Goal: Information Seeking & Learning: Learn about a topic

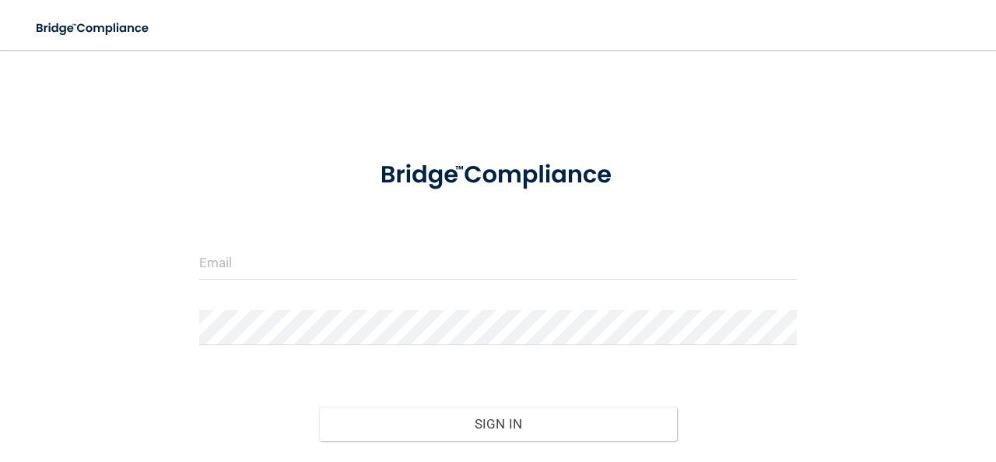
scroll to position [97, 0]
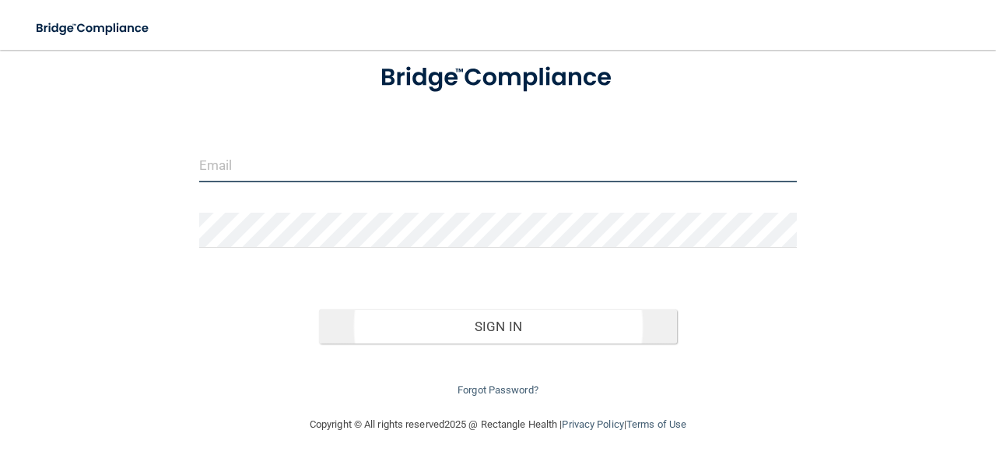
type input "[EMAIL_ADDRESS][DOMAIN_NAME]"
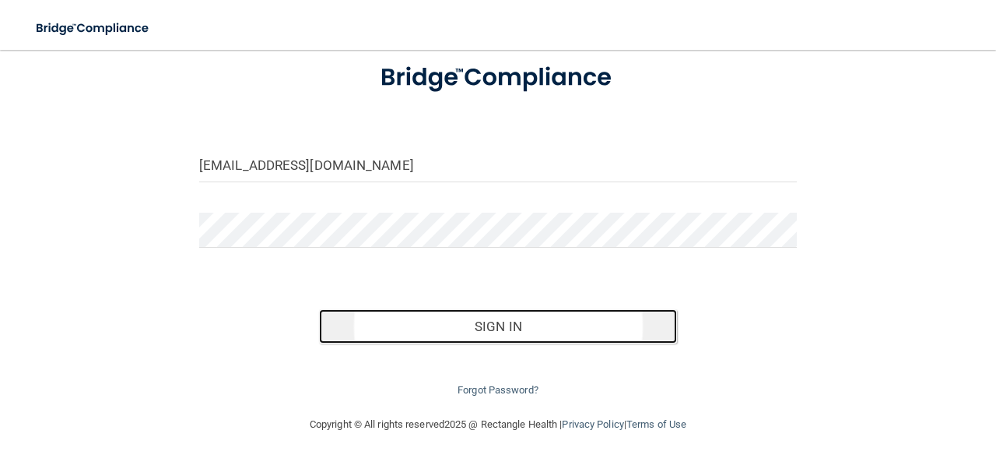
click at [510, 328] on button "Sign In" at bounding box center [498, 326] width 359 height 34
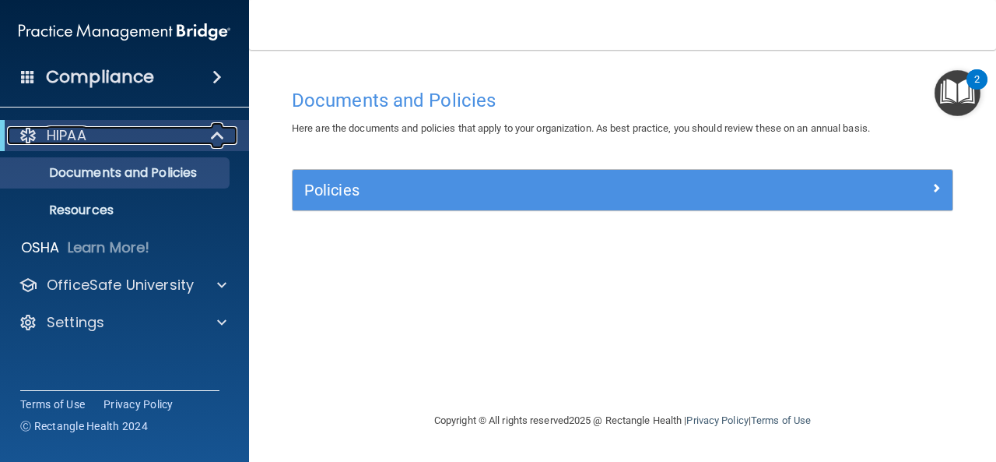
click at [149, 139] on div "HIPAA" at bounding box center [103, 135] width 192 height 19
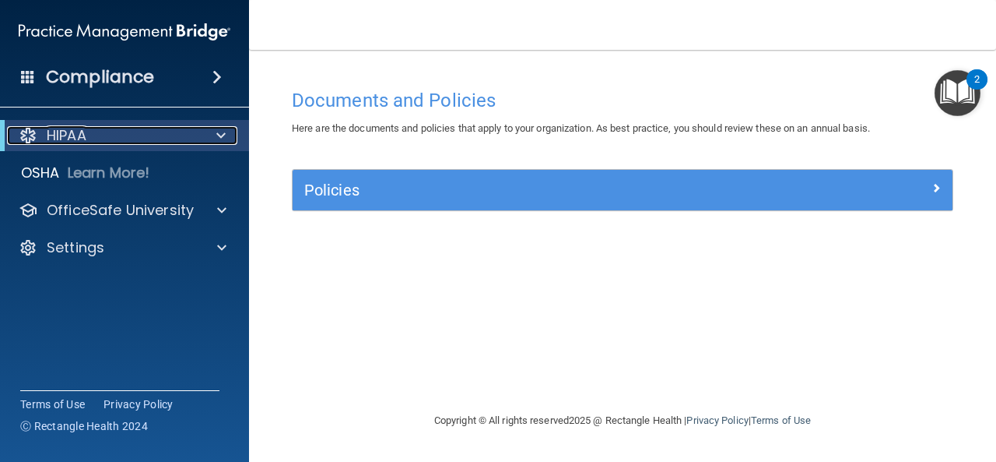
click at [149, 139] on div "HIPAA" at bounding box center [103, 135] width 192 height 19
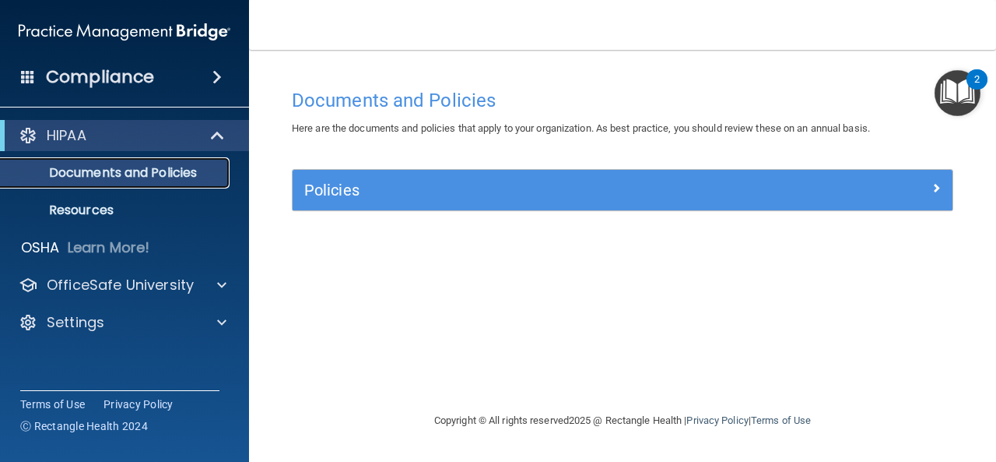
click at [174, 180] on p "Documents and Policies" at bounding box center [116, 173] width 212 height 16
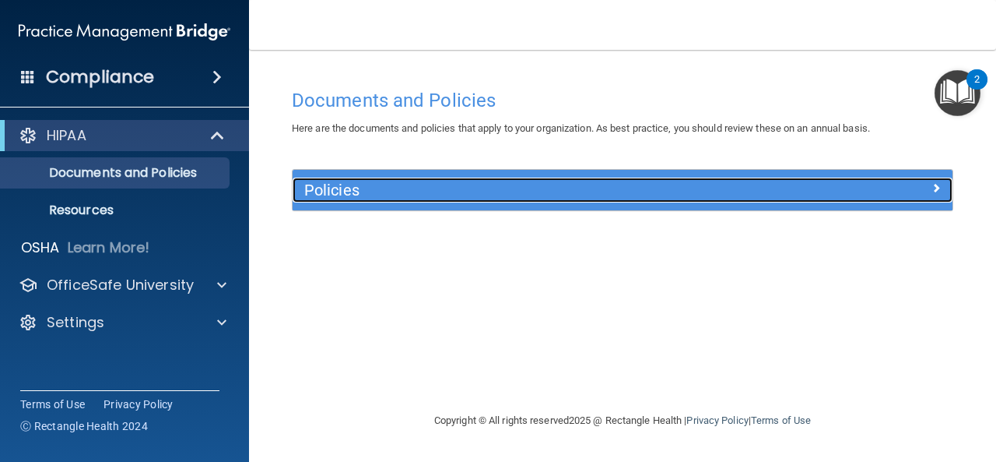
click at [329, 197] on h5 "Policies" at bounding box center [540, 189] width 472 height 17
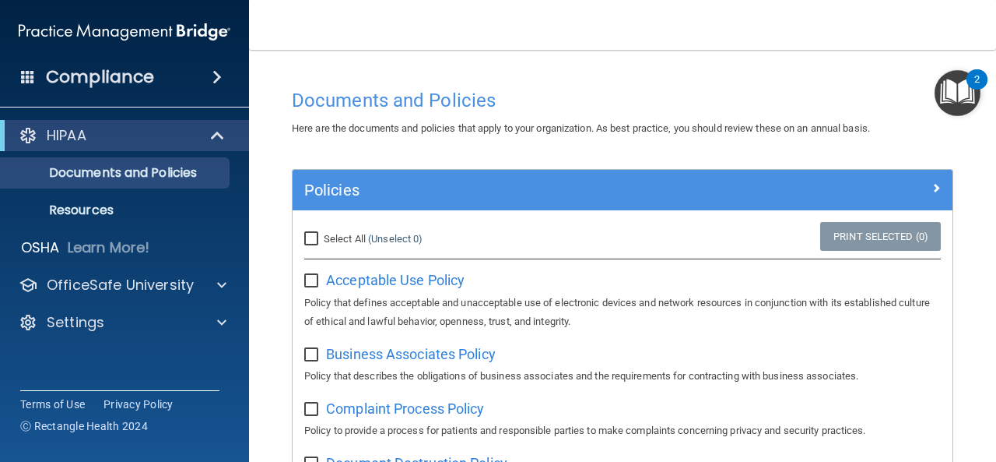
click at [318, 244] on input "Select All (Unselect 0) Unselect All" at bounding box center [313, 239] width 18 height 12
checkbox input "true"
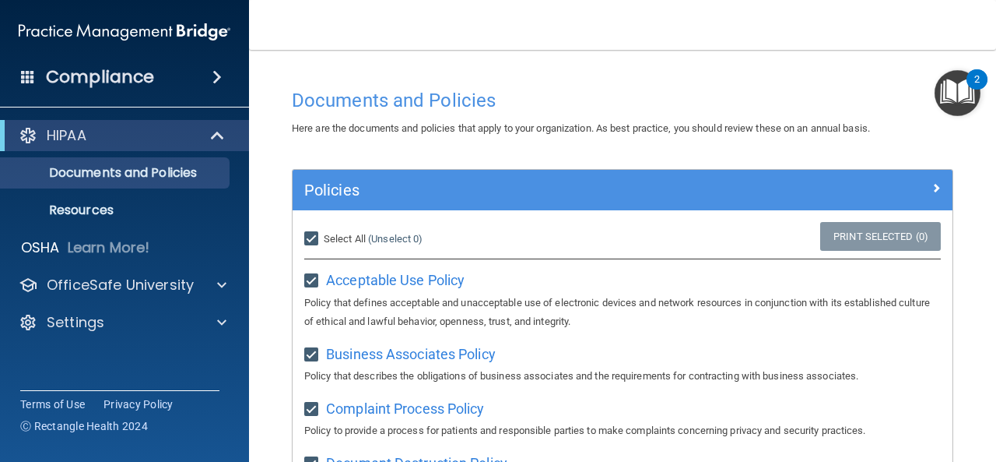
checkbox input "true"
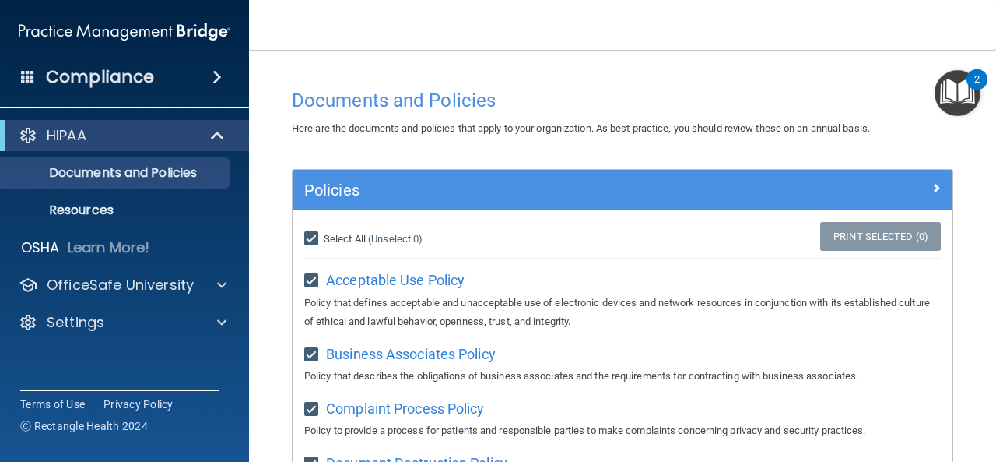
checkbox input "true"
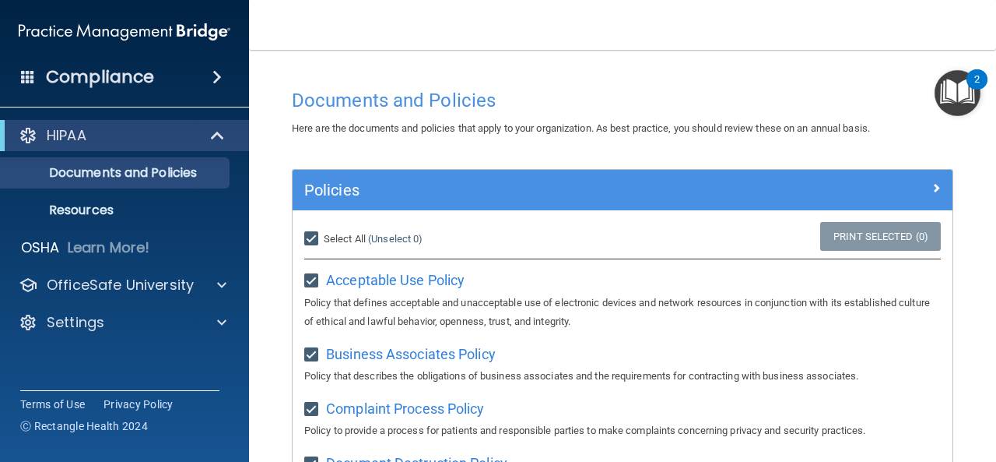
checkbox input "true"
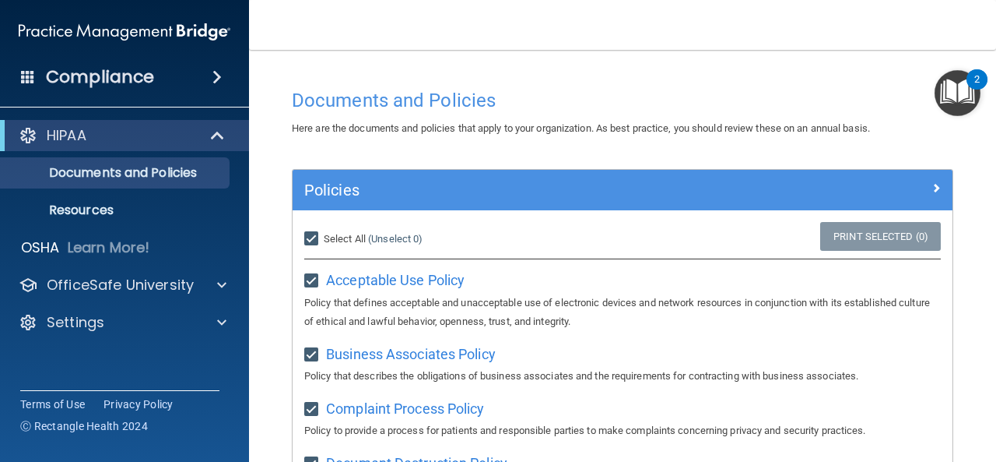
checkbox input "true"
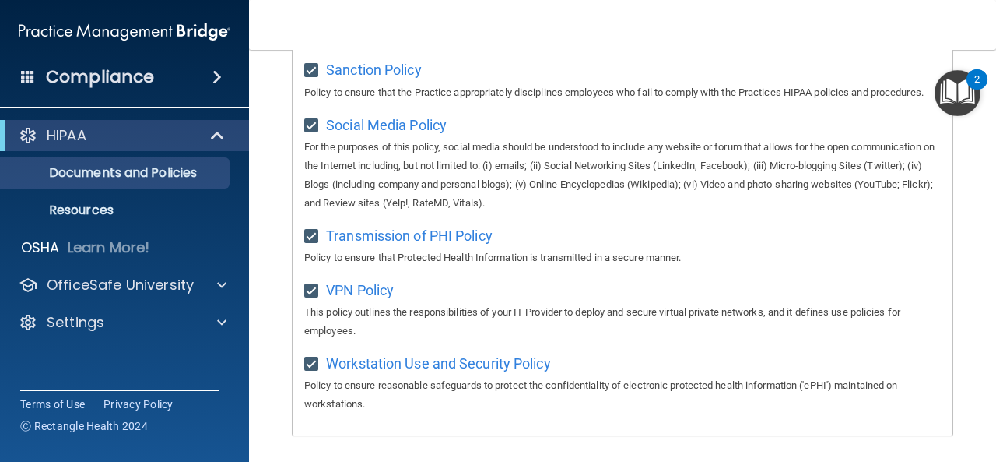
scroll to position [1297, 0]
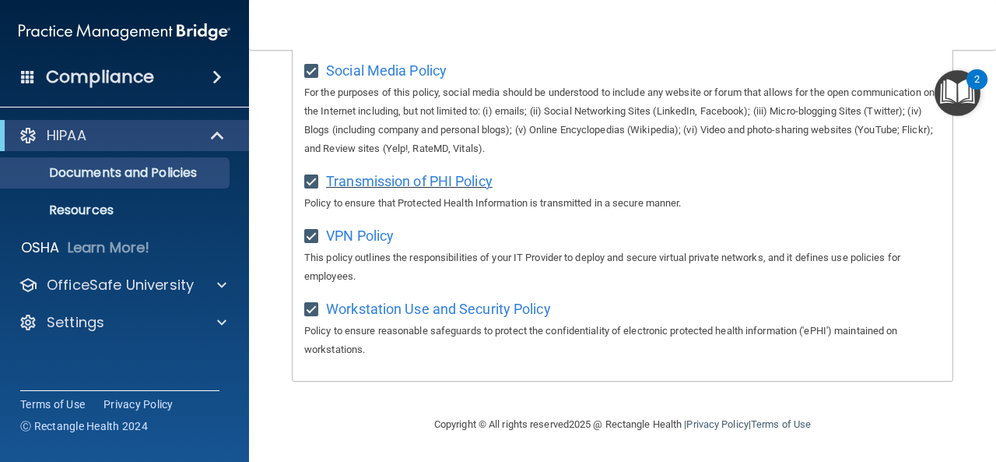
click at [426, 173] on span "Transmission of PHI Policy" at bounding box center [409, 181] width 167 height 16
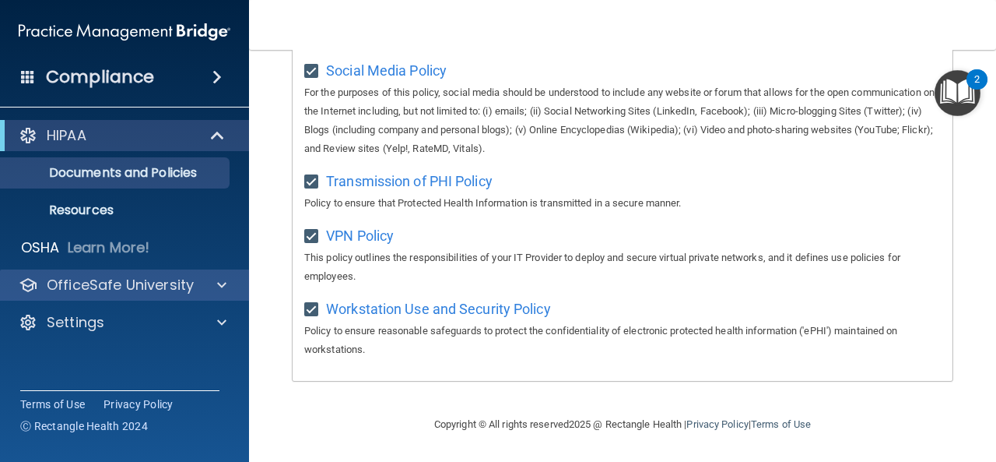
click at [130, 272] on div "OfficeSafe University" at bounding box center [125, 284] width 250 height 31
click at [227, 293] on div at bounding box center [219, 285] width 39 height 19
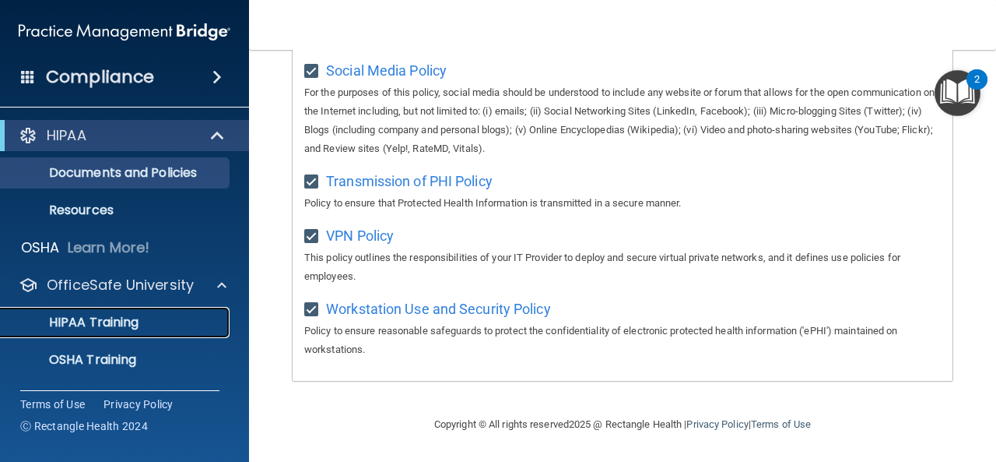
click at [133, 331] on link "HIPAA Training" at bounding box center [106, 322] width 245 height 31
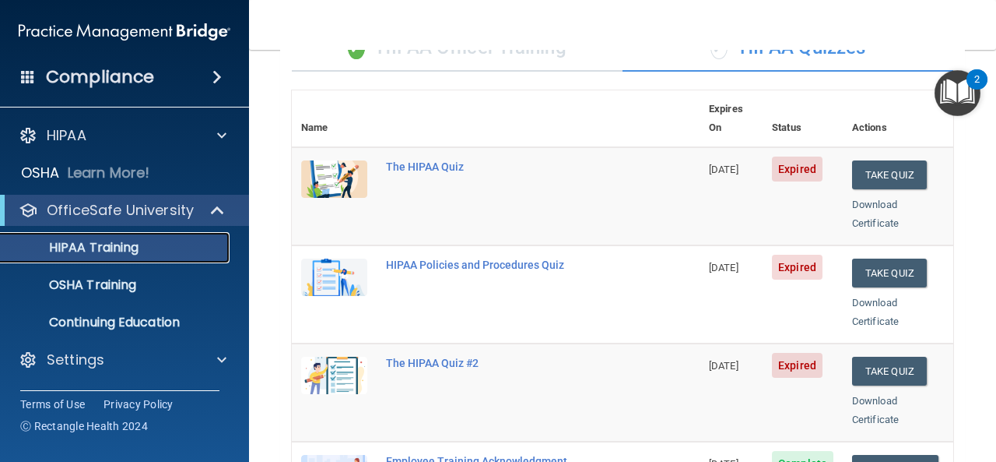
scroll to position [68, 0]
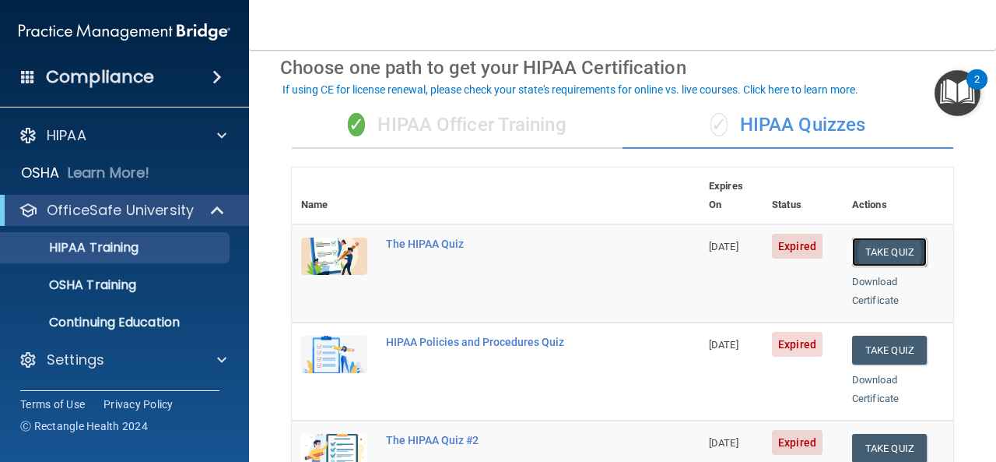
click at [893, 237] on button "Take Quiz" at bounding box center [889, 251] width 75 height 29
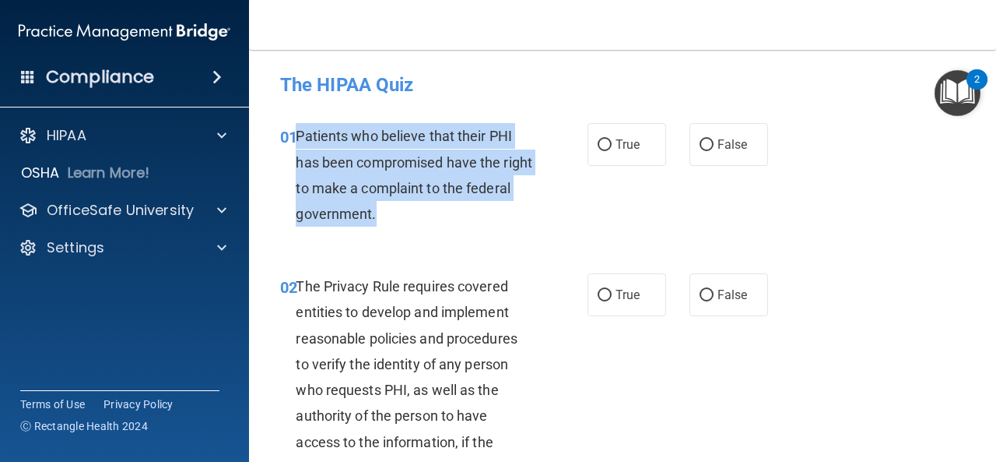
drag, startPoint x: 408, startPoint y: 198, endPoint x: 297, endPoint y: 139, distance: 126.0
click at [297, 139] on div "Patients who believe that their PHI has been compromised have the right to make…" at bounding box center [420, 175] width 248 height 104
copy span "Patients who believe that their PHI has been compromised have the right to make…"
click at [581, 133] on div "01 Patients who believe that their PHI has been compromised have the right to m…" at bounding box center [434, 178] width 354 height 111
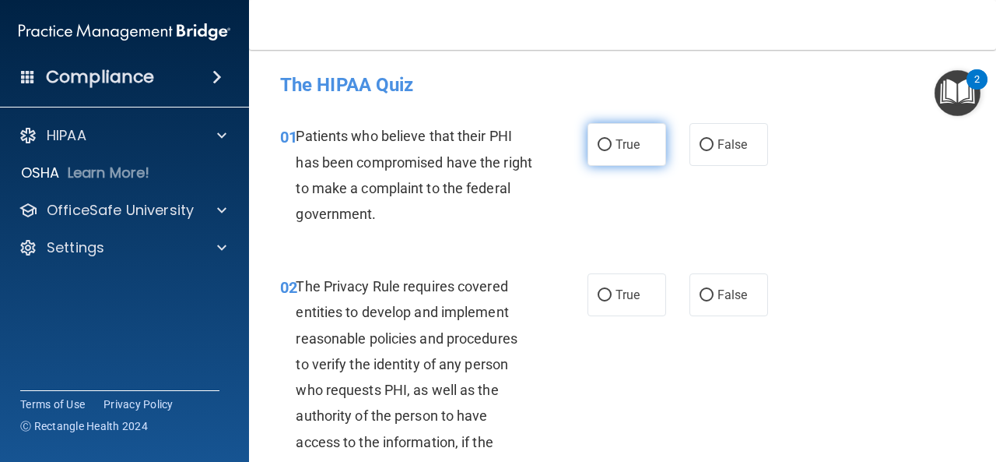
click at [600, 143] on input "True" at bounding box center [605, 145] width 14 height 12
radio input "true"
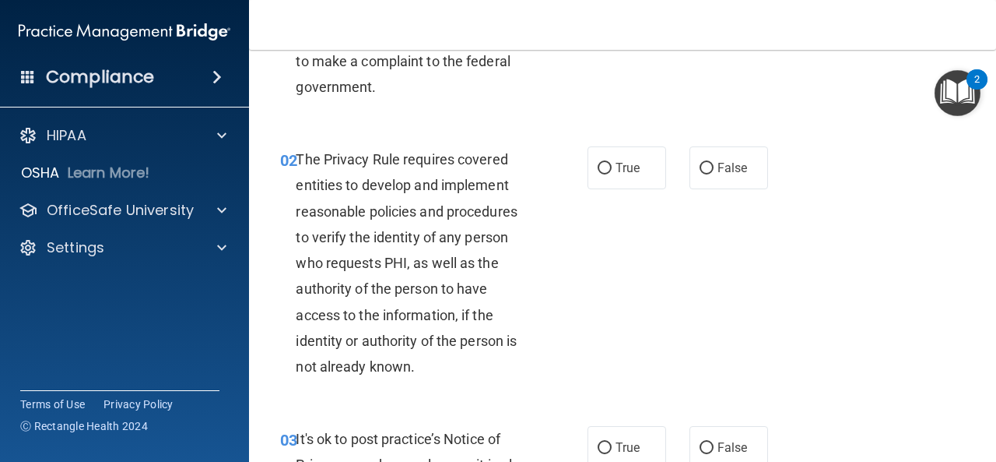
scroll to position [128, 0]
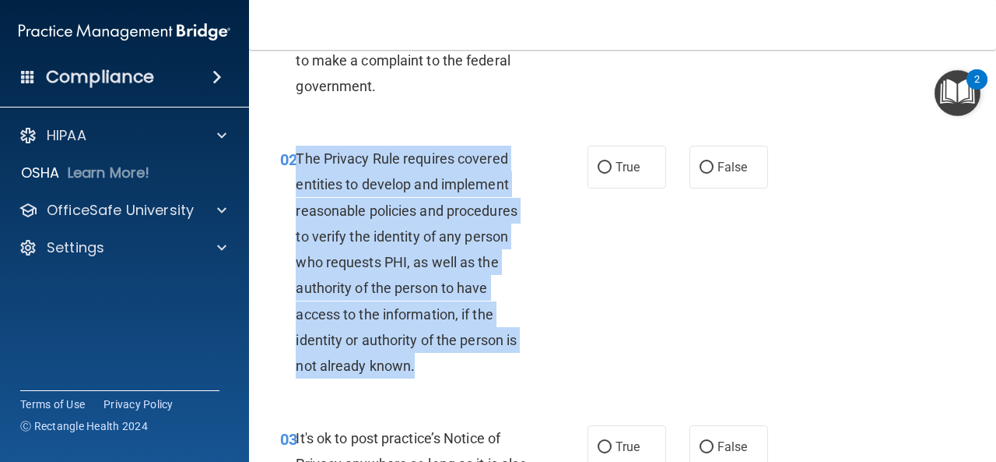
drag, startPoint x: 431, startPoint y: 366, endPoint x: 297, endPoint y: 163, distance: 243.7
click at [297, 163] on div "The Privacy Rule requires covered entities to develop and implement reasonable …" at bounding box center [420, 262] width 248 height 233
copy span "The Privacy Rule requires covered entities to develop and implement reasonable …"
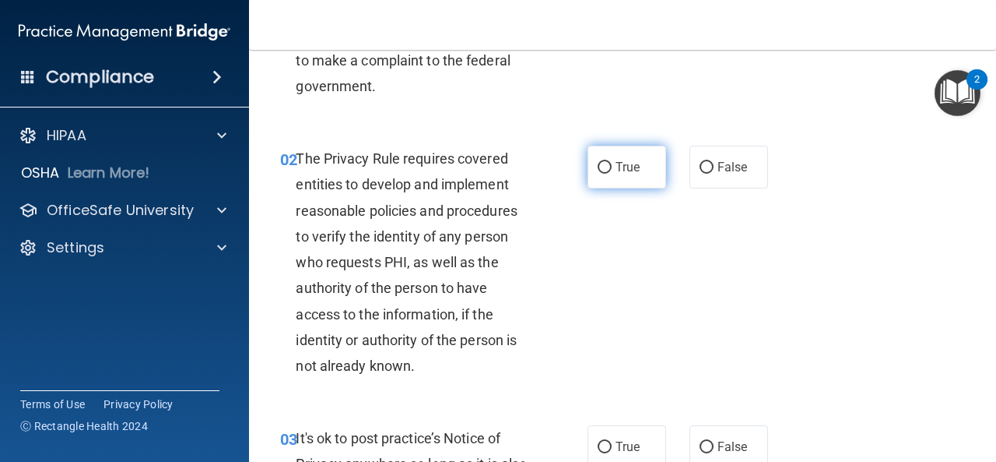
click at [608, 160] on label "True" at bounding box center [627, 167] width 79 height 43
click at [608, 162] on input "True" at bounding box center [605, 168] width 14 height 12
radio input "true"
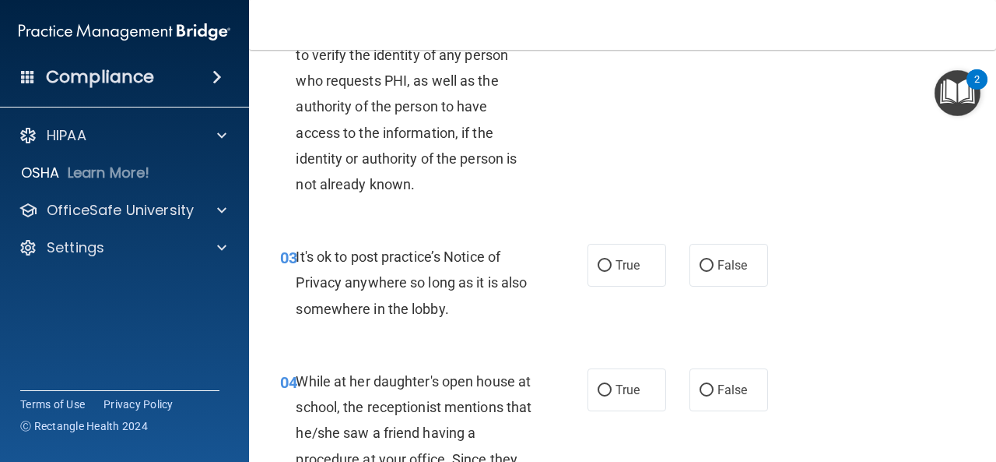
scroll to position [311, 0]
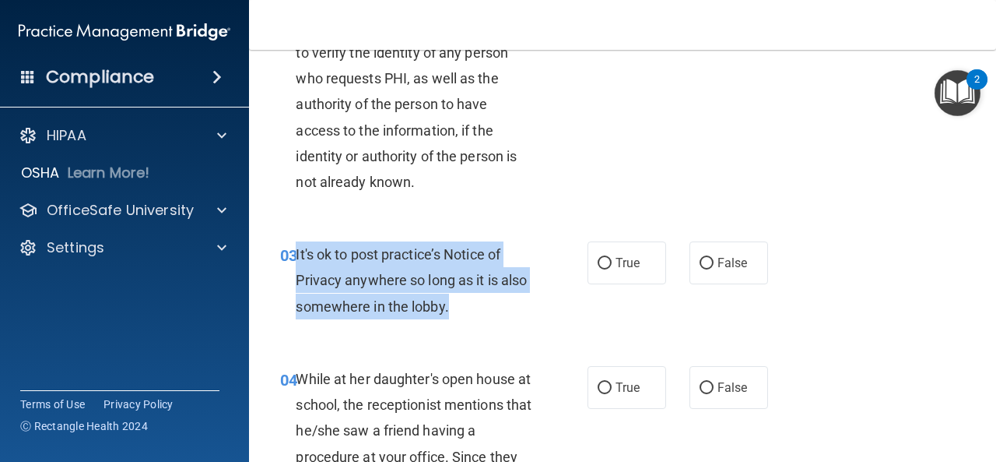
drag, startPoint x: 491, startPoint y: 308, endPoint x: 297, endPoint y: 260, distance: 199.7
click at [297, 260] on div "It's ok to post practice’s Notice of Privacy anywhere so long as it is also som…" at bounding box center [420, 280] width 248 height 78
copy span "It's ok to post practice’s Notice of Privacy anywhere so long as it is also som…"
click at [701, 266] on input "False" at bounding box center [707, 264] width 14 height 12
radio input "true"
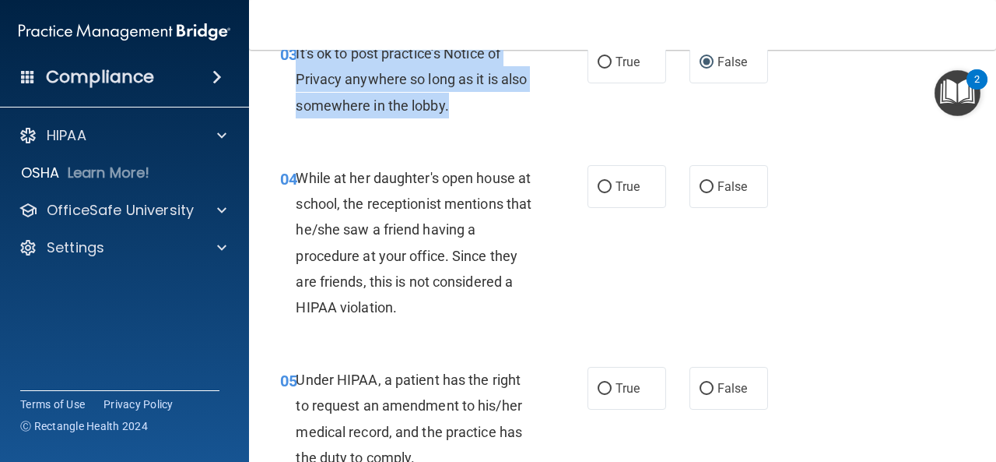
scroll to position [530, 0]
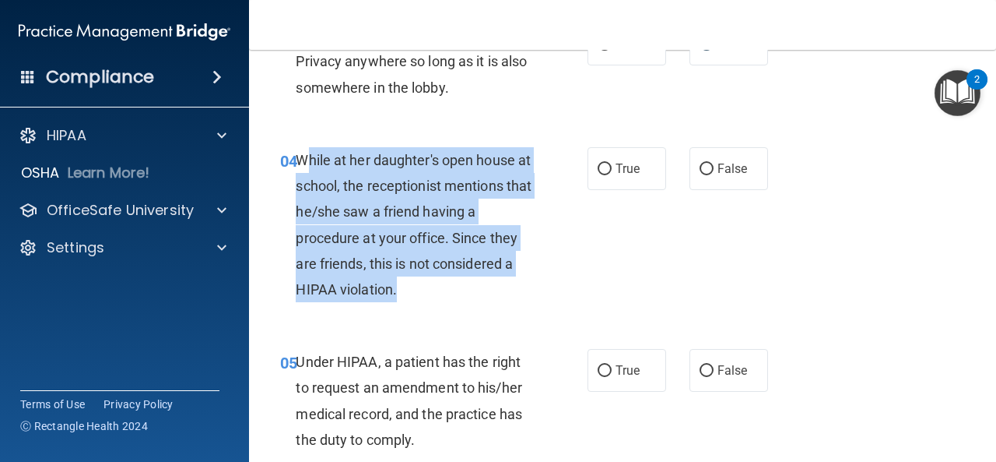
drag, startPoint x: 404, startPoint y: 293, endPoint x: 304, endPoint y: 170, distance: 158.7
click at [304, 170] on div "While at her daughter's open house at school, the receptionist mentions that he…" at bounding box center [420, 224] width 248 height 155
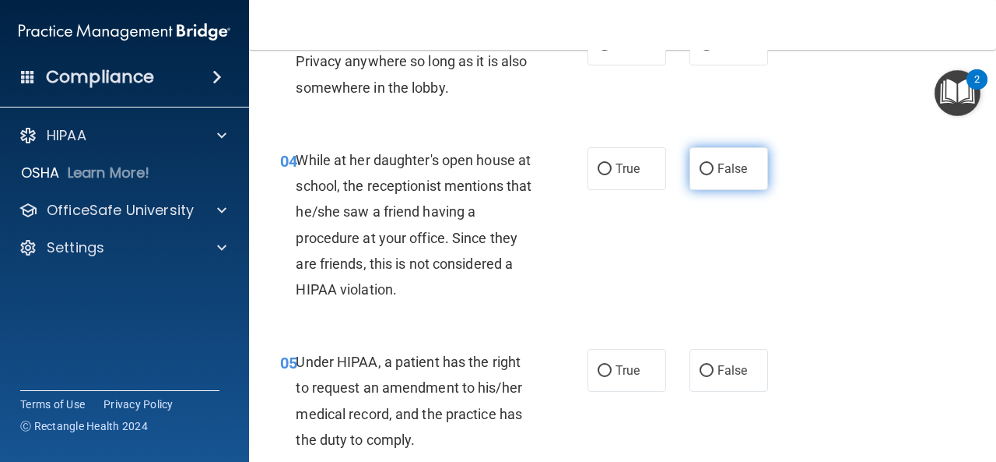
click at [690, 165] on label "False" at bounding box center [729, 168] width 79 height 43
click at [700, 165] on input "False" at bounding box center [707, 169] width 14 height 12
radio input "true"
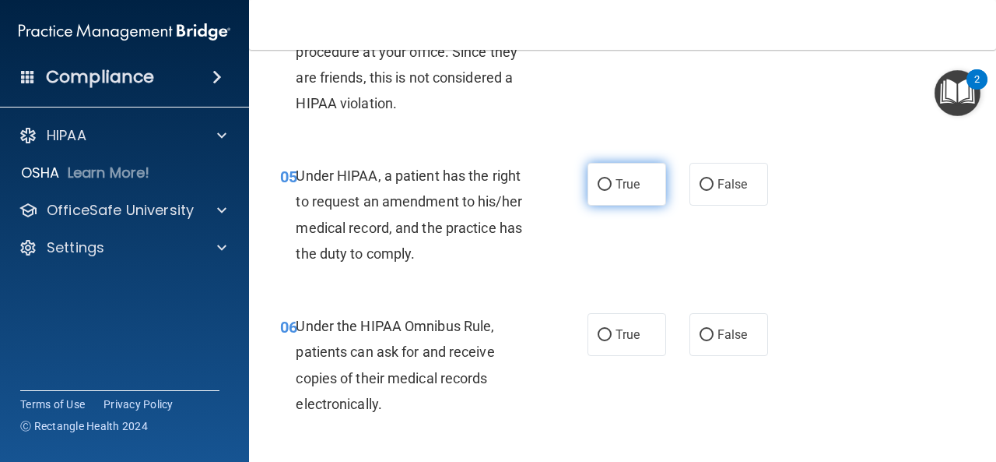
scroll to position [738, 0]
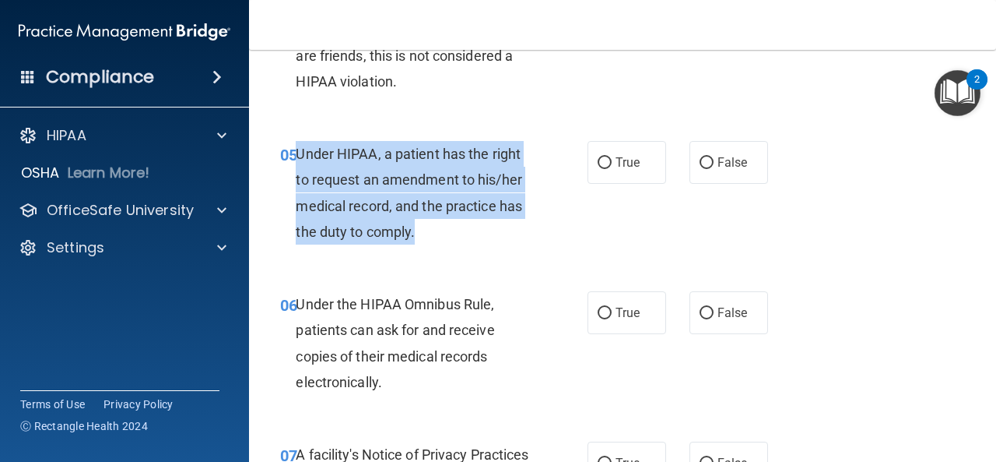
drag, startPoint x: 411, startPoint y: 224, endPoint x: 296, endPoint y: 145, distance: 139.9
click at [296, 145] on div "Under HIPAA, a patient has the right to request an amendment to his/her medical…" at bounding box center [420, 193] width 248 height 104
click at [598, 165] on input "True" at bounding box center [605, 163] width 14 height 12
radio input "true"
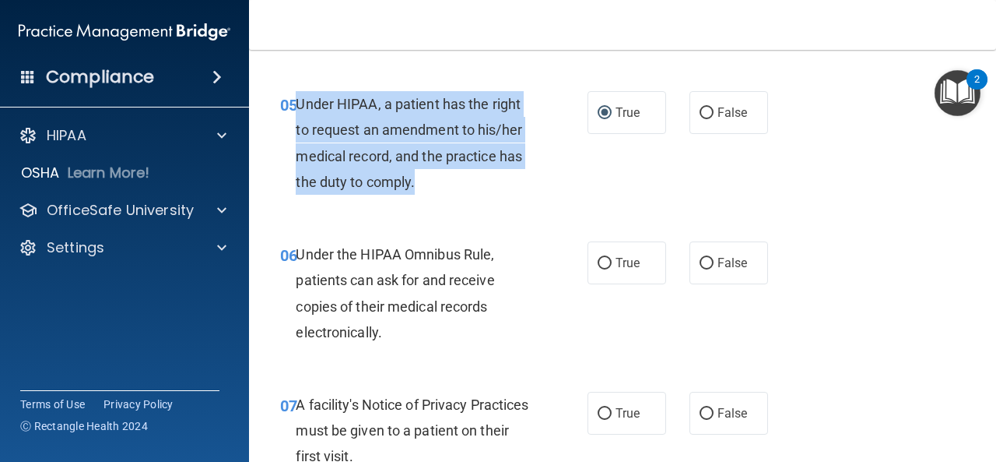
scroll to position [970, 0]
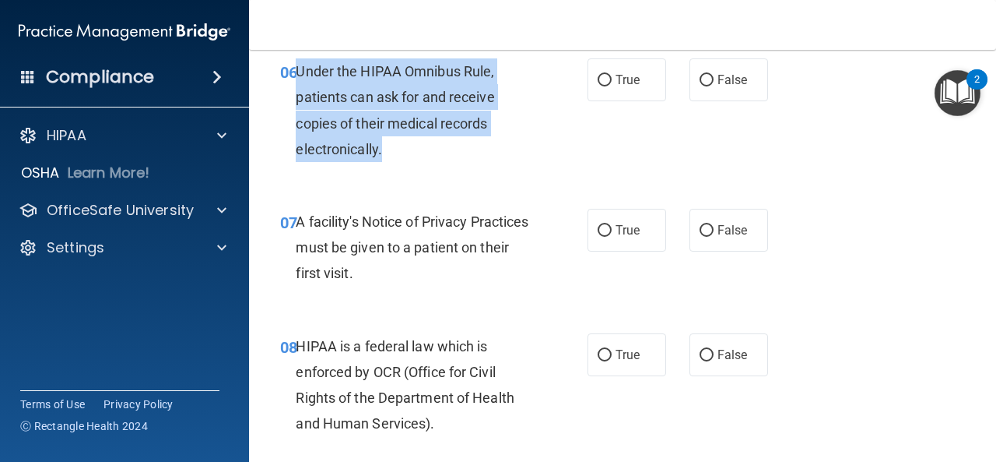
drag, startPoint x: 394, startPoint y: 160, endPoint x: 293, endPoint y: 81, distance: 127.5
click at [293, 81] on div "06 Under the HIPAA Omnibus Rule, patients can ask for and receive copies of the…" at bounding box center [434, 113] width 354 height 111
copy div "Under the HIPAA Omnibus Rule, patients can ask for and receive copies of their …"
click at [599, 76] on input "True" at bounding box center [605, 81] width 14 height 12
radio input "true"
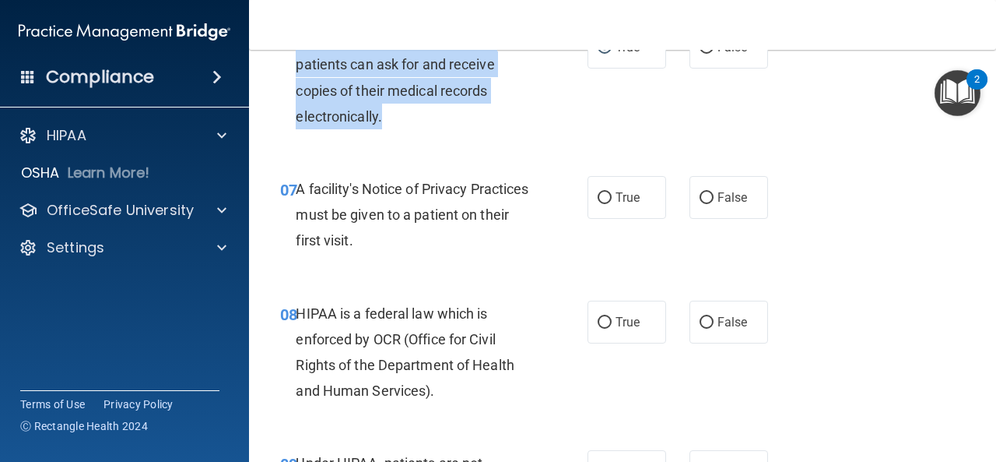
scroll to position [1004, 0]
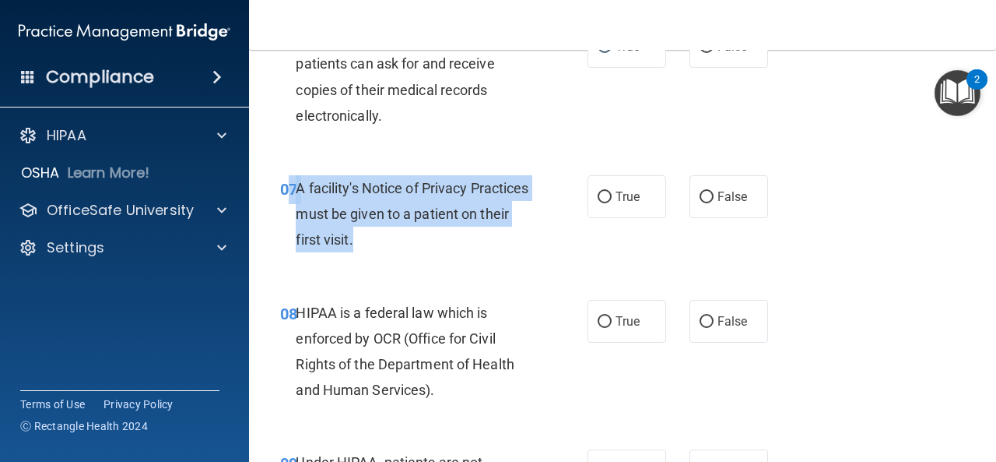
drag, startPoint x: 419, startPoint y: 243, endPoint x: 290, endPoint y: 189, distance: 139.9
click at [290, 189] on div "07 A facility's Notice of Privacy Practices must be given to a patient on their…" at bounding box center [434, 218] width 354 height 86
copy div "7 A facility's Notice of Privacy Practices must be given to a patient on their …"
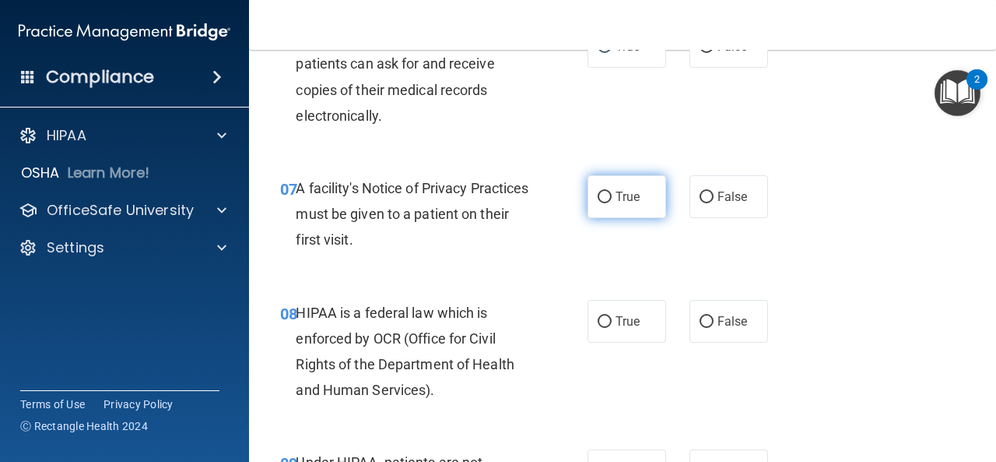
click at [590, 191] on label "True" at bounding box center [627, 196] width 79 height 43
click at [598, 191] on input "True" at bounding box center [605, 197] width 14 height 12
radio input "true"
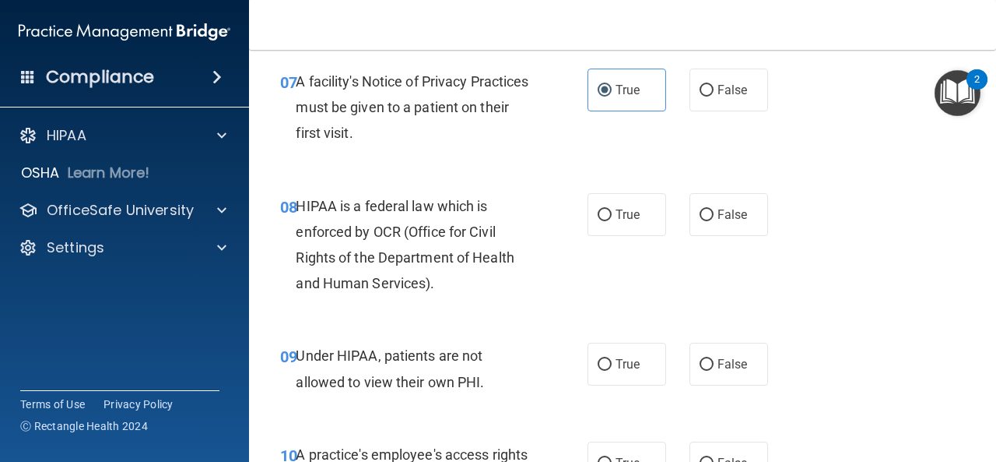
scroll to position [1130, 0]
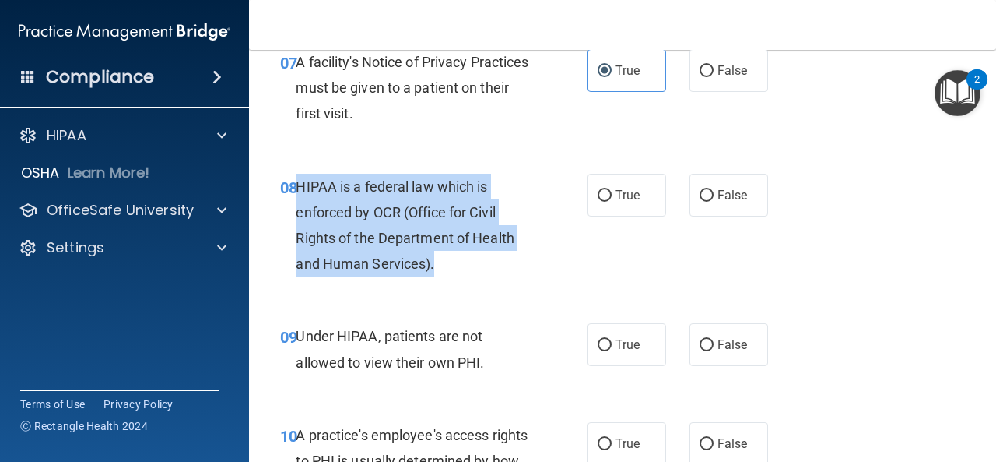
drag, startPoint x: 458, startPoint y: 258, endPoint x: 300, endPoint y: 190, distance: 171.5
click at [300, 190] on div "HIPAA is a federal law which is enforced by OCR (Office for Civil Rights of the…" at bounding box center [420, 226] width 248 height 104
copy span "HIPAA is a federal law which is enforced by OCR (Office for Civil Rights of the…"
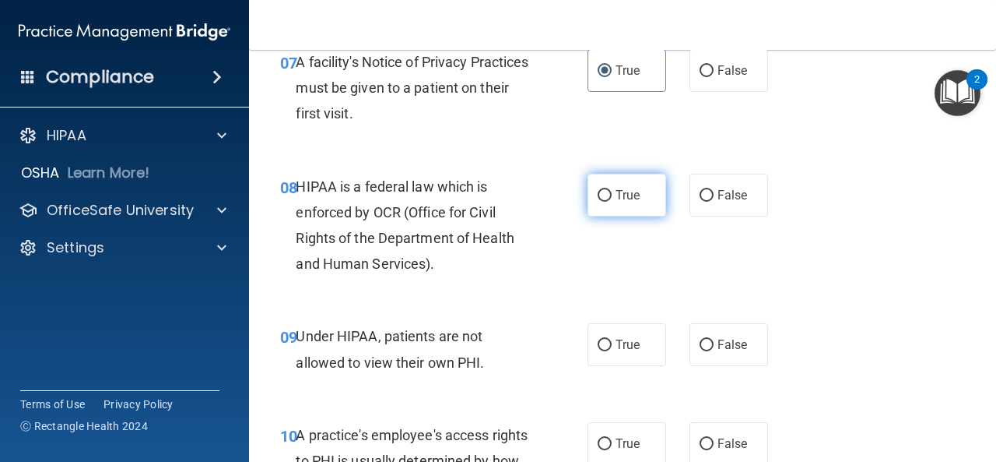
click at [599, 182] on label "True" at bounding box center [627, 195] width 79 height 43
click at [599, 190] on input "True" at bounding box center [605, 196] width 14 height 12
radio input "true"
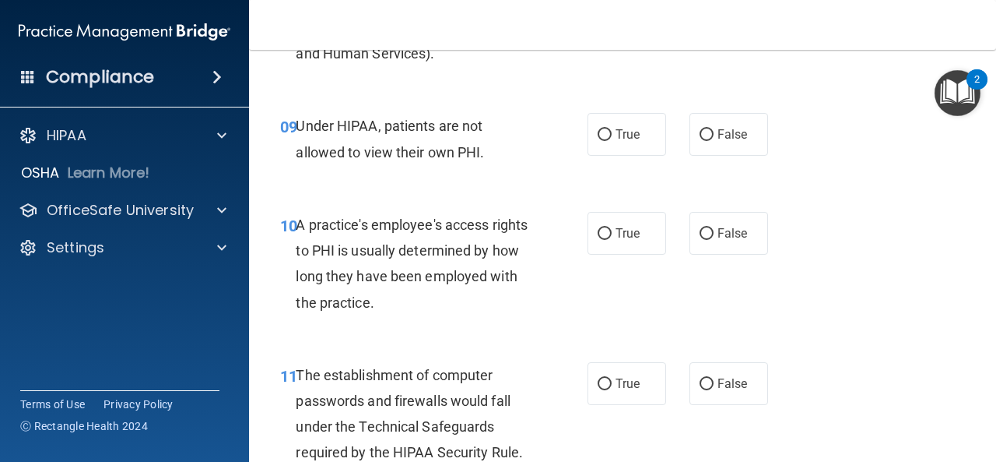
scroll to position [1341, 0]
click at [700, 139] on input "False" at bounding box center [707, 134] width 14 height 12
radio input "true"
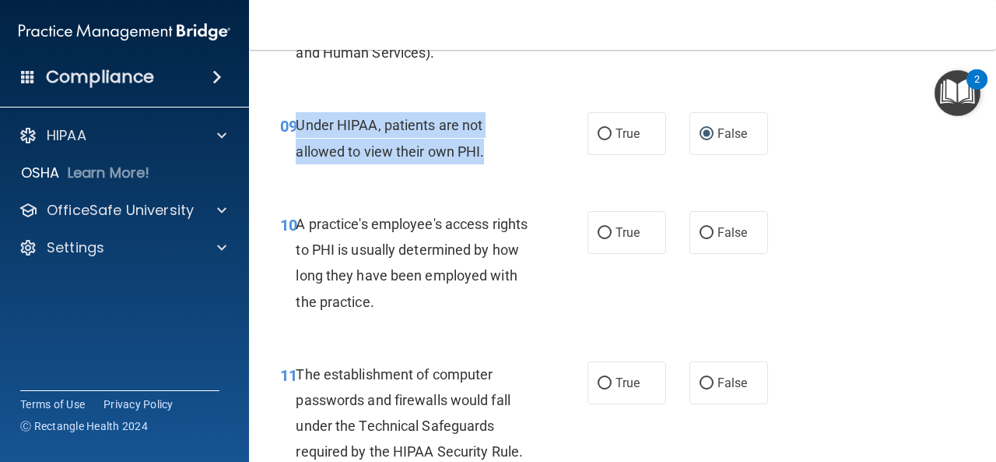
drag, startPoint x: 475, startPoint y: 146, endPoint x: 294, endPoint y: 128, distance: 181.4
click at [294, 128] on div "09 Under HIPAA, patients are not allowed to view their own PHI." at bounding box center [434, 141] width 354 height 59
copy div "Under HIPAA, patients are not allowed to view their own PHI."
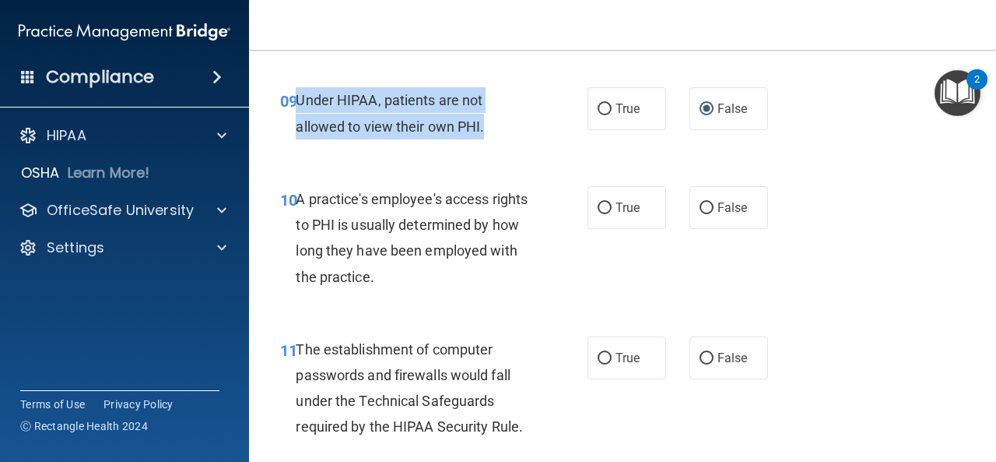
scroll to position [1367, 0]
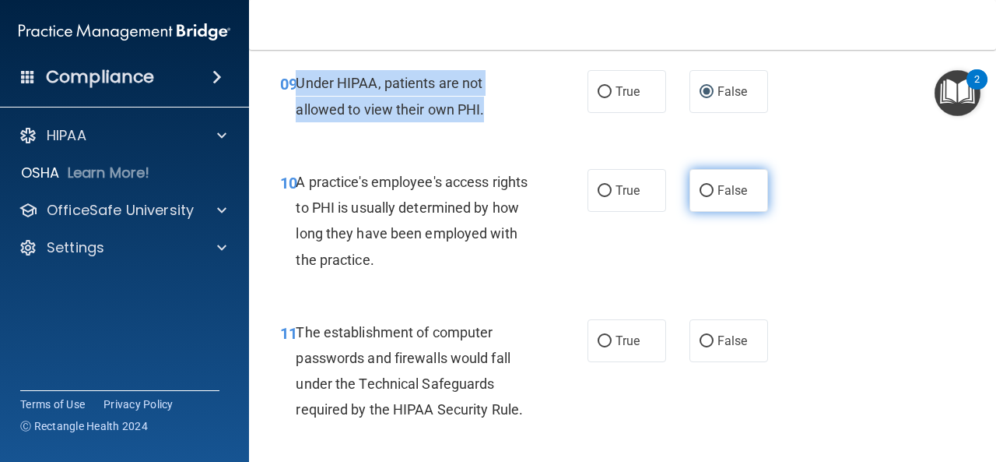
click at [701, 192] on input "False" at bounding box center [707, 191] width 14 height 12
radio input "true"
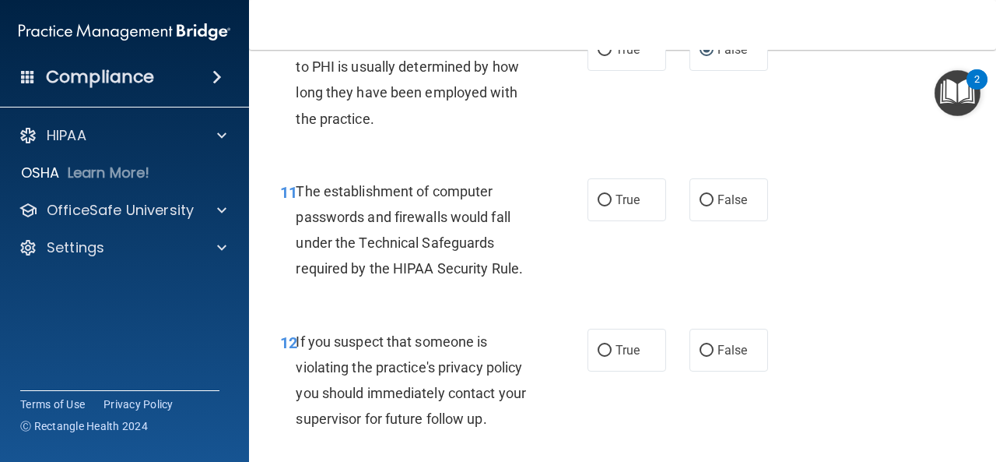
scroll to position [1525, 0]
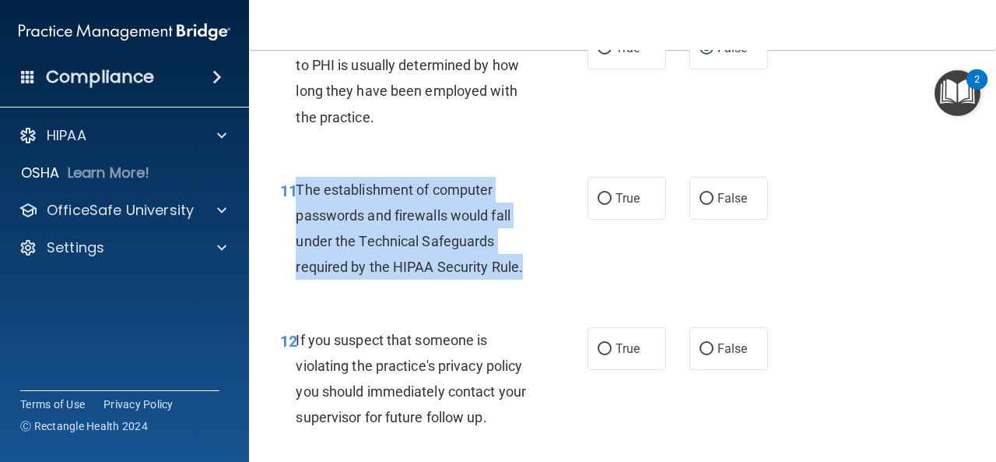
drag, startPoint x: 532, startPoint y: 272, endPoint x: 296, endPoint y: 184, distance: 251.4
click at [296, 184] on div "The establishment of computer passwords and firewalls would fall under the Tech…" at bounding box center [420, 229] width 248 height 104
copy span "The establishment of computer passwords and firewalls would fall under the Tech…"
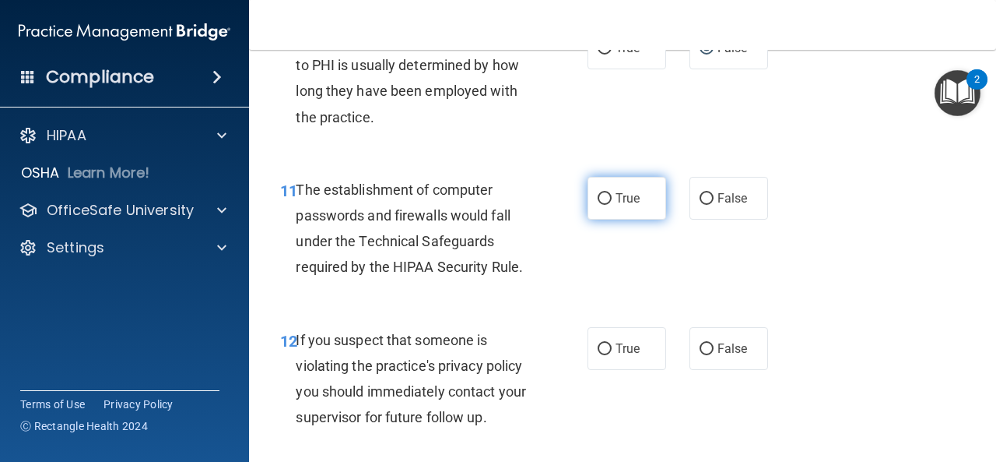
click at [606, 191] on label "True" at bounding box center [627, 198] width 79 height 43
click at [606, 193] on input "True" at bounding box center [605, 199] width 14 height 12
radio input "true"
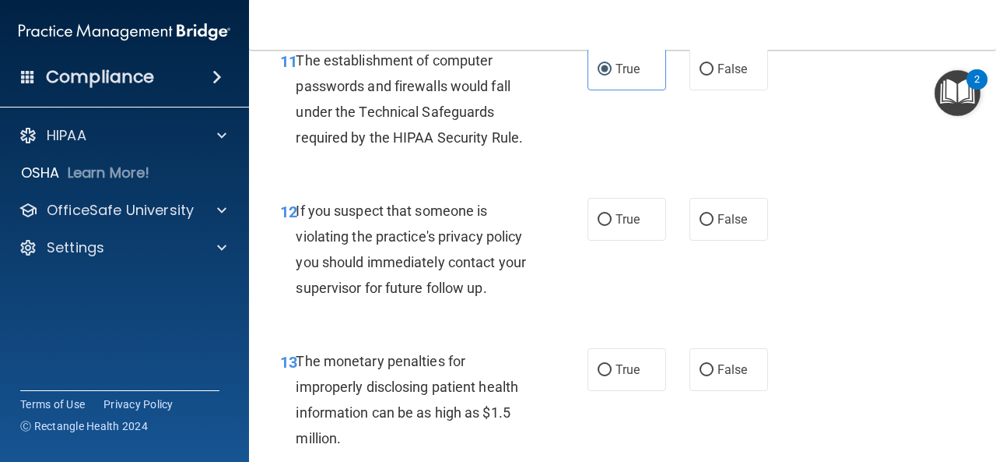
scroll to position [1676, 0]
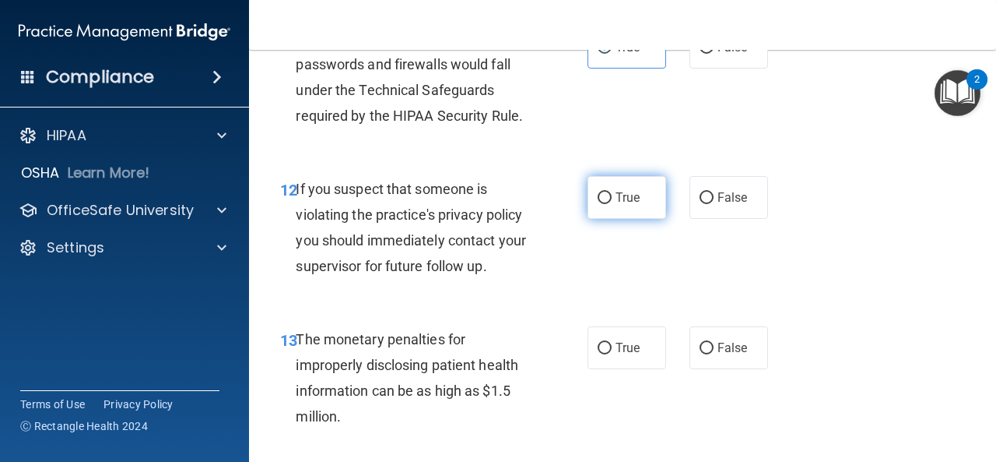
click at [597, 205] on label "True" at bounding box center [627, 197] width 79 height 43
click at [598, 204] on input "True" at bounding box center [605, 198] width 14 height 12
radio input "true"
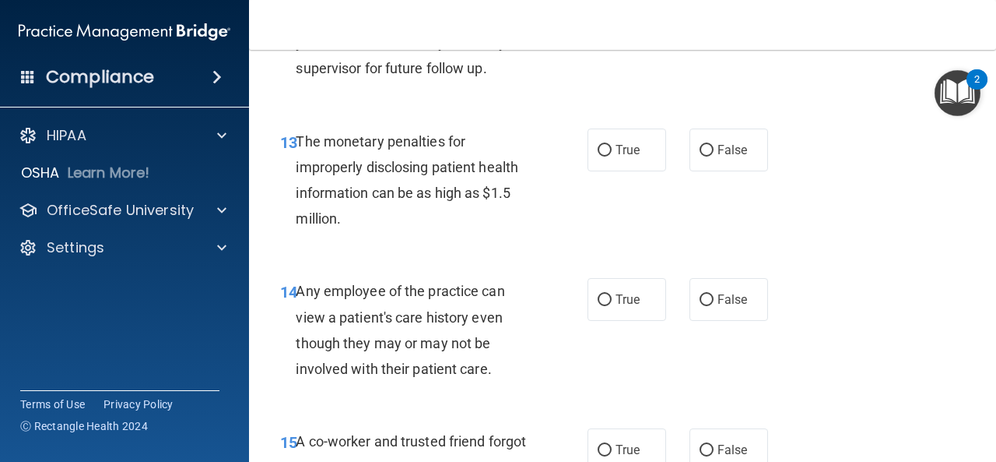
scroll to position [1874, 0]
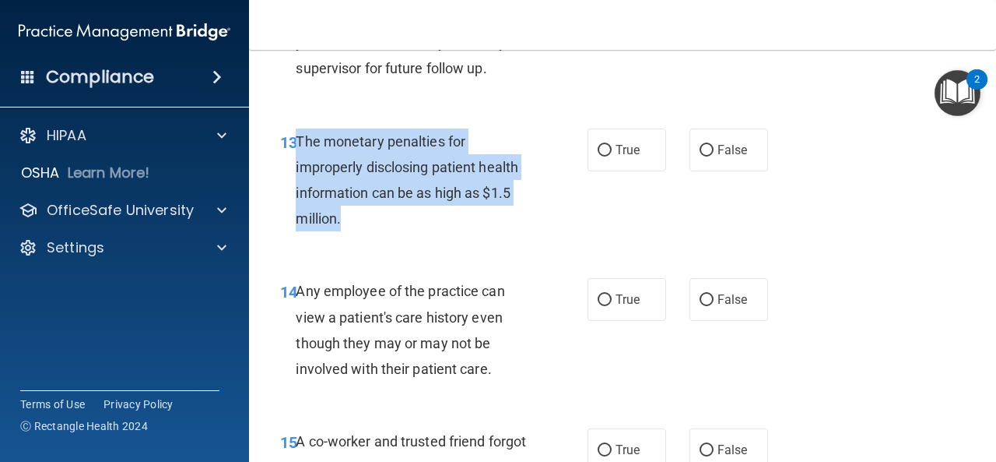
drag, startPoint x: 360, startPoint y: 223, endPoint x: 298, endPoint y: 148, distance: 96.8
click at [298, 148] on div "The monetary penalties for improperly disclosing patient health information can…" at bounding box center [420, 180] width 248 height 104
copy span "The monetary penalties for improperly disclosing patient health information can…"
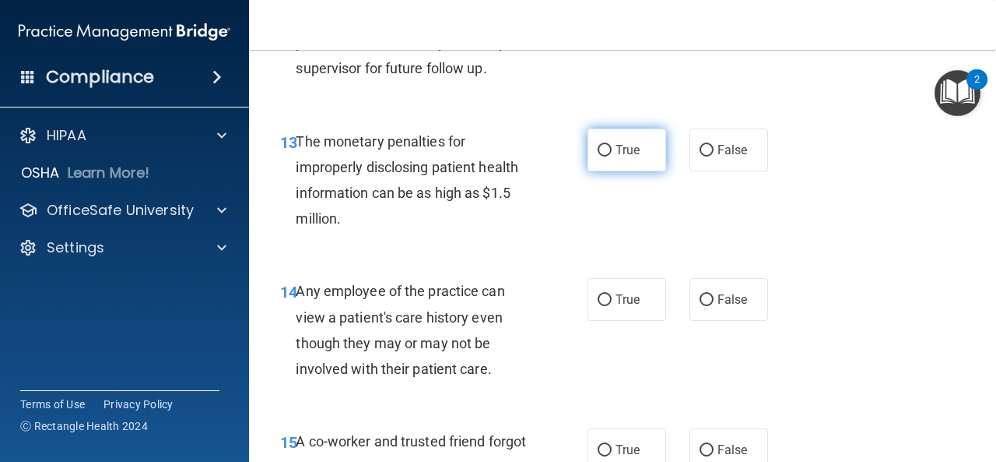
click at [602, 138] on label "True" at bounding box center [627, 149] width 79 height 43
click at [602, 145] on input "True" at bounding box center [605, 151] width 14 height 12
radio input "true"
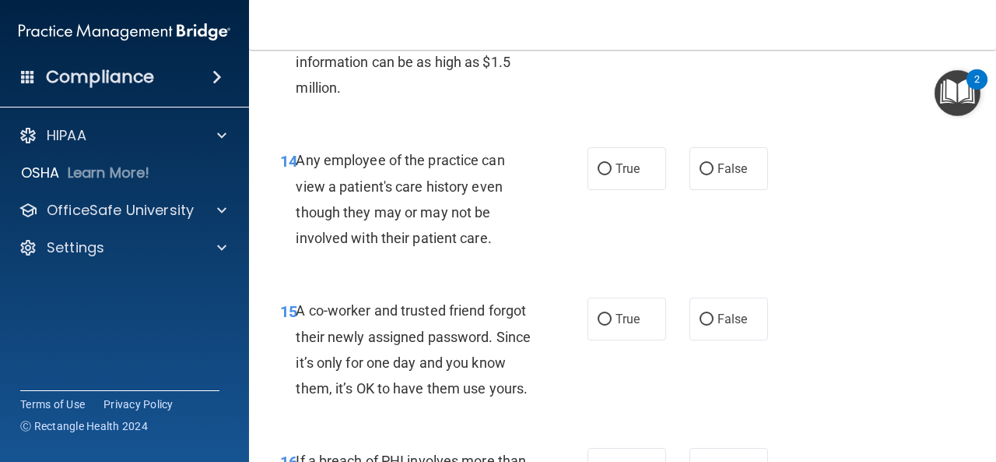
scroll to position [2005, 0]
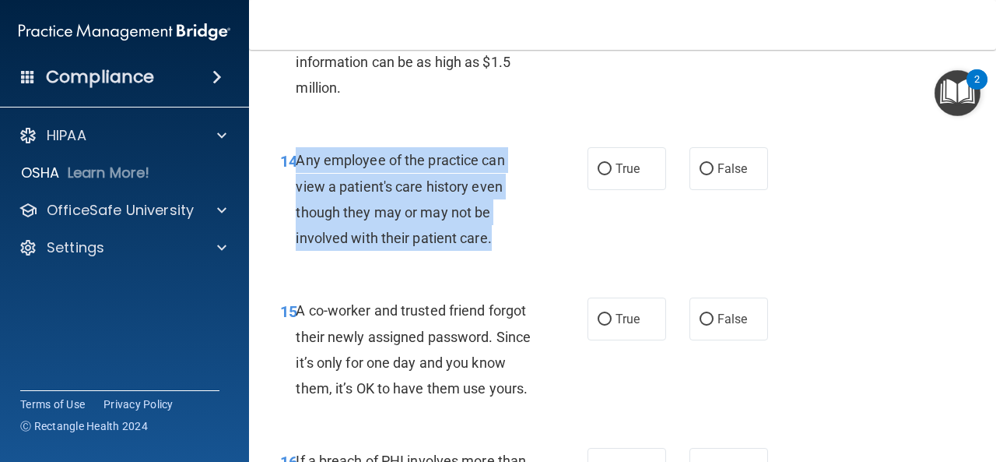
drag, startPoint x: 506, startPoint y: 246, endPoint x: 297, endPoint y: 165, distance: 223.7
click at [299, 164] on div "Any employee of the practice can view a patient's care history even though they…" at bounding box center [420, 199] width 248 height 104
copy span "Any employee of the practice can view a patient's care history even though they…"
click at [700, 169] on input "False" at bounding box center [707, 169] width 14 height 12
radio input "true"
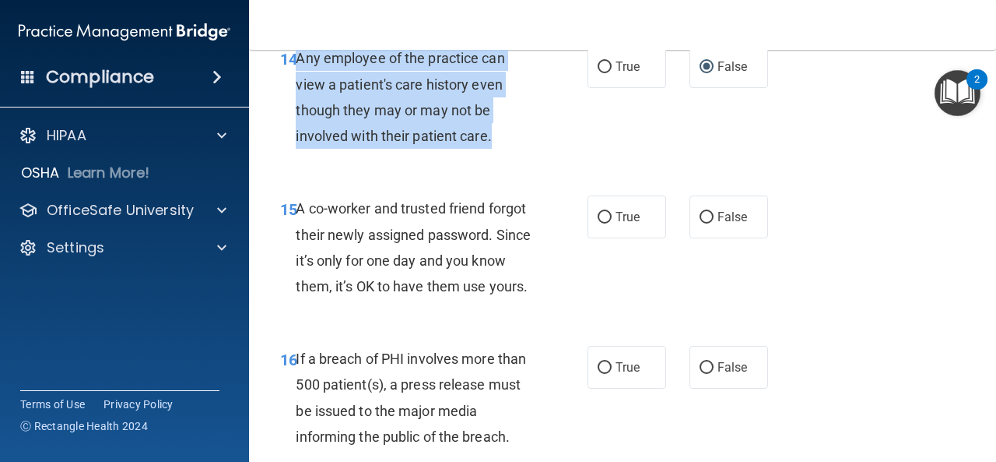
scroll to position [2141, 0]
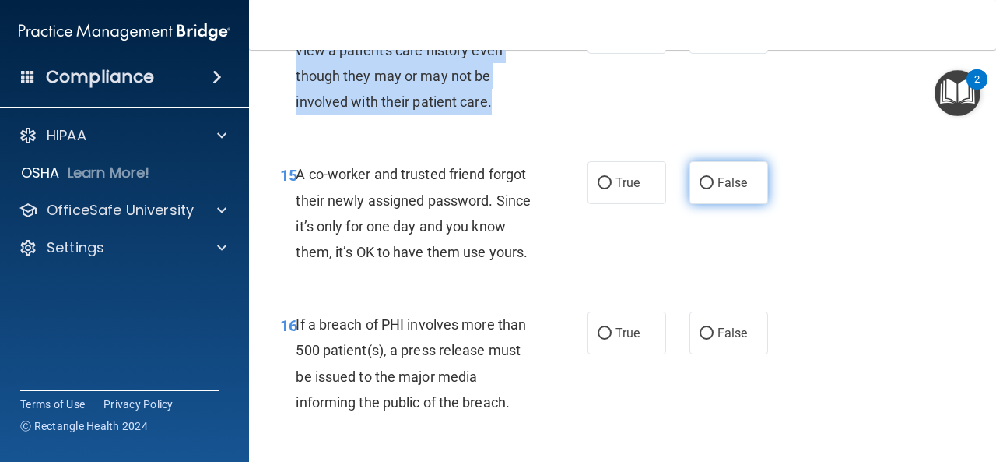
click at [700, 181] on input "False" at bounding box center [707, 183] width 14 height 12
radio input "true"
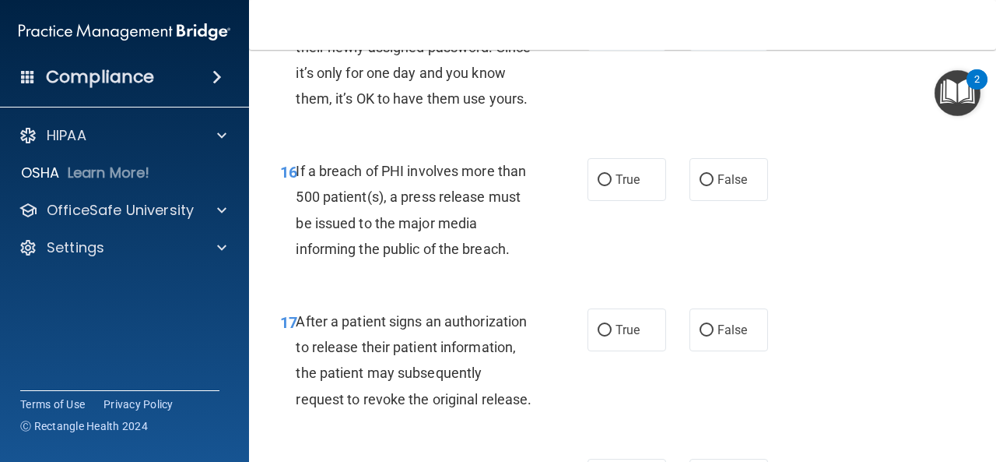
scroll to position [2295, 0]
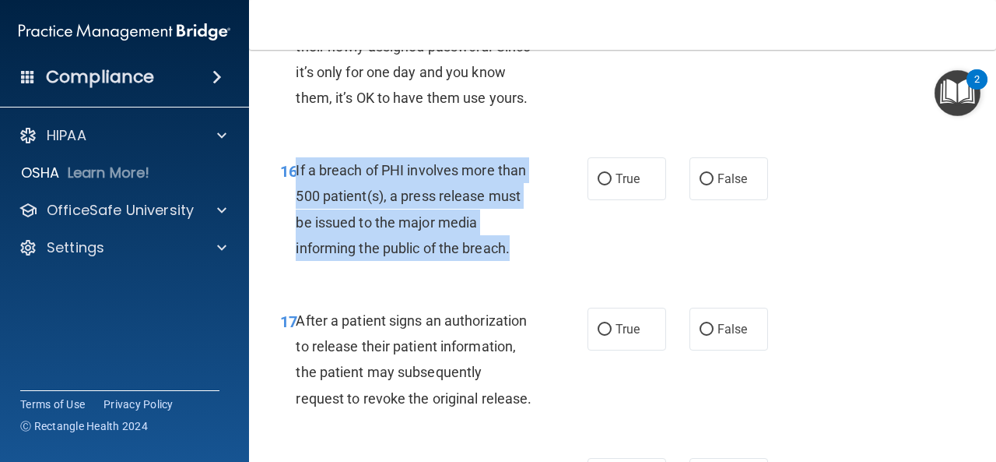
drag, startPoint x: 528, startPoint y: 283, endPoint x: 293, endPoint y: 192, distance: 251.3
click at [293, 192] on div "16 If a breach of PHI involves more than 500 patient(s), a press release must b…" at bounding box center [434, 212] width 354 height 111
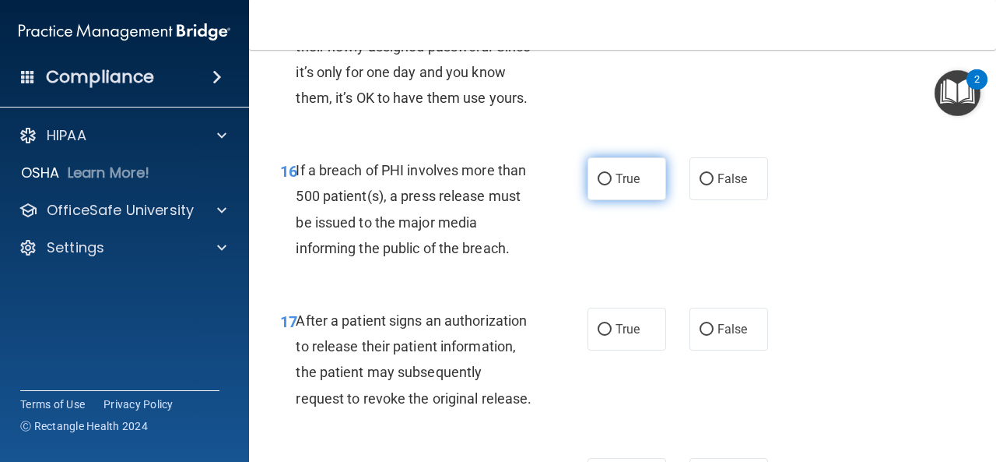
click at [607, 200] on label "True" at bounding box center [627, 178] width 79 height 43
click at [607, 185] on input "True" at bounding box center [605, 180] width 14 height 12
radio input "true"
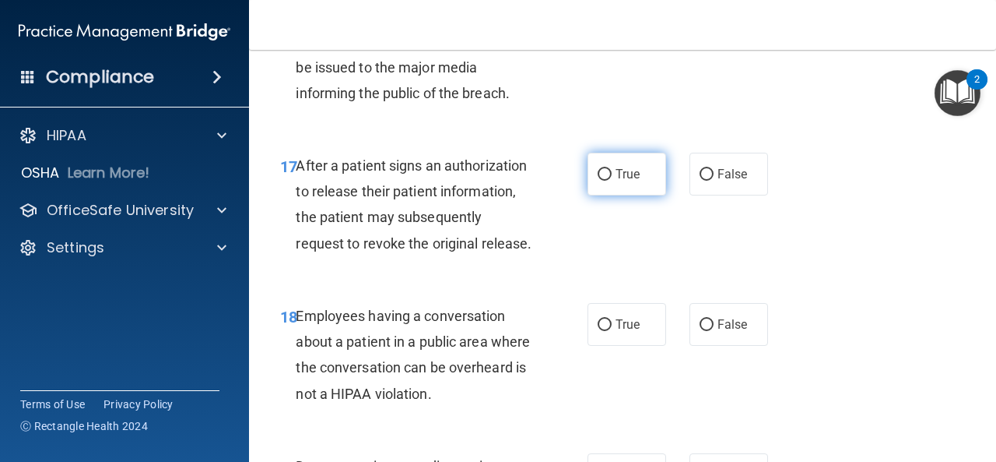
click at [619, 181] on span "True" at bounding box center [628, 174] width 24 height 15
click at [612, 181] on input "True" at bounding box center [605, 175] width 14 height 12
radio input "true"
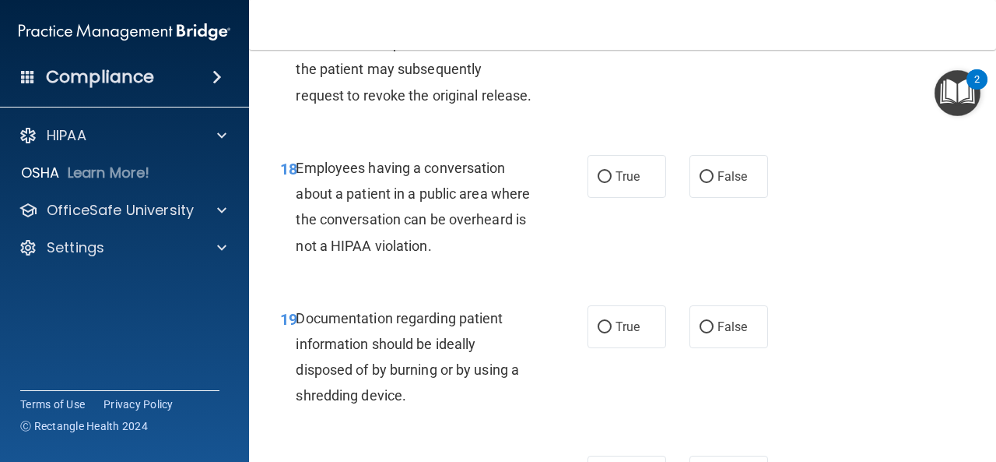
scroll to position [2614, 0]
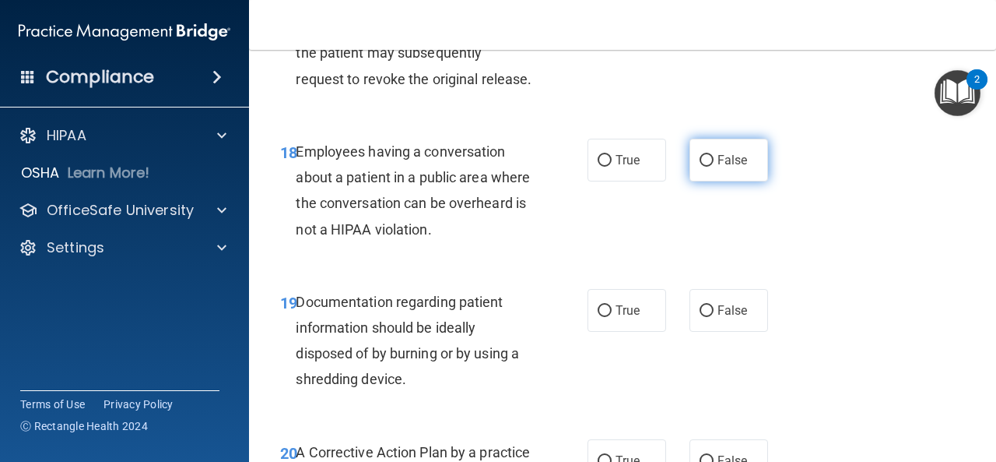
click at [692, 181] on label "False" at bounding box center [729, 160] width 79 height 43
click at [700, 167] on input "False" at bounding box center [707, 161] width 14 height 12
radio input "true"
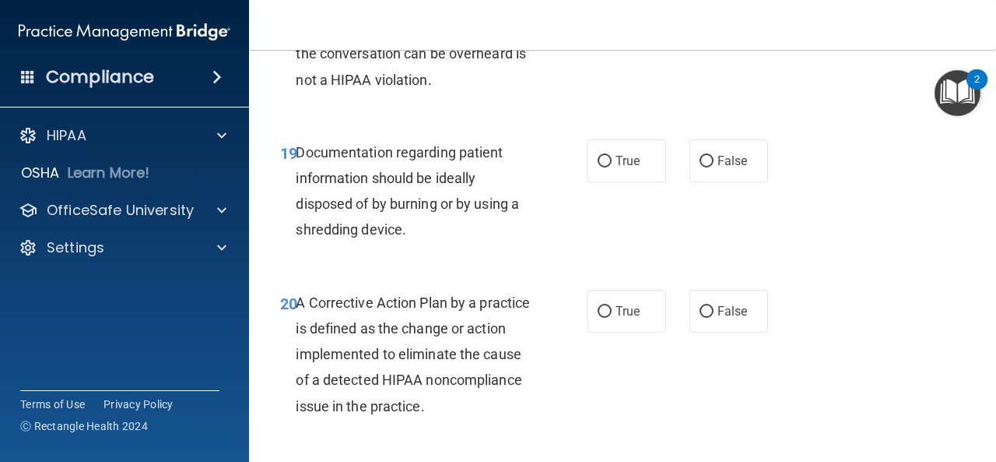
scroll to position [2781, 0]
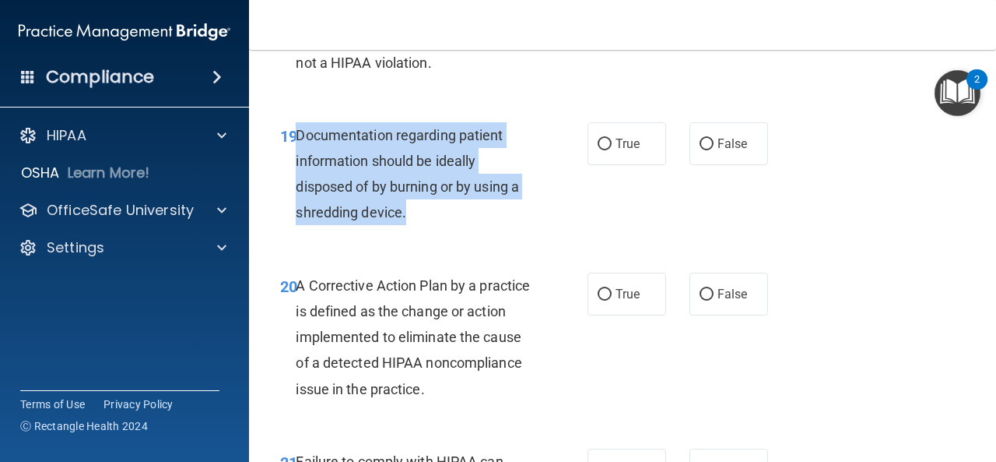
drag, startPoint x: 432, startPoint y: 275, endPoint x: 295, endPoint y: 197, distance: 157.5
click at [295, 197] on div "19 Documentation regarding patient information should be ideally disposed of by…" at bounding box center [434, 177] width 354 height 111
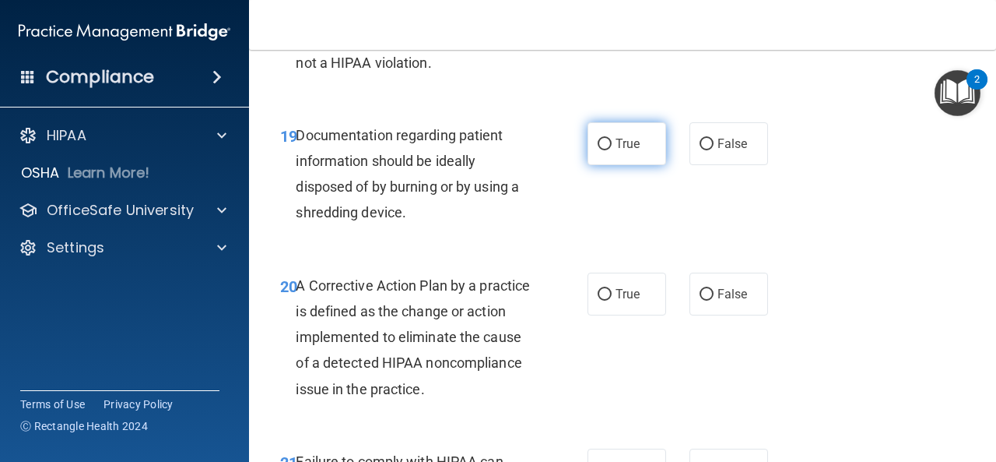
click at [595, 165] on label "True" at bounding box center [627, 143] width 79 height 43
click at [598, 150] on input "True" at bounding box center [605, 145] width 14 height 12
radio input "true"
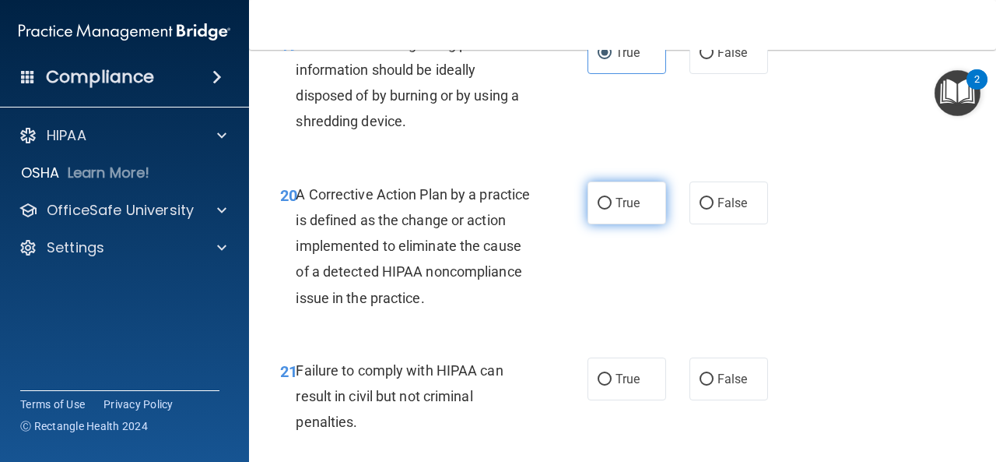
scroll to position [2946, 0]
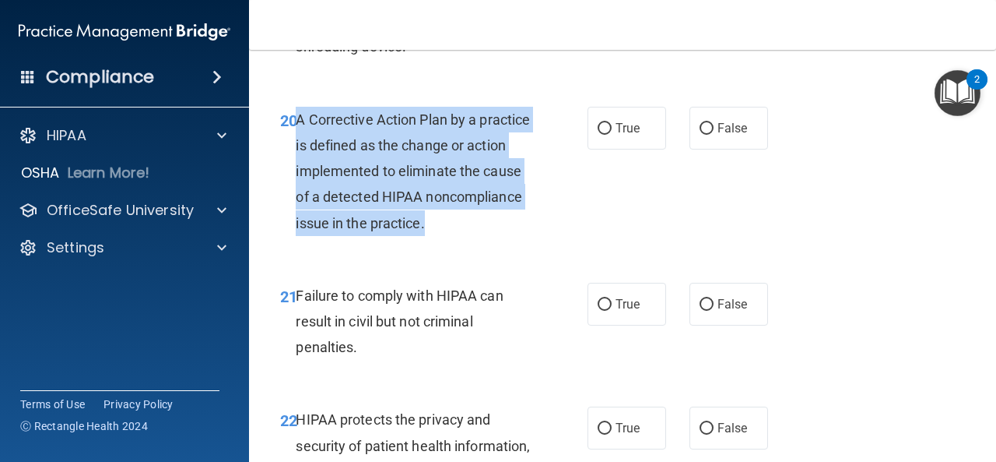
drag, startPoint x: 538, startPoint y: 273, endPoint x: 297, endPoint y: 179, distance: 258.3
click at [297, 179] on div "A Corrective Action Plan by a practice is defined as the change or action imple…" at bounding box center [420, 171] width 248 height 129
click at [598, 135] on input "True" at bounding box center [605, 129] width 14 height 12
radio input "true"
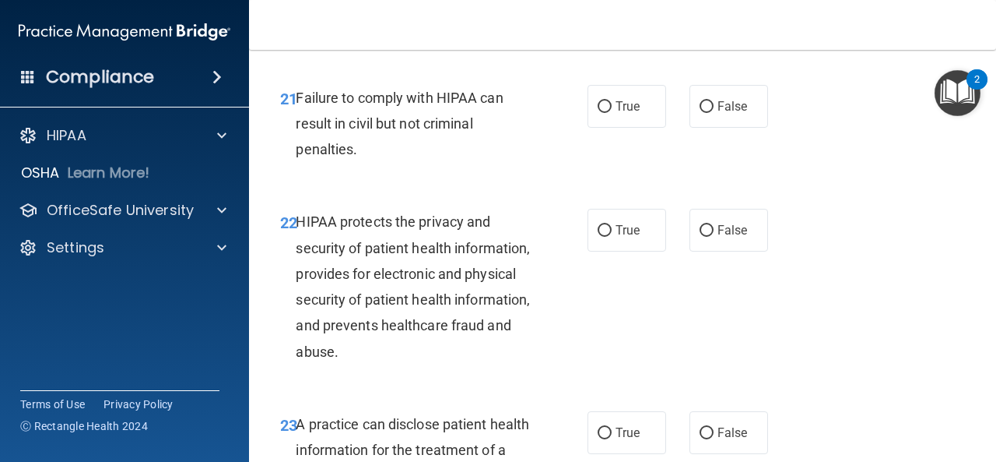
scroll to position [3159, 0]
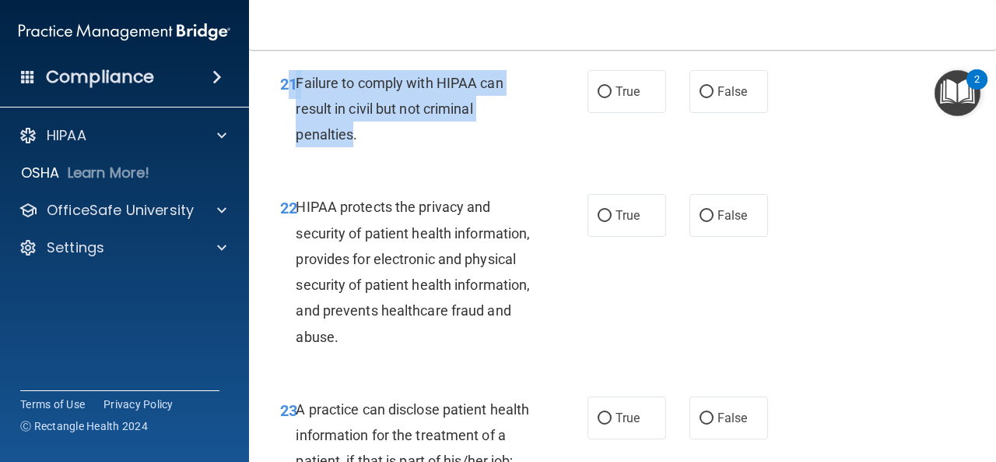
drag, startPoint x: 350, startPoint y: 182, endPoint x: 293, endPoint y: 137, distance: 73.2
click at [293, 137] on div "21 Failure to comply with HIPAA can result in civil but not criminal penalties." at bounding box center [434, 113] width 354 height 86
click at [703, 98] on input "False" at bounding box center [707, 92] width 14 height 12
radio input "true"
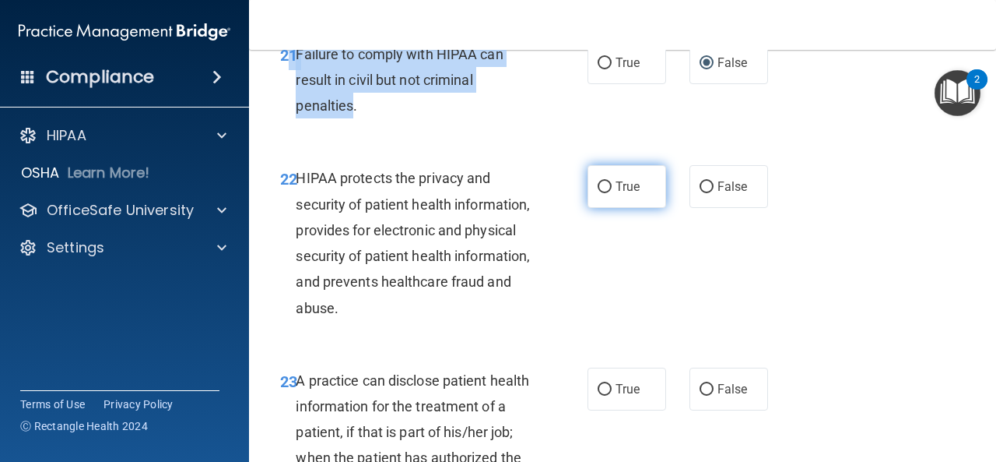
scroll to position [3254, 0]
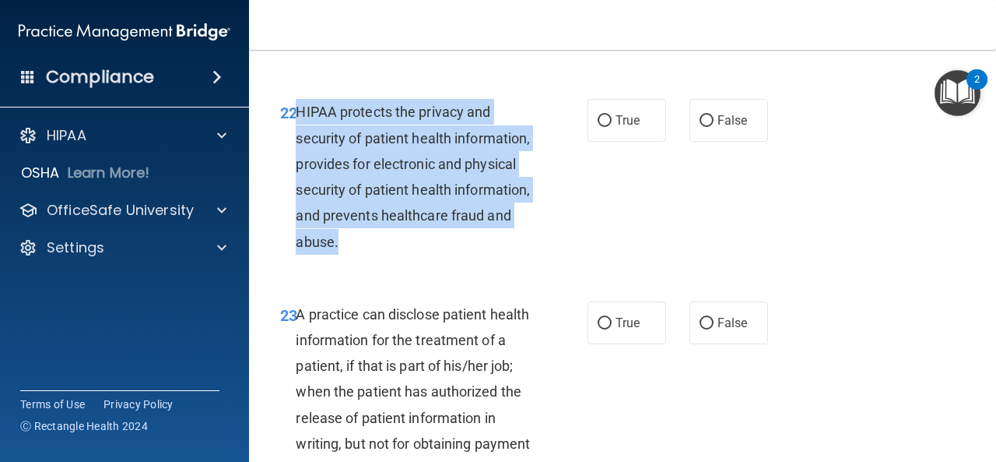
drag, startPoint x: 483, startPoint y: 299, endPoint x: 295, endPoint y: 156, distance: 236.1
click at [295, 156] on div "22 HIPAA protects the privacy and security of patient health information, provi…" at bounding box center [434, 180] width 354 height 163
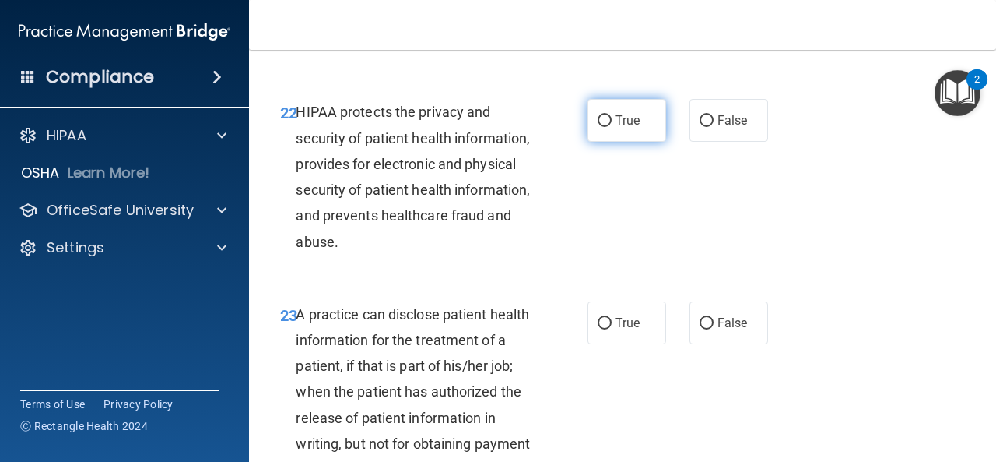
click at [609, 142] on label "True" at bounding box center [627, 120] width 79 height 43
click at [609, 127] on input "True" at bounding box center [605, 121] width 14 height 12
radio input "true"
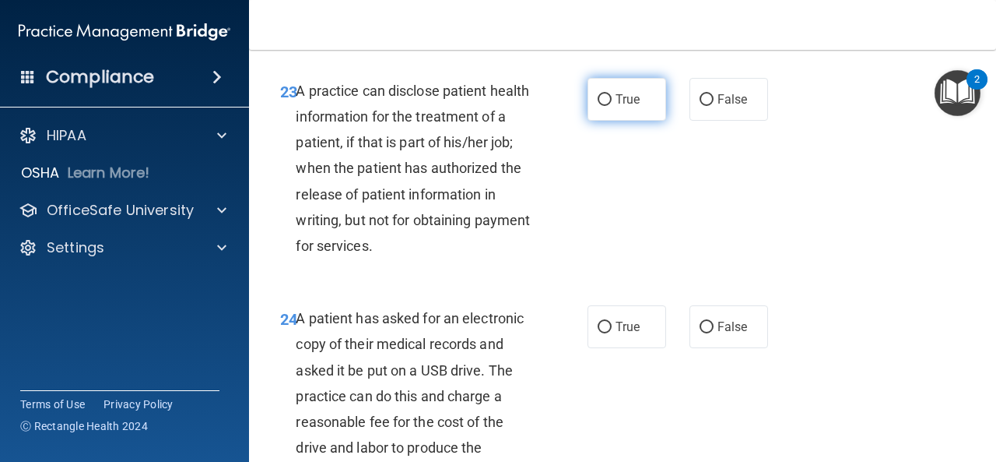
scroll to position [3554, 0]
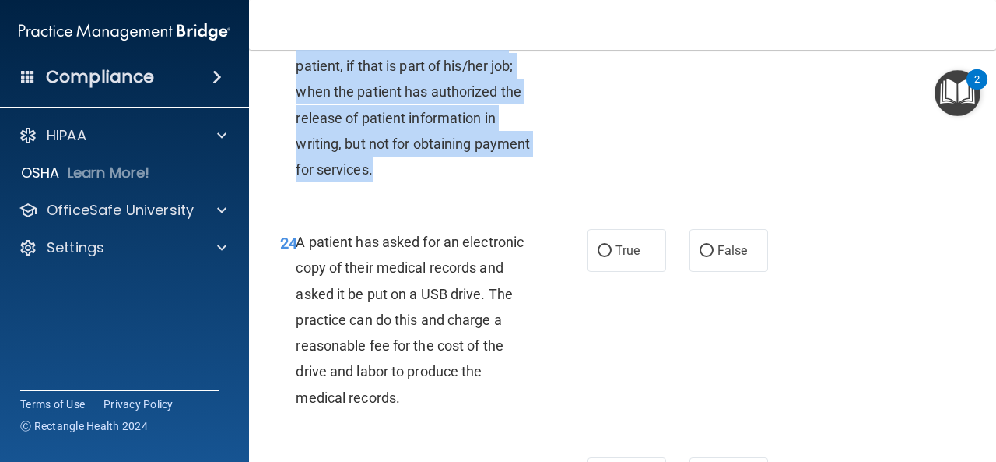
drag, startPoint x: 445, startPoint y: 224, endPoint x: 298, endPoint y: 74, distance: 210.2
click at [298, 74] on div "A practice can disclose patient health information for the treatment of a patie…" at bounding box center [420, 92] width 248 height 181
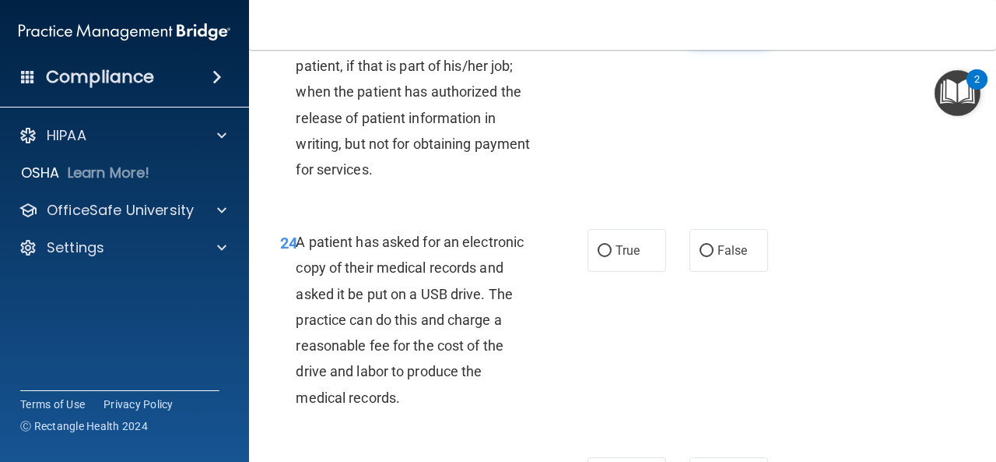
click at [690, 44] on label "False" at bounding box center [729, 23] width 79 height 43
click at [700, 30] on input "False" at bounding box center [707, 24] width 14 height 12
radio input "true"
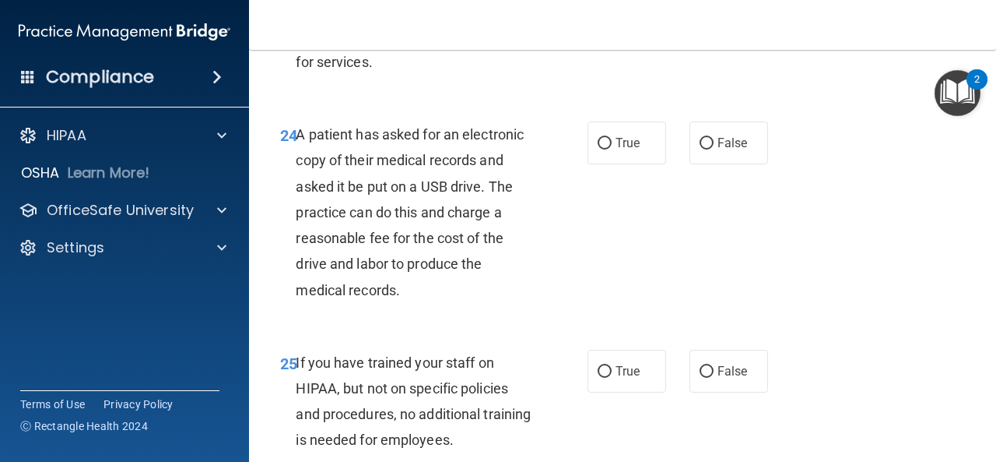
scroll to position [3671, 0]
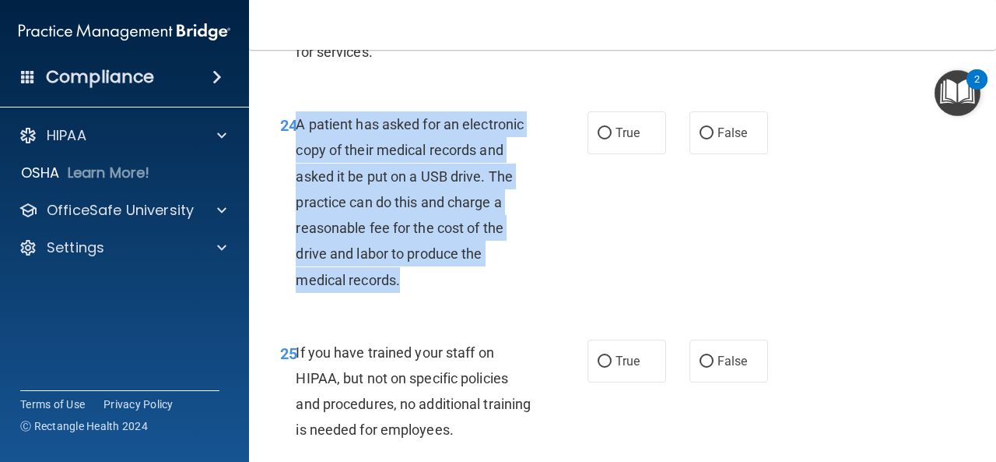
drag, startPoint x: 419, startPoint y: 346, endPoint x: 298, endPoint y: 186, distance: 200.0
click at [298, 186] on div "24 A patient has asked for an electronic copy of their medical records and aske…" at bounding box center [434, 205] width 354 height 189
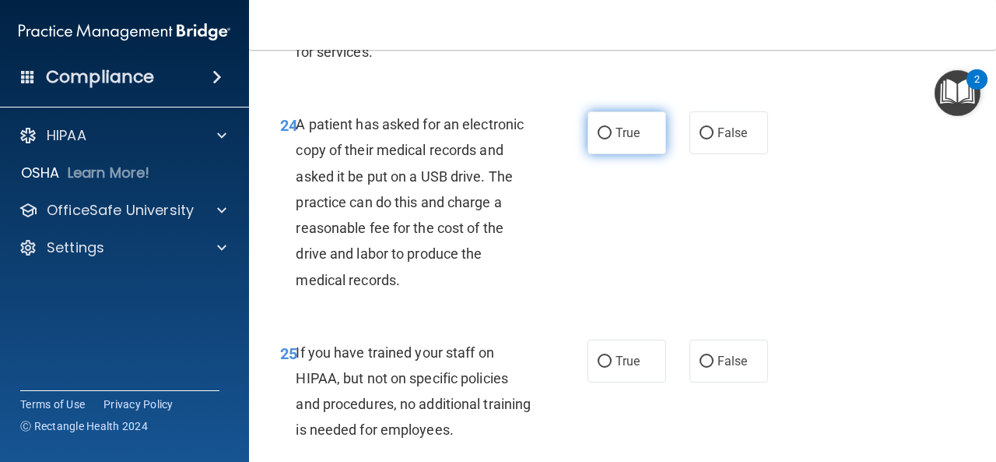
click at [612, 154] on label "True" at bounding box center [627, 132] width 79 height 43
click at [612, 139] on input "True" at bounding box center [605, 134] width 14 height 12
radio input "true"
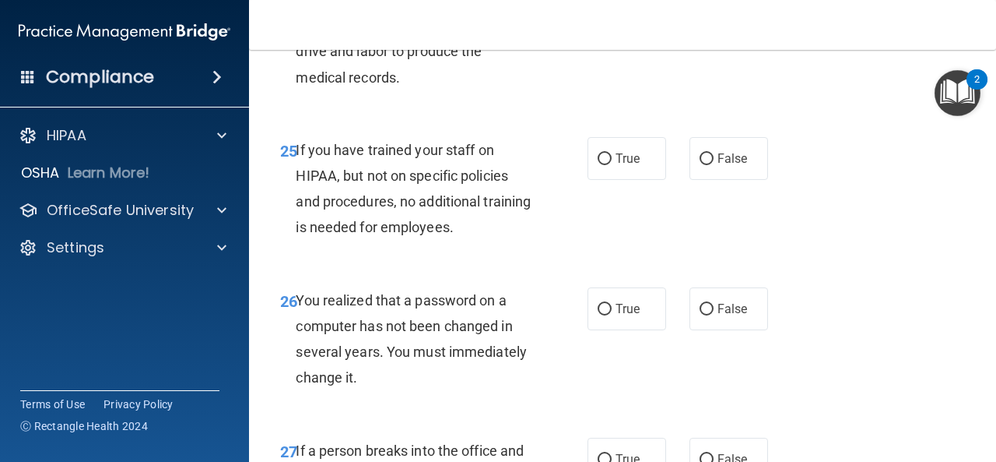
scroll to position [3877, 0]
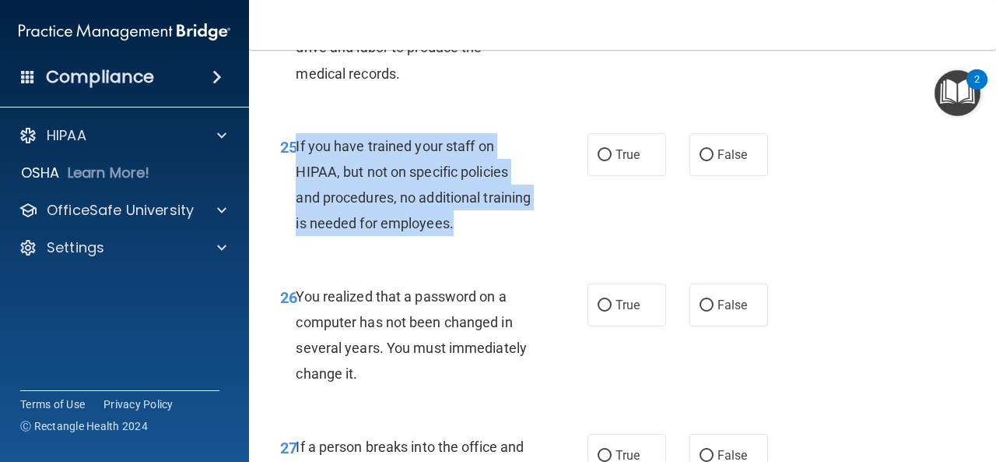
drag, startPoint x: 532, startPoint y: 282, endPoint x: 297, endPoint y: 196, distance: 250.1
click at [297, 196] on div "If you have trained your staff on HIPAA, but not on specific policies and proce…" at bounding box center [420, 185] width 248 height 104
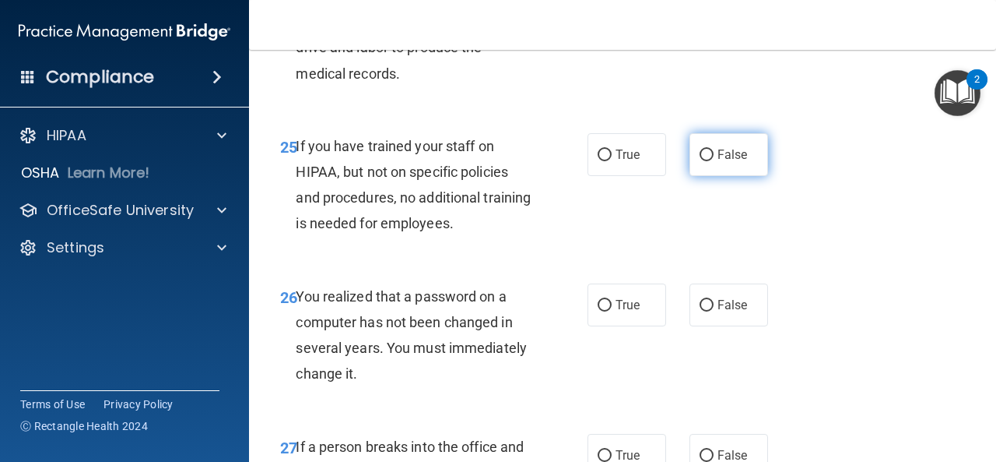
click at [721, 176] on label "False" at bounding box center [729, 154] width 79 height 43
click at [714, 161] on input "False" at bounding box center [707, 155] width 14 height 12
radio input "true"
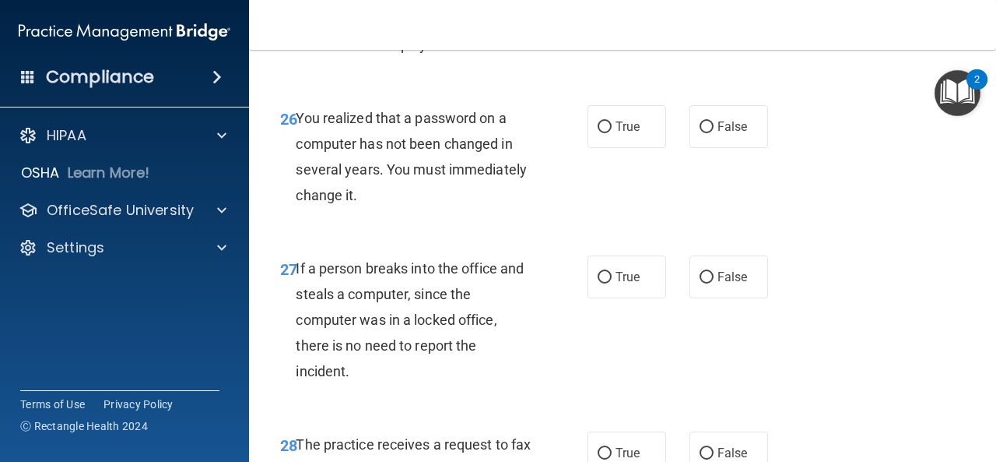
scroll to position [4066, 0]
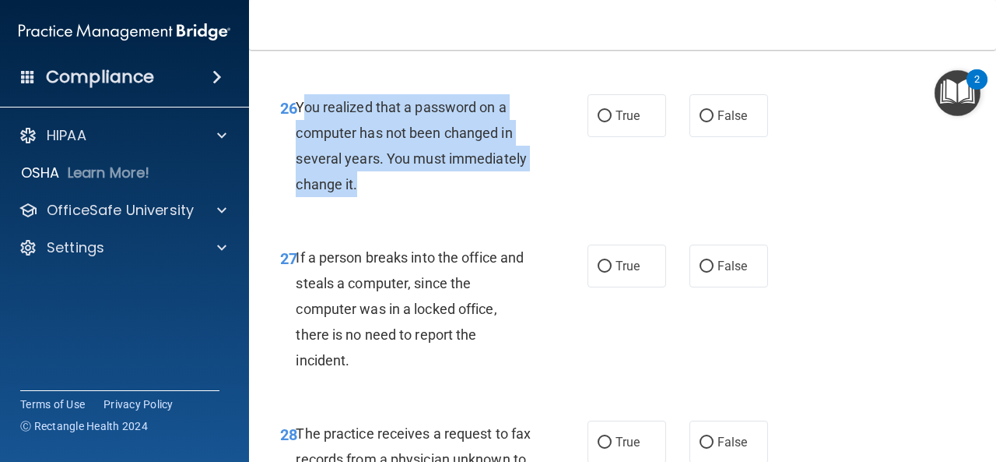
drag, startPoint x: 355, startPoint y: 240, endPoint x: 302, endPoint y: 155, distance: 100.6
click at [302, 155] on div "You realized that a password on a computer has not been changed in several year…" at bounding box center [420, 146] width 248 height 104
click at [335, 193] on span "You realized that a password on a computer has not been changed in several year…" at bounding box center [411, 146] width 231 height 94
drag, startPoint x: 366, startPoint y: 240, endPoint x: 297, endPoint y: 168, distance: 100.2
click at [297, 168] on div "You realized that a password on a computer has not been changed in several year…" at bounding box center [420, 146] width 248 height 104
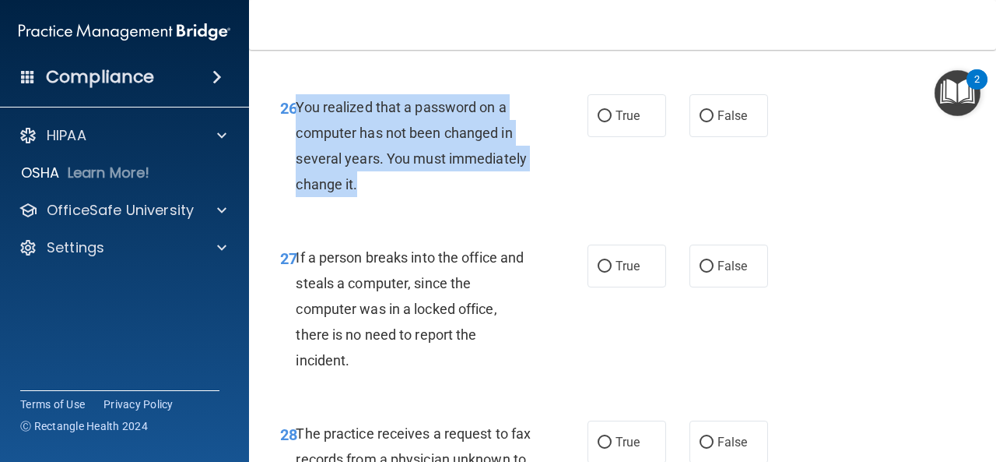
click at [577, 169] on div "26 You realized that a password on a computer has not been changed in several y…" at bounding box center [434, 149] width 354 height 111
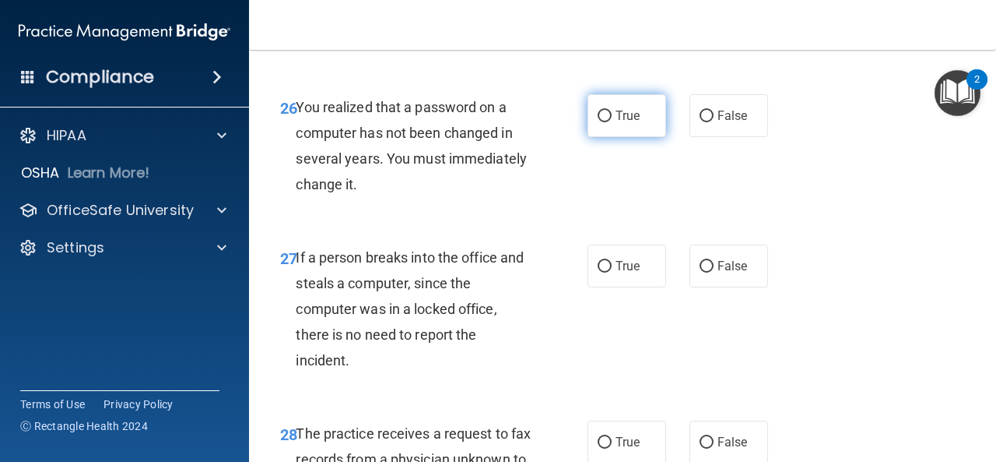
click at [634, 137] on label "True" at bounding box center [627, 115] width 79 height 43
click at [612, 122] on input "True" at bounding box center [605, 117] width 14 height 12
radio input "true"
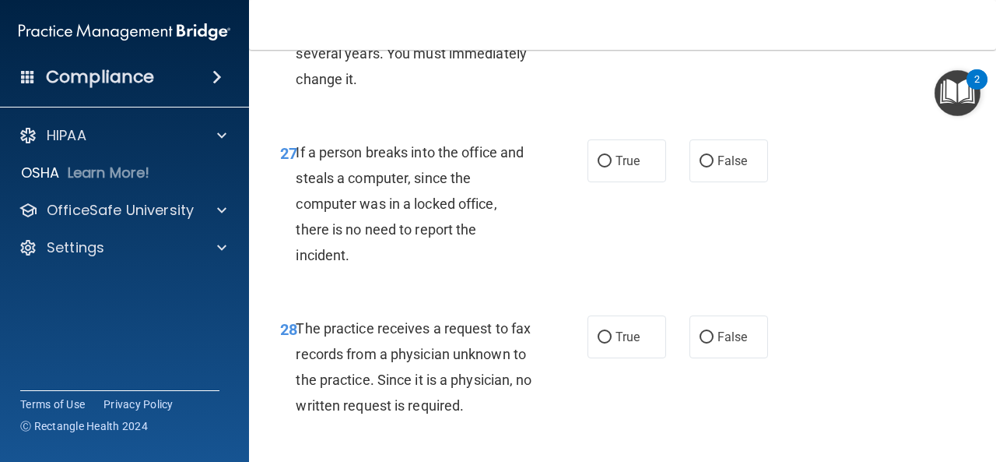
scroll to position [4175, 0]
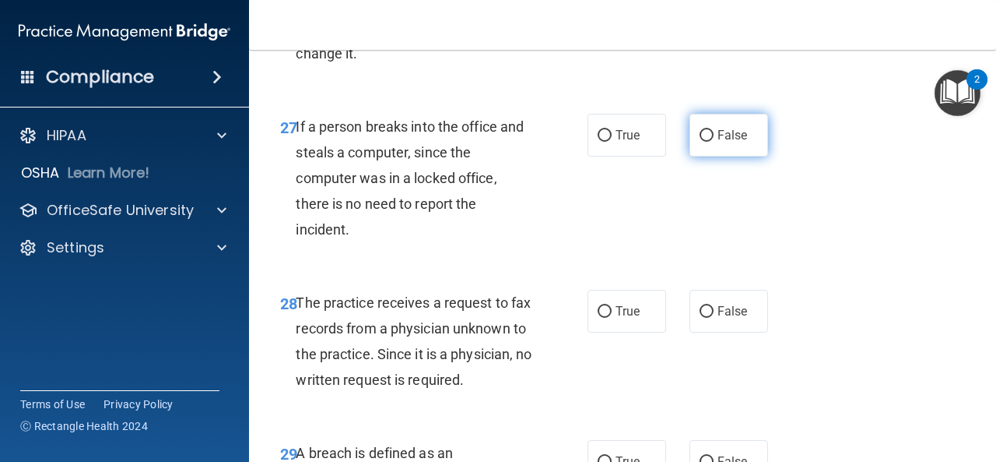
click at [706, 142] on input "False" at bounding box center [707, 136] width 14 height 12
radio input "true"
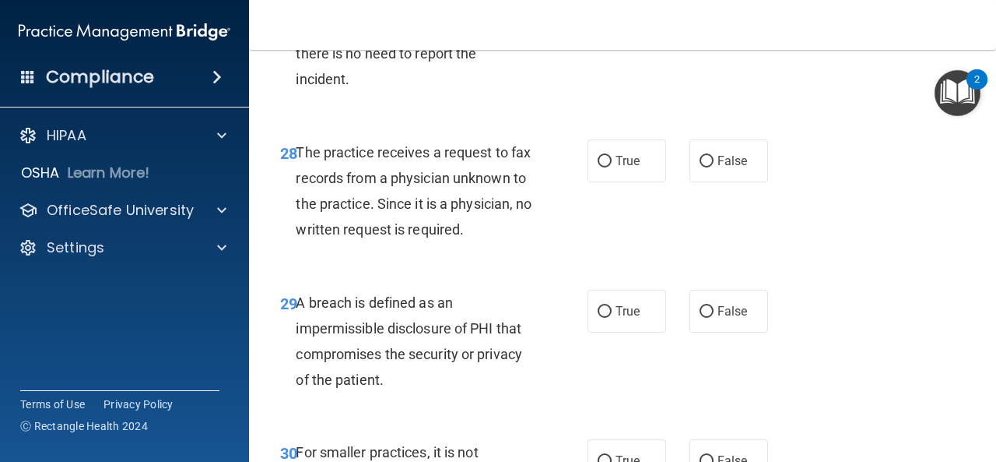
scroll to position [4347, 0]
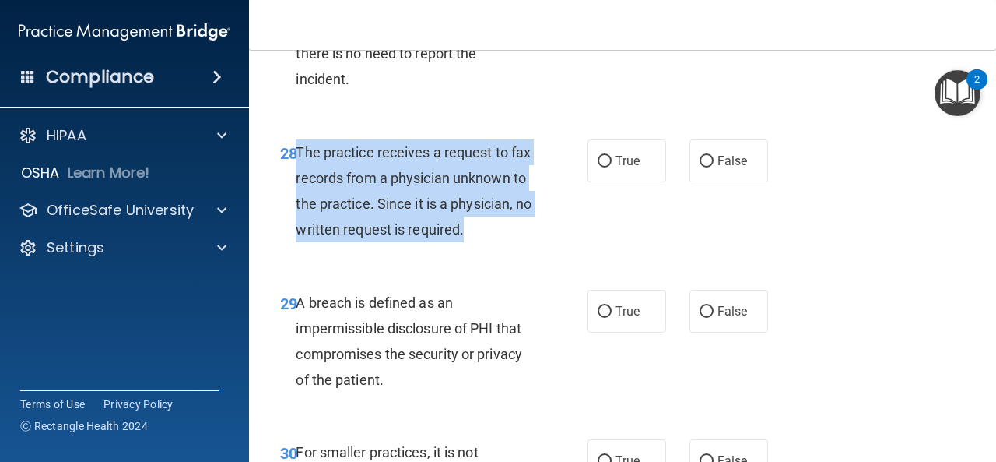
drag, startPoint x: 381, startPoint y: 304, endPoint x: 298, endPoint y: 211, distance: 124.0
click at [298, 211] on div "The practice receives a request to fax records from a physician unknown to the …" at bounding box center [420, 191] width 248 height 104
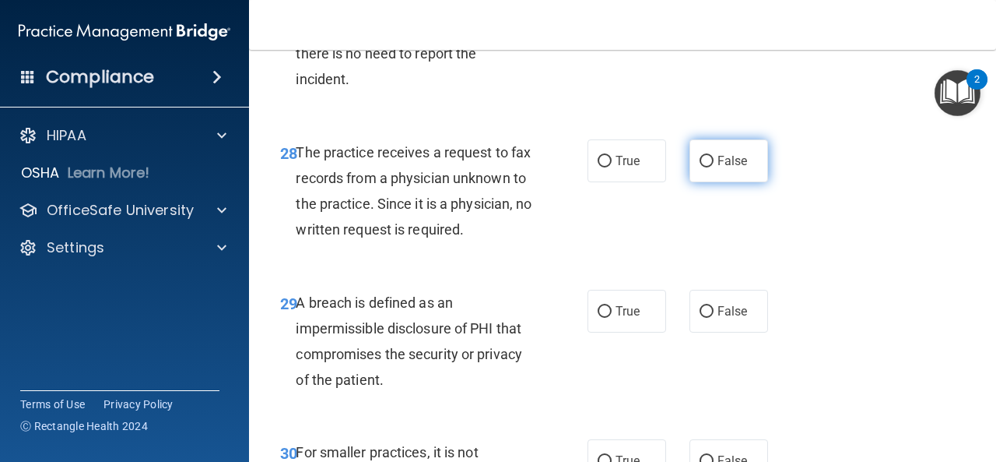
click at [707, 182] on label "False" at bounding box center [729, 160] width 79 height 43
click at [707, 167] on input "False" at bounding box center [707, 162] width 14 height 12
radio input "true"
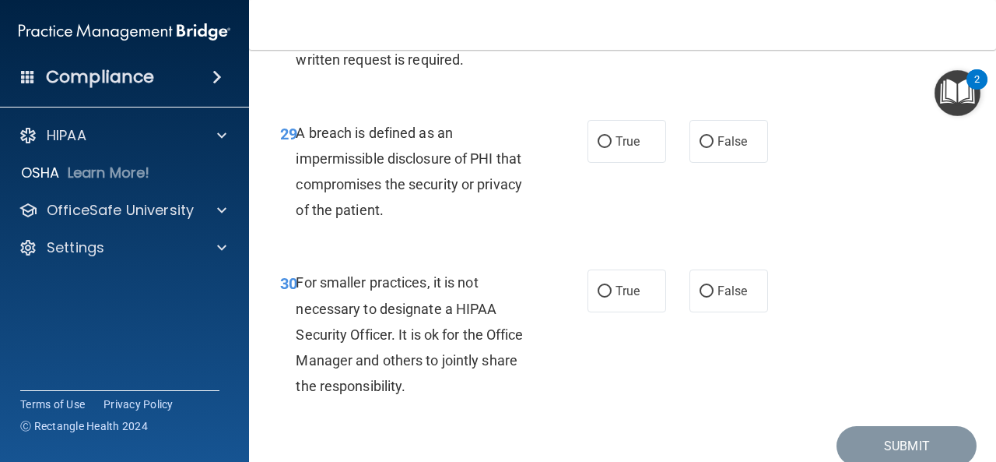
scroll to position [4547, 0]
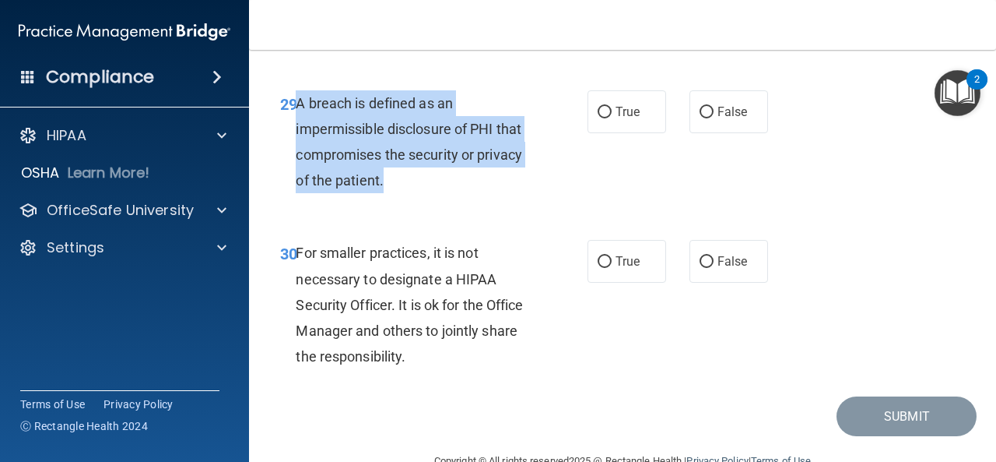
drag, startPoint x: 384, startPoint y: 265, endPoint x: 298, endPoint y: 188, distance: 115.8
click at [298, 188] on div "A breach is defined as an impermissible disclosure of PHI that compromises the …" at bounding box center [420, 142] width 248 height 104
click at [598, 118] on input "True" at bounding box center [605, 113] width 14 height 12
radio input "true"
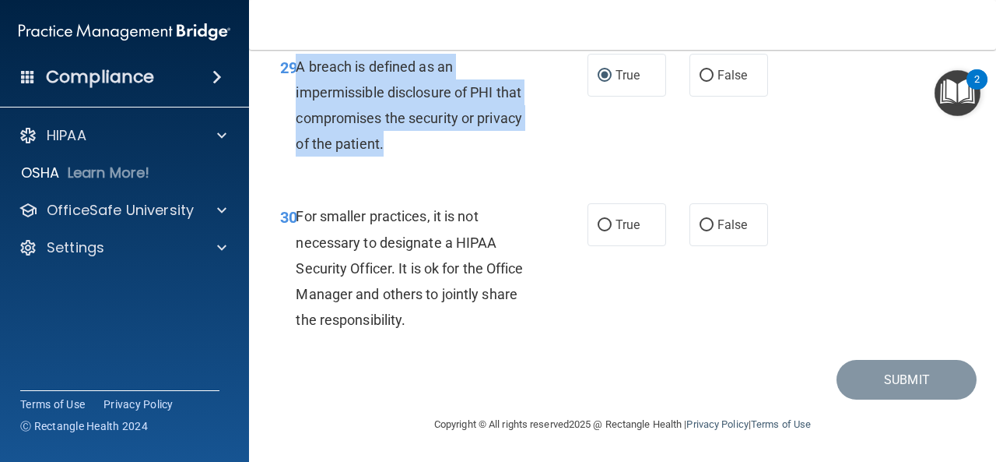
scroll to position [4661, 0]
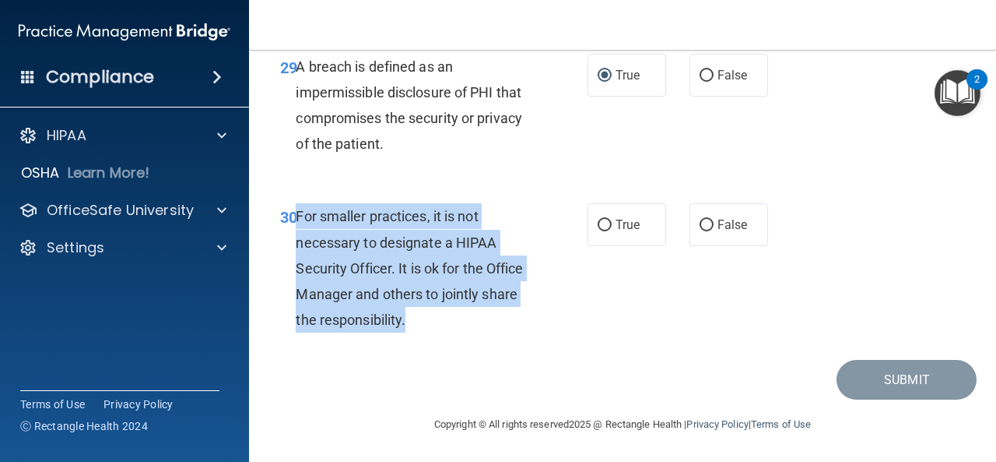
drag, startPoint x: 425, startPoint y: 320, endPoint x: 295, endPoint y: 226, distance: 160.5
click at [296, 226] on div "For smaller practices, it is not necessary to designate a HIPAA Security Office…" at bounding box center [420, 267] width 248 height 129
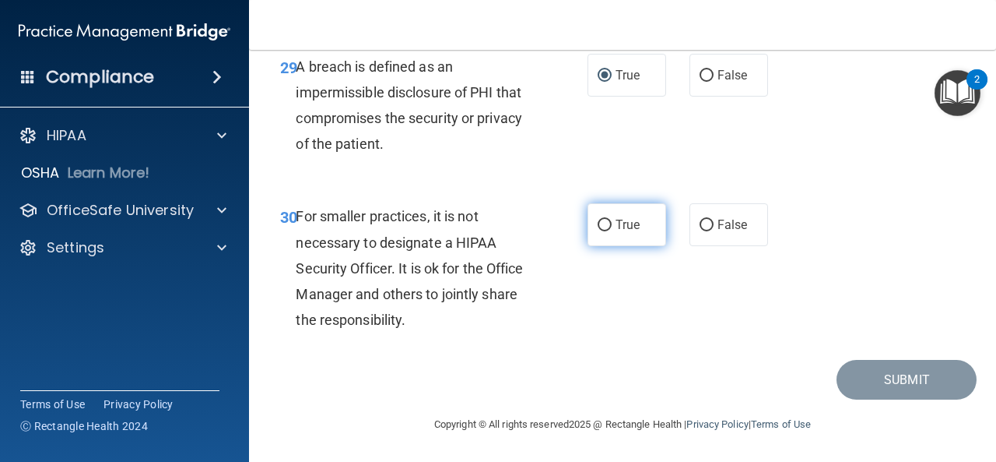
click at [624, 236] on label "True" at bounding box center [627, 224] width 79 height 43
click at [612, 231] on input "True" at bounding box center [605, 225] width 14 height 12
radio input "true"
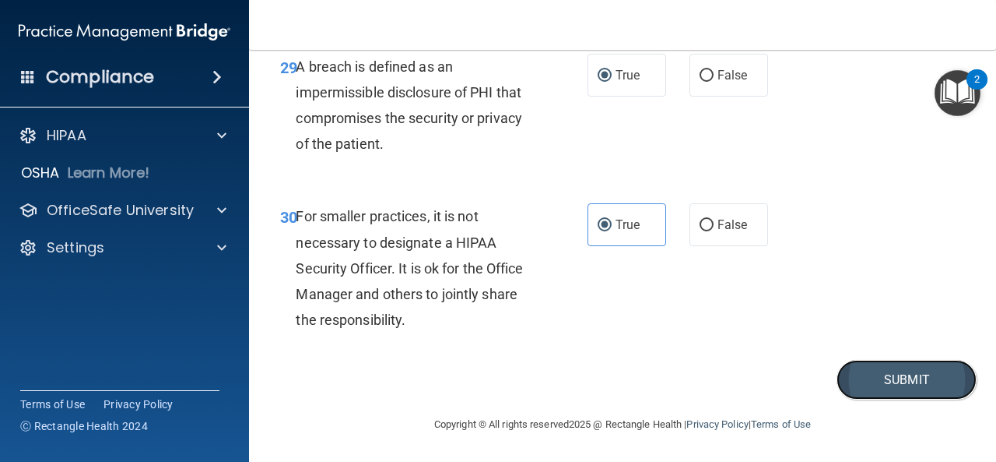
click at [869, 370] on button "Submit" at bounding box center [907, 380] width 140 height 40
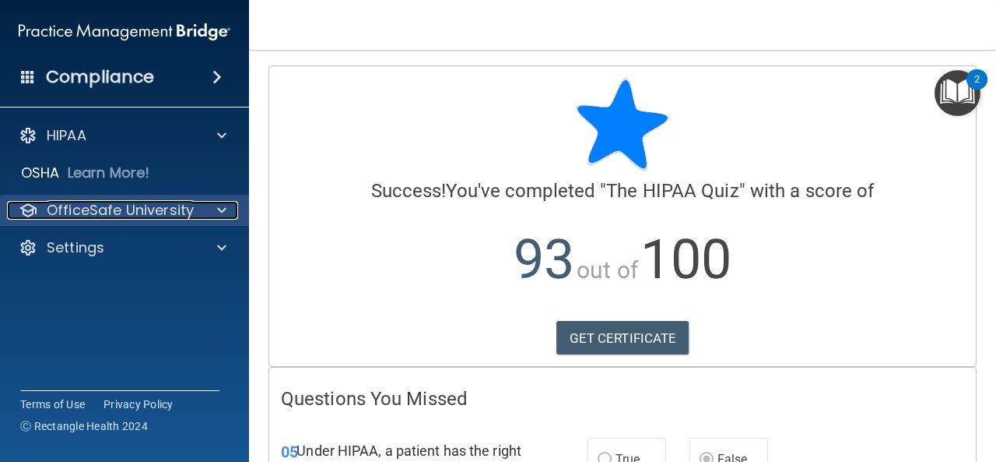
click at [215, 209] on div at bounding box center [219, 210] width 39 height 19
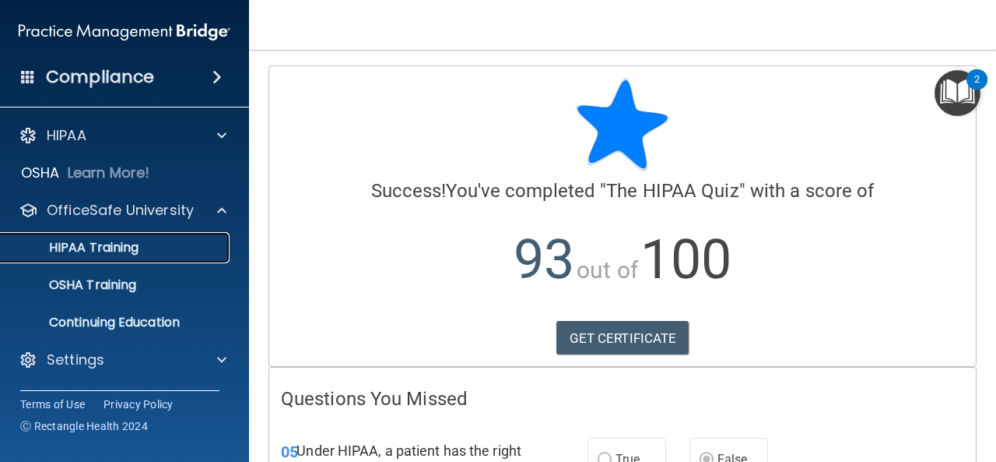
click at [88, 256] on link "HIPAA Training" at bounding box center [106, 247] width 245 height 31
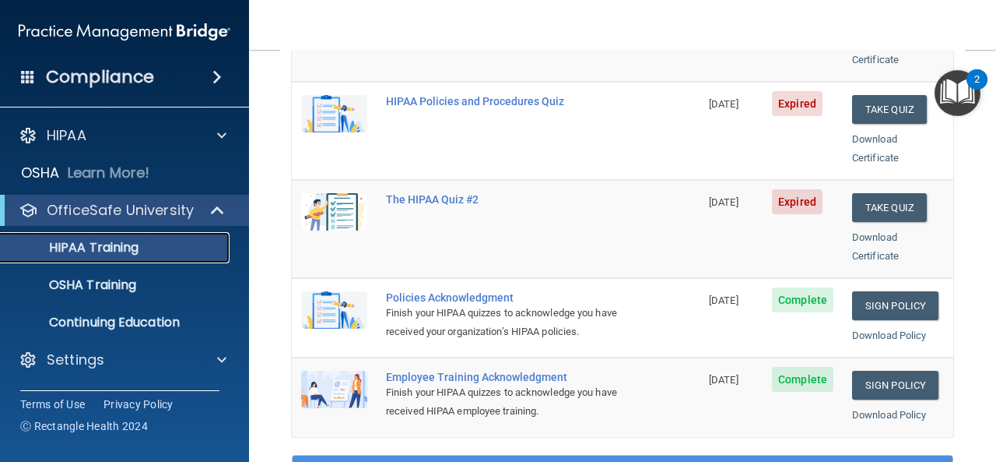
scroll to position [216, 0]
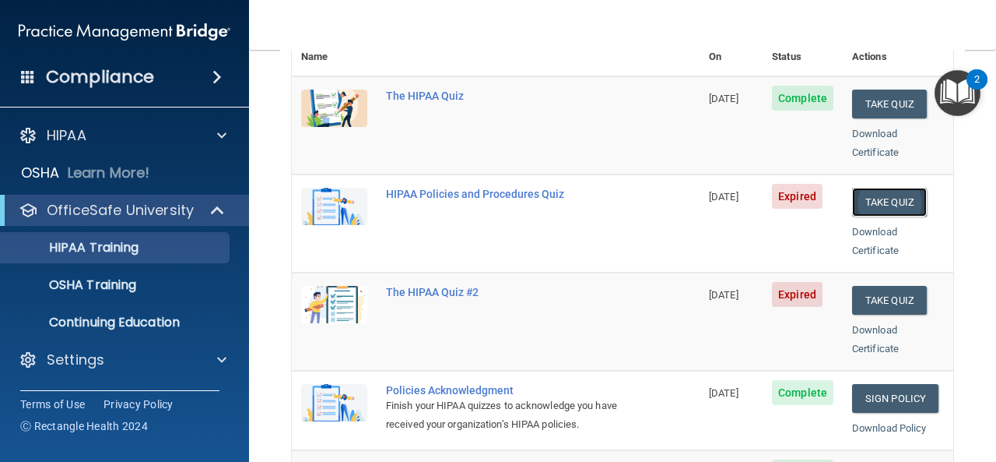
click at [857, 188] on button "Take Quiz" at bounding box center [889, 202] width 75 height 29
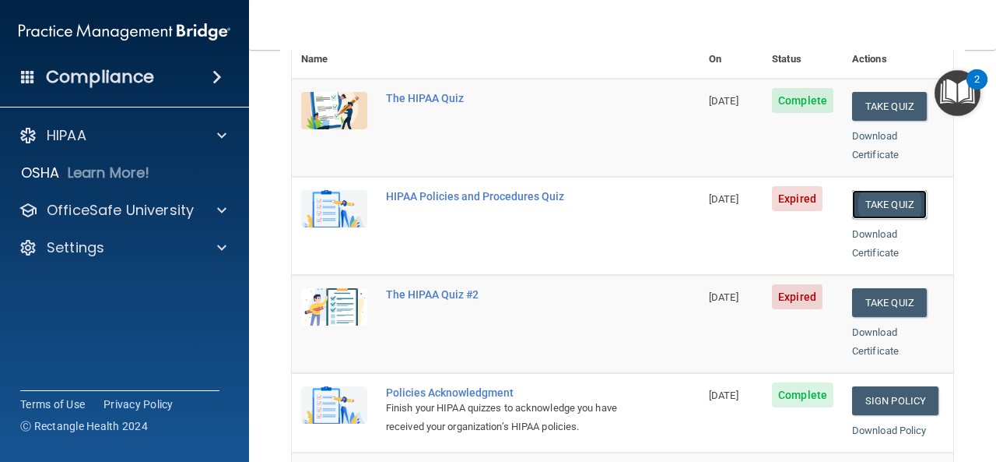
scroll to position [213, 0]
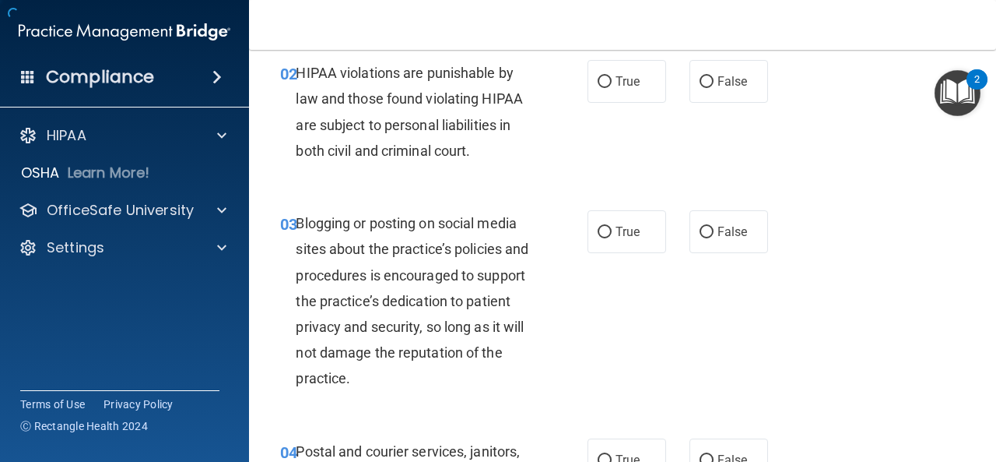
click at [856, 180] on div "02 HIPAA violations are punishable by law and those found violating HIPAA are s…" at bounding box center [622, 115] width 708 height 150
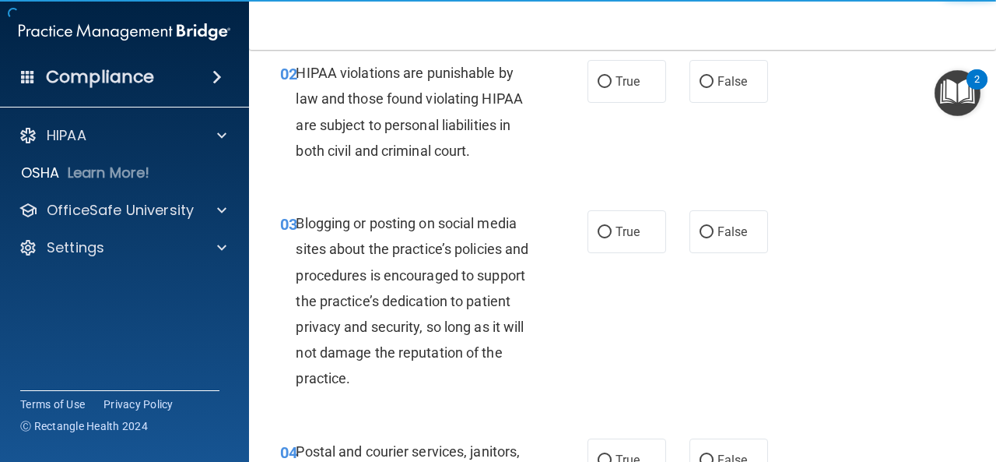
scroll to position [0, 0]
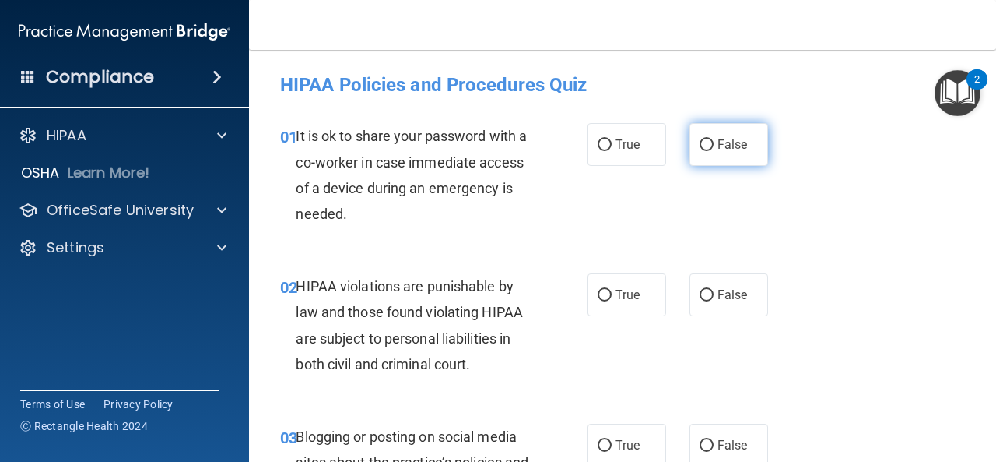
click at [709, 135] on label "False" at bounding box center [729, 144] width 79 height 43
click at [709, 139] on input "False" at bounding box center [707, 145] width 14 height 12
radio input "true"
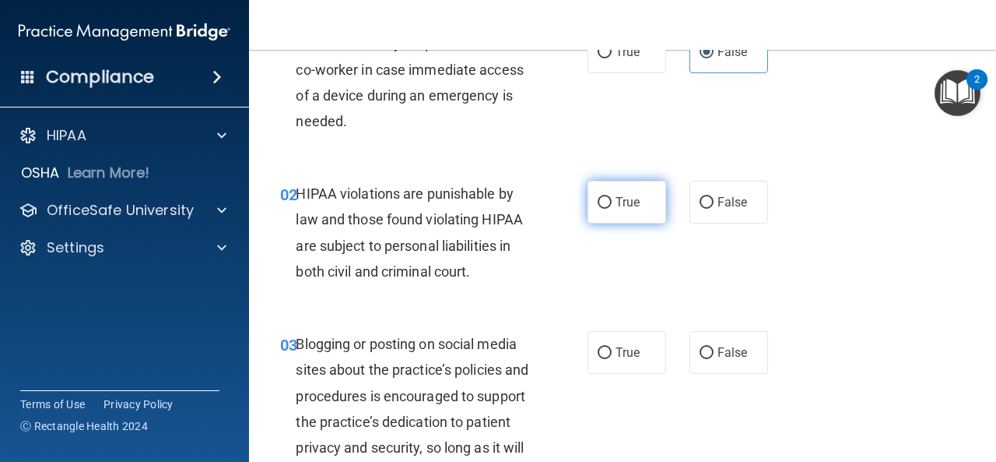
scroll to position [112, 0]
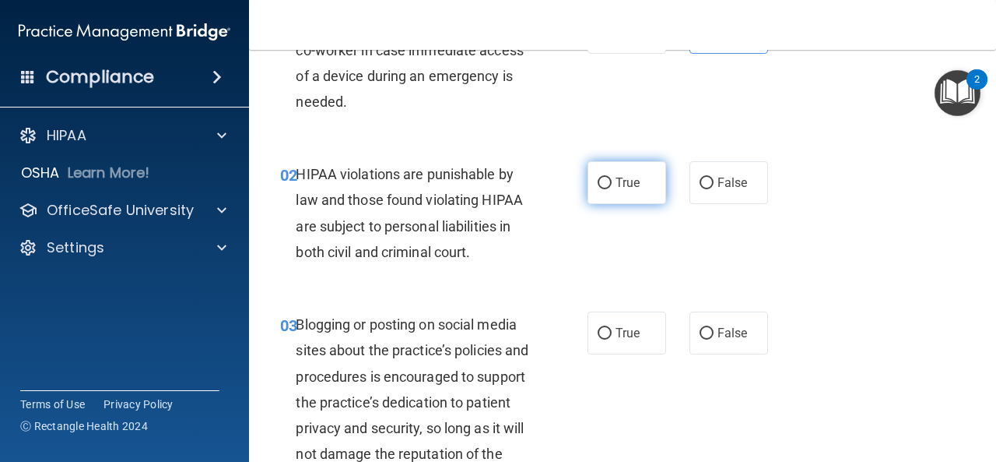
click at [616, 181] on span "True" at bounding box center [628, 182] width 24 height 15
click at [612, 181] on input "True" at bounding box center [605, 183] width 14 height 12
radio input "true"
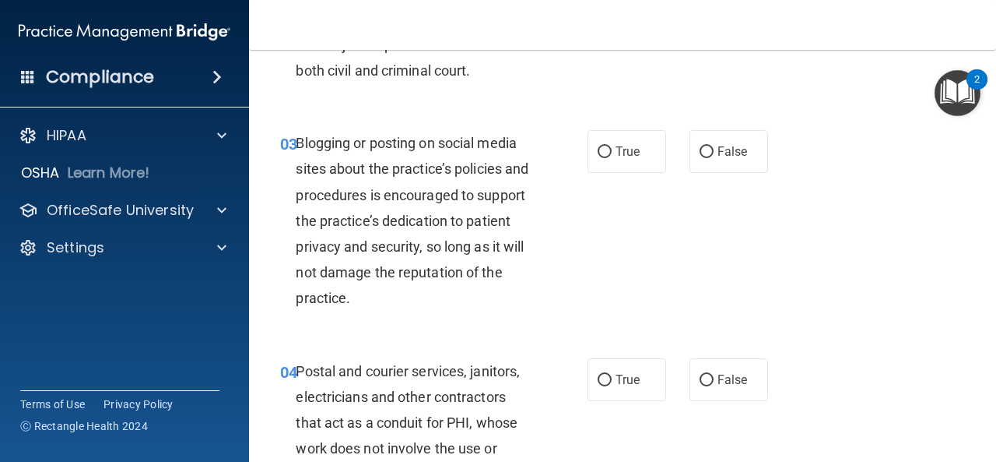
scroll to position [296, 0]
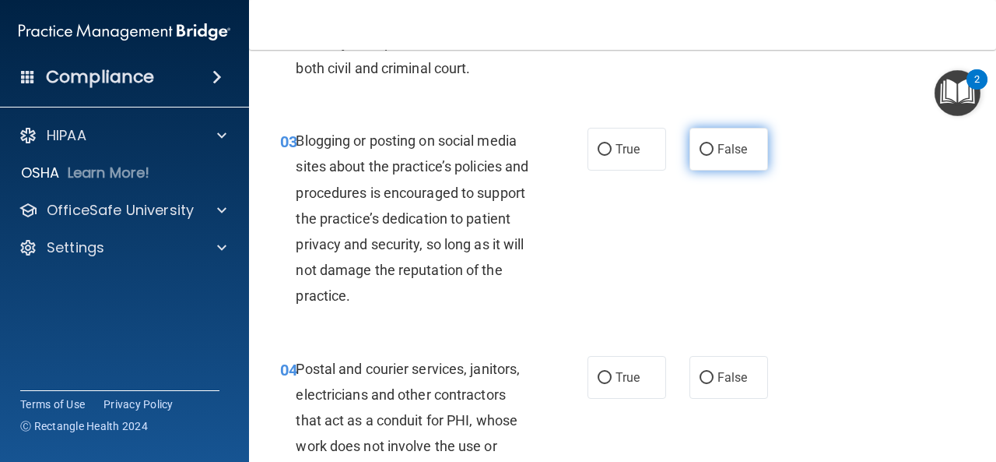
click at [728, 153] on span "False" at bounding box center [733, 149] width 30 height 15
click at [714, 153] on input "False" at bounding box center [707, 150] width 14 height 12
radio input "true"
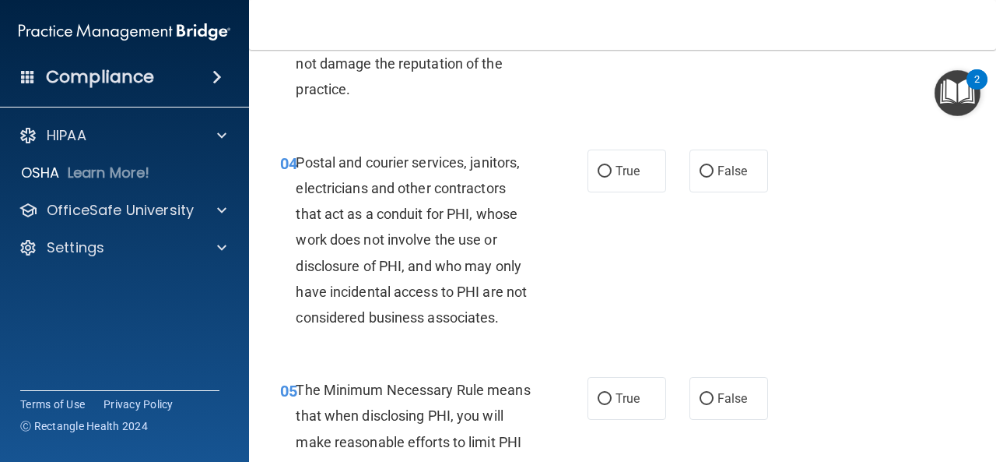
scroll to position [504, 0]
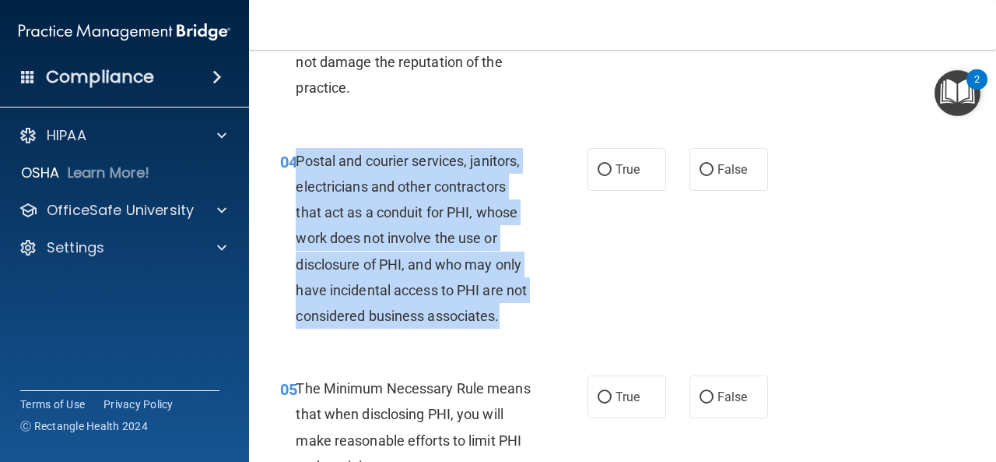
drag, startPoint x: 544, startPoint y: 321, endPoint x: 299, endPoint y: 167, distance: 289.6
click at [299, 167] on div "04 Postal and courier services, janitors, electricians and other contractors th…" at bounding box center [434, 242] width 354 height 189
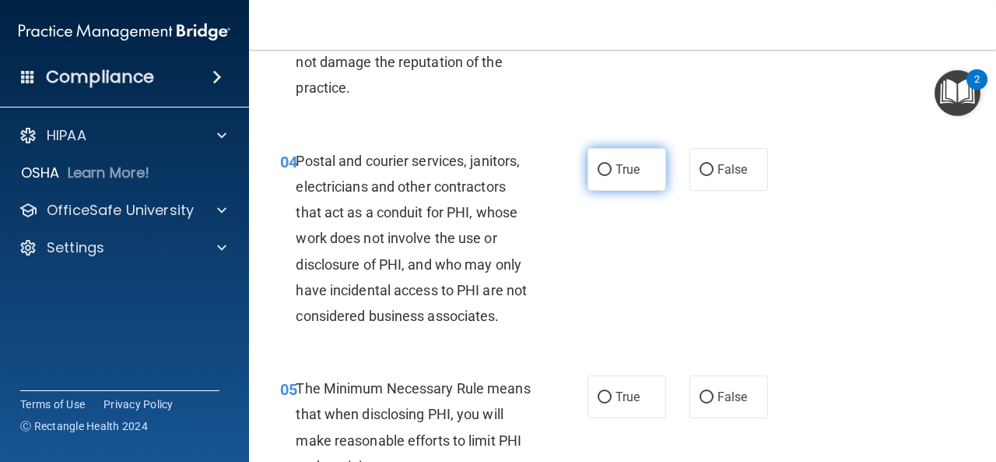
click at [609, 155] on label "True" at bounding box center [627, 169] width 79 height 43
click at [609, 164] on input "True" at bounding box center [605, 170] width 14 height 12
radio input "true"
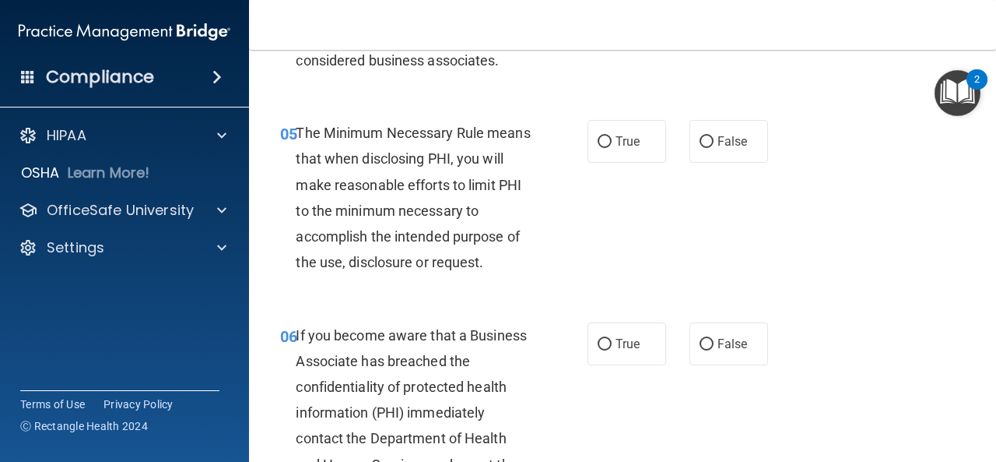
scroll to position [762, 0]
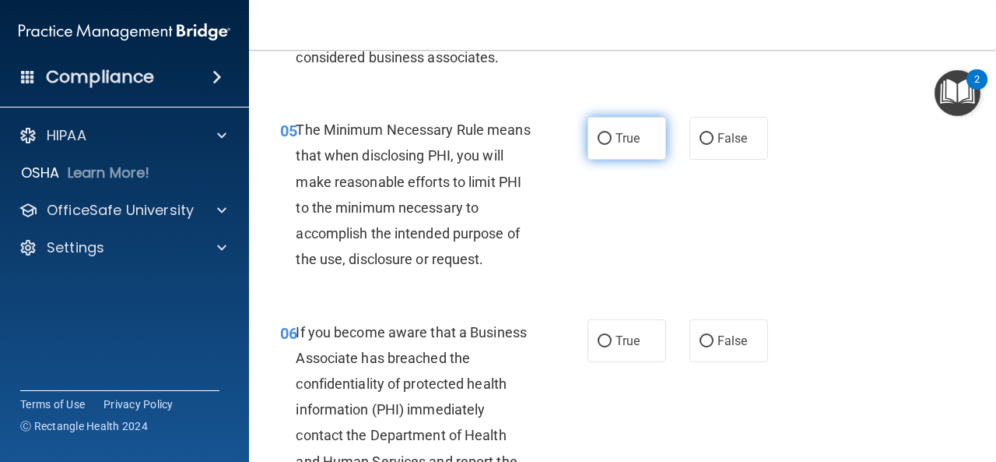
click at [635, 146] on label "True" at bounding box center [627, 138] width 79 height 43
click at [612, 145] on input "True" at bounding box center [605, 139] width 14 height 12
radio input "true"
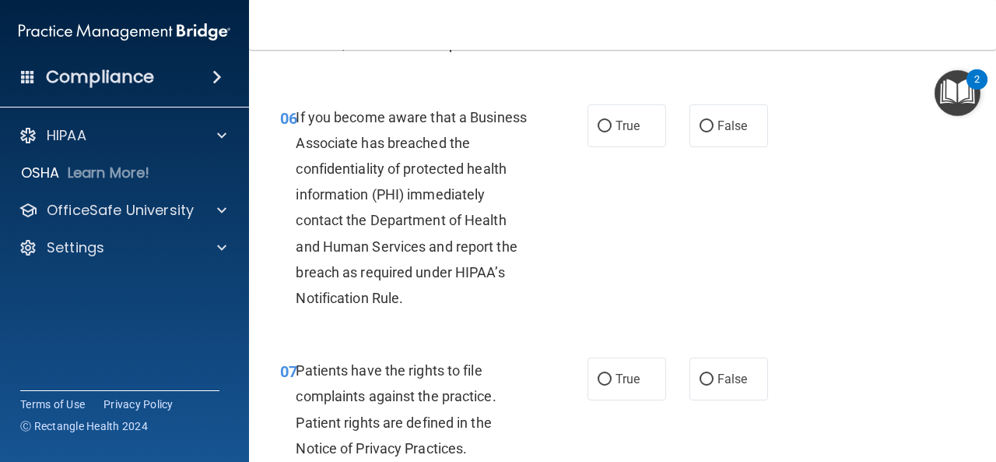
scroll to position [977, 0]
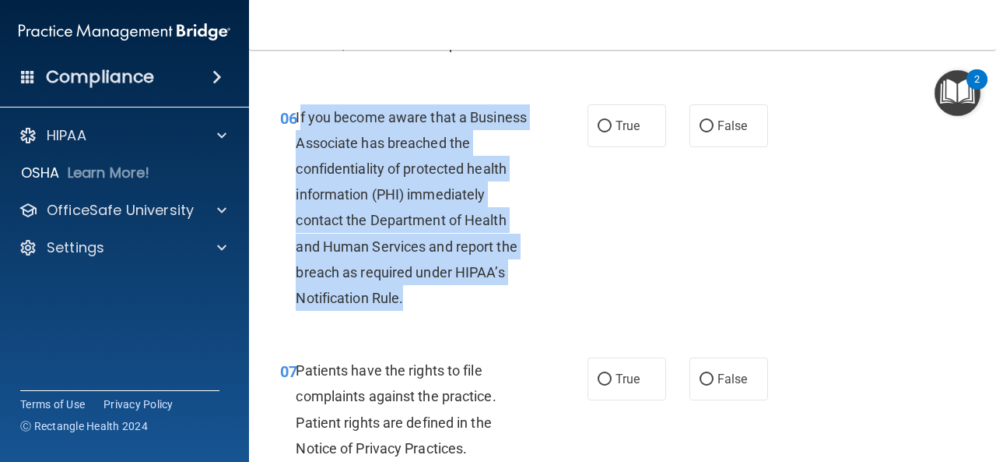
drag, startPoint x: 437, startPoint y: 304, endPoint x: 301, endPoint y: 127, distance: 223.2
click at [301, 127] on div "If you become aware that a Business Associate has breached the confidentiality …" at bounding box center [420, 207] width 248 height 207
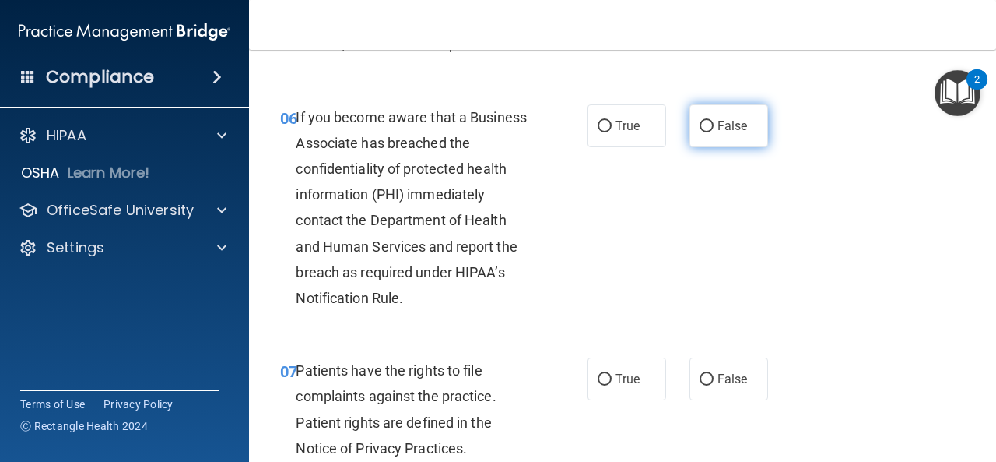
click at [691, 118] on label "False" at bounding box center [729, 125] width 79 height 43
click at [700, 121] on input "False" at bounding box center [707, 127] width 14 height 12
radio input "true"
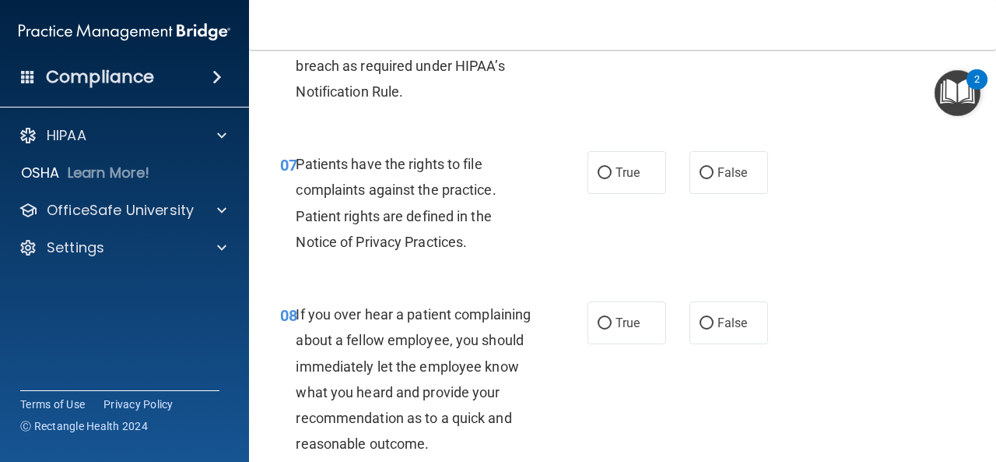
scroll to position [1207, 0]
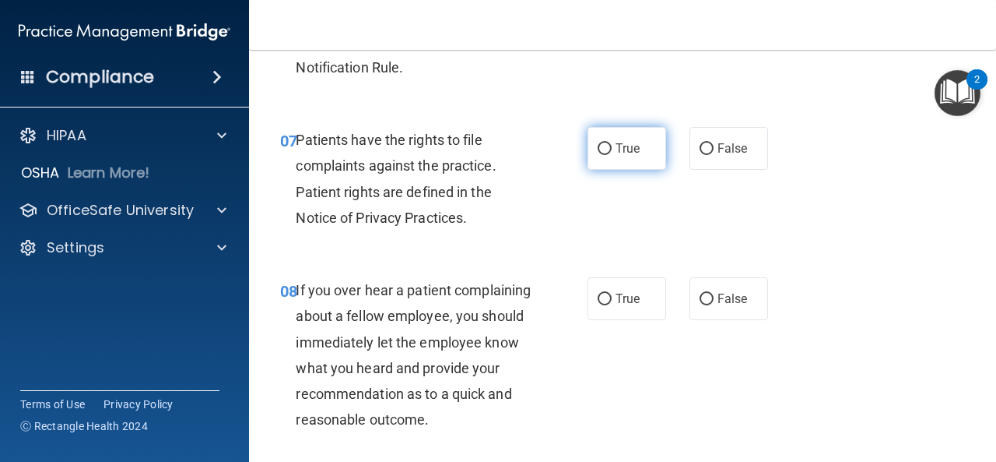
drag, startPoint x: 624, startPoint y: 150, endPoint x: 603, endPoint y: 169, distance: 28.1
click at [624, 150] on span "True" at bounding box center [628, 148] width 24 height 15
click at [612, 150] on input "True" at bounding box center [605, 149] width 14 height 12
radio input "true"
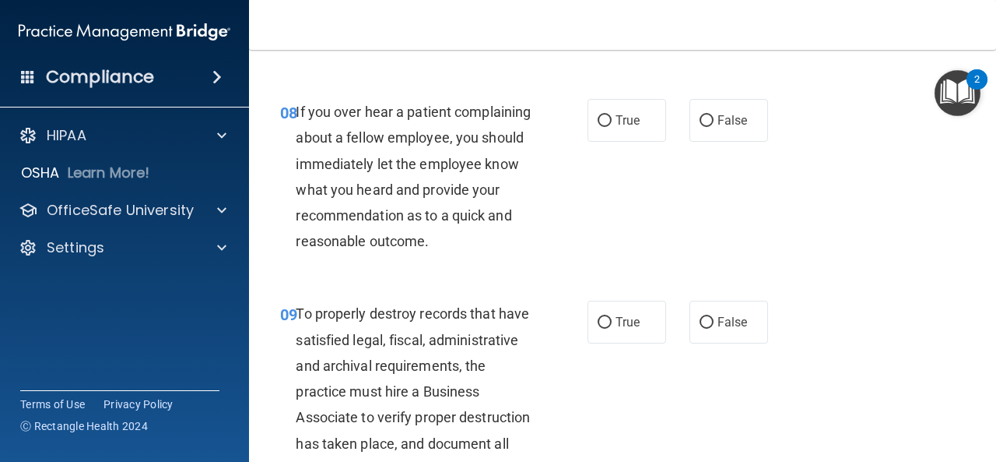
scroll to position [1400, 0]
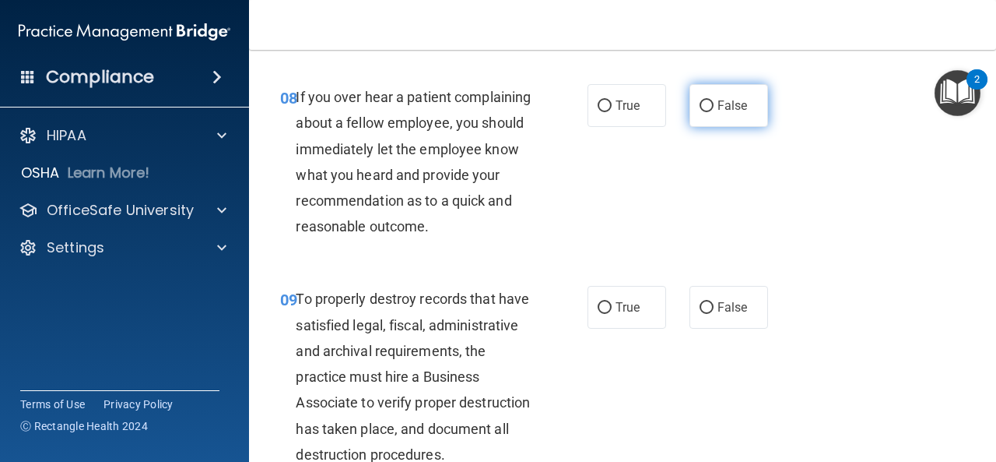
click at [718, 104] on span "False" at bounding box center [733, 105] width 30 height 15
click at [714, 104] on input "False" at bounding box center [707, 106] width 14 height 12
radio input "true"
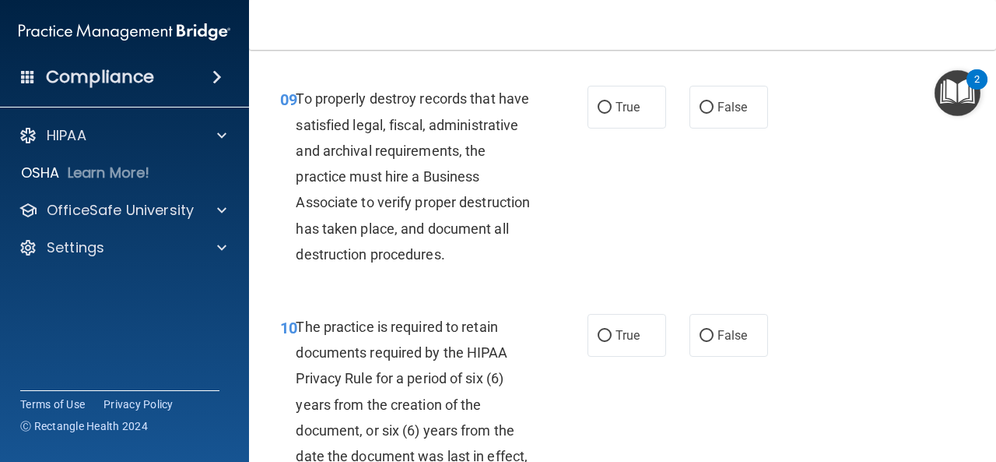
scroll to position [1602, 0]
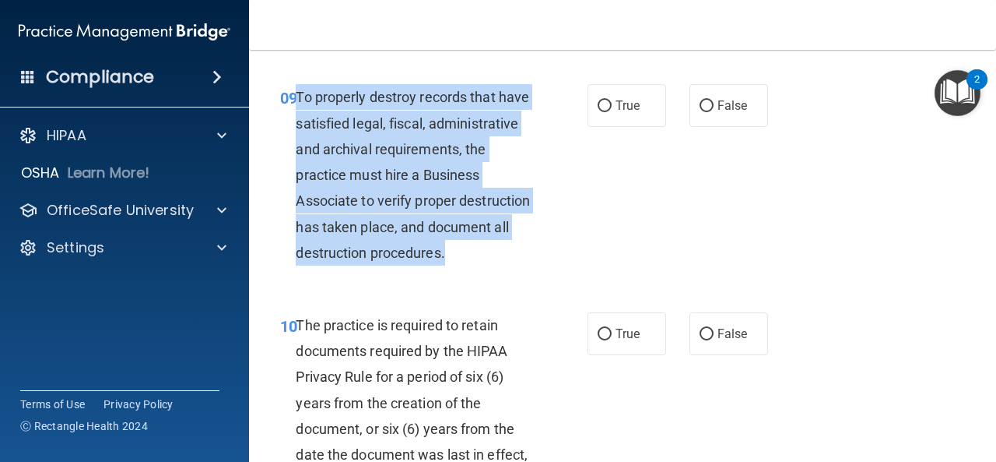
drag, startPoint x: 376, startPoint y: 310, endPoint x: 297, endPoint y: 133, distance: 193.4
click at [297, 133] on div "To properly destroy records that have satisfied legal, fiscal, administrative a…" at bounding box center [420, 174] width 248 height 181
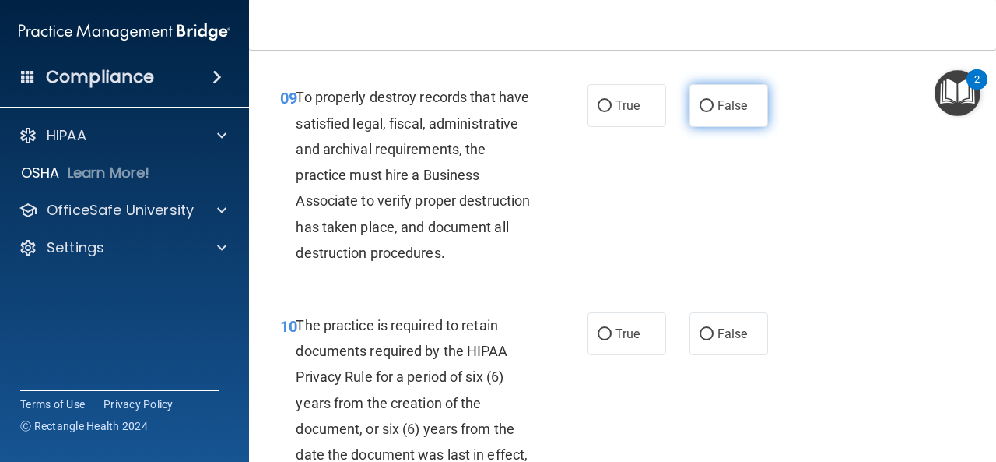
click at [718, 113] on span "False" at bounding box center [733, 105] width 30 height 15
click at [710, 112] on input "False" at bounding box center [707, 106] width 14 height 12
radio input "true"
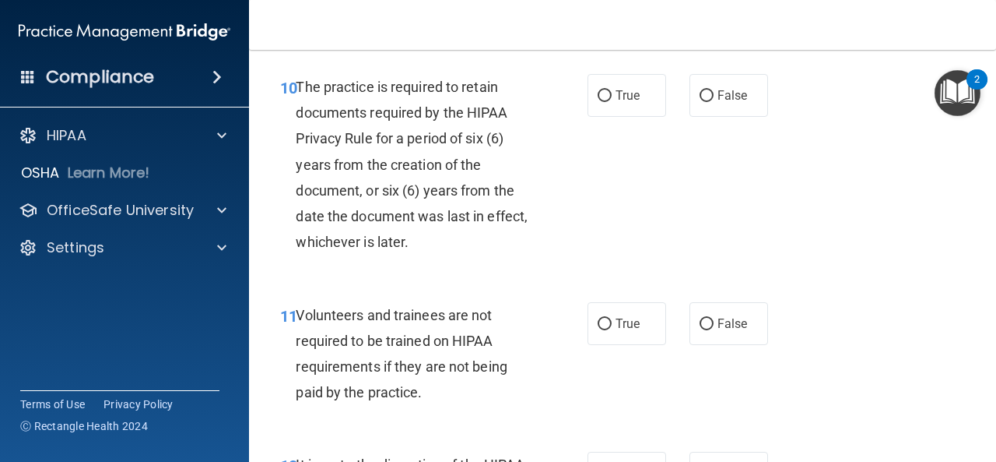
scroll to position [1842, 0]
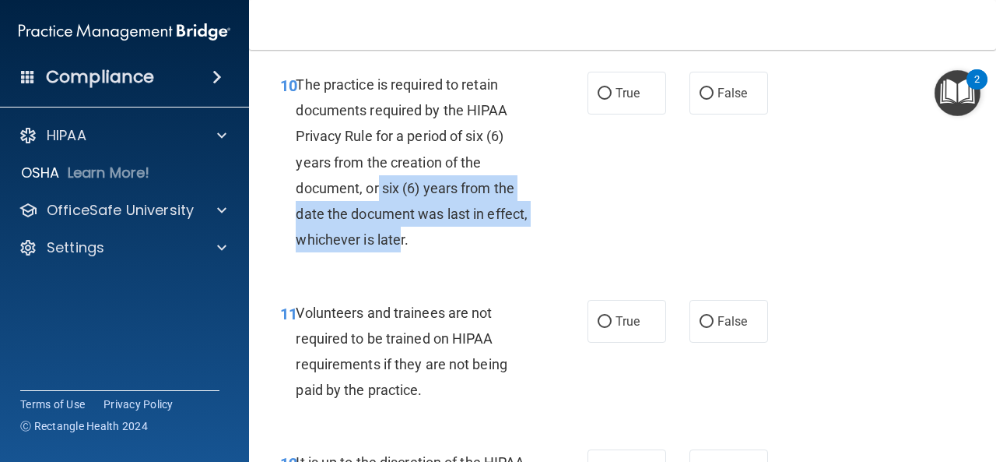
drag, startPoint x: 444, startPoint y: 293, endPoint x: 377, endPoint y: 227, distance: 93.0
click at [378, 228] on div "The practice is required to retain documents required by the HIPAA Privacy Rule…" at bounding box center [420, 162] width 248 height 181
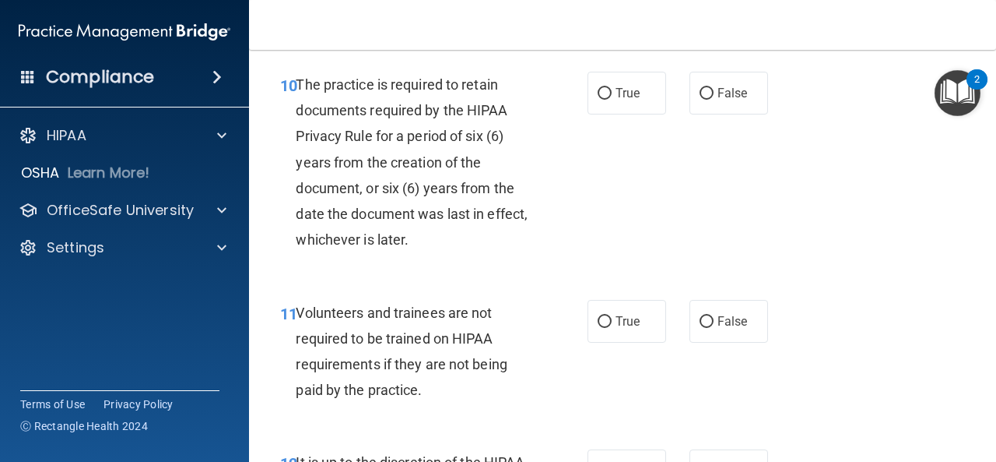
drag, startPoint x: 470, startPoint y: 290, endPoint x: 455, endPoint y: 290, distance: 15.6
click at [469, 253] on div "The practice is required to retain documents required by the HIPAA Privacy Rule…" at bounding box center [420, 162] width 248 height 181
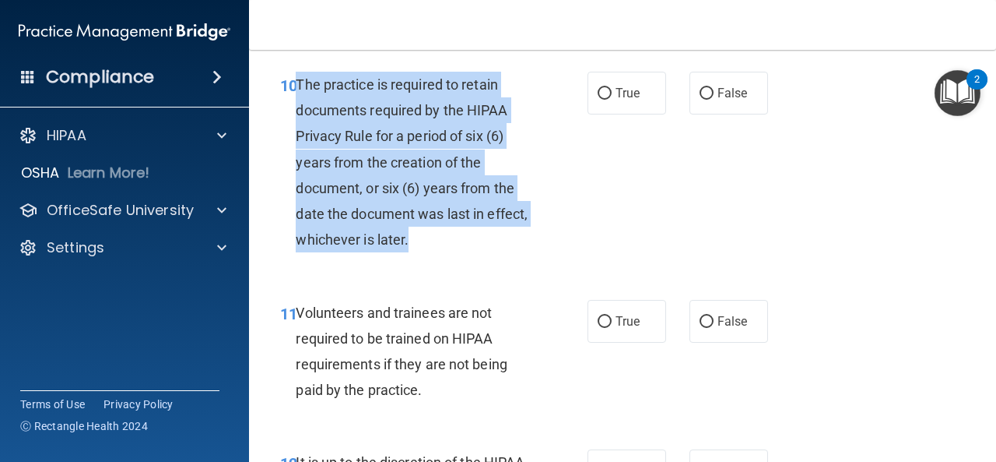
drag, startPoint x: 455, startPoint y: 290, endPoint x: 297, endPoint y: 144, distance: 214.2
click at [297, 144] on div "The practice is required to retain documents required by the HIPAA Privacy Rule…" at bounding box center [420, 162] width 248 height 181
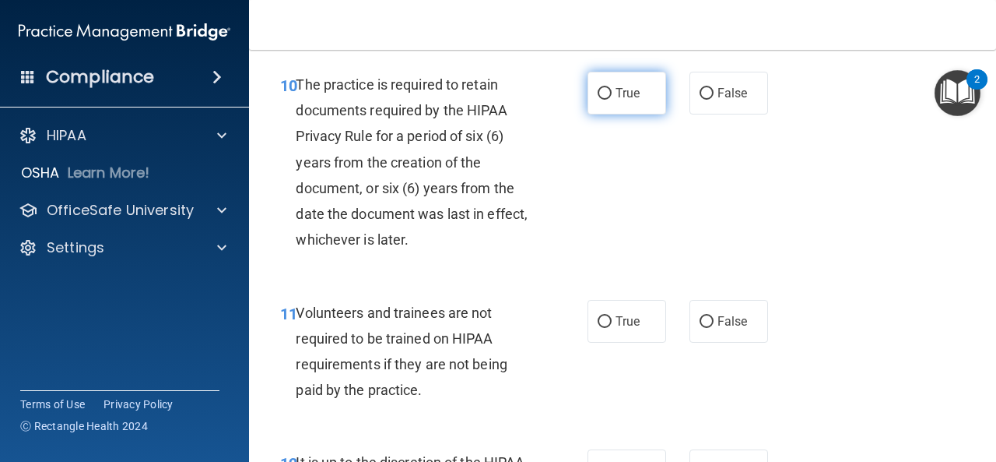
click at [607, 114] on label "True" at bounding box center [627, 93] width 79 height 43
click at [607, 100] on input "True" at bounding box center [605, 94] width 14 height 12
radio input "true"
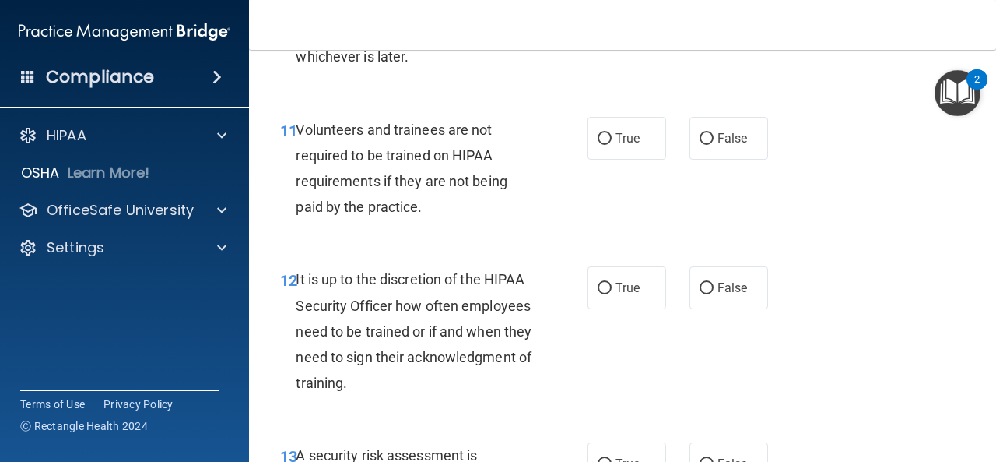
scroll to position [2026, 0]
click at [740, 159] on label "False" at bounding box center [729, 137] width 79 height 43
click at [714, 144] on input "False" at bounding box center [707, 138] width 14 height 12
radio input "true"
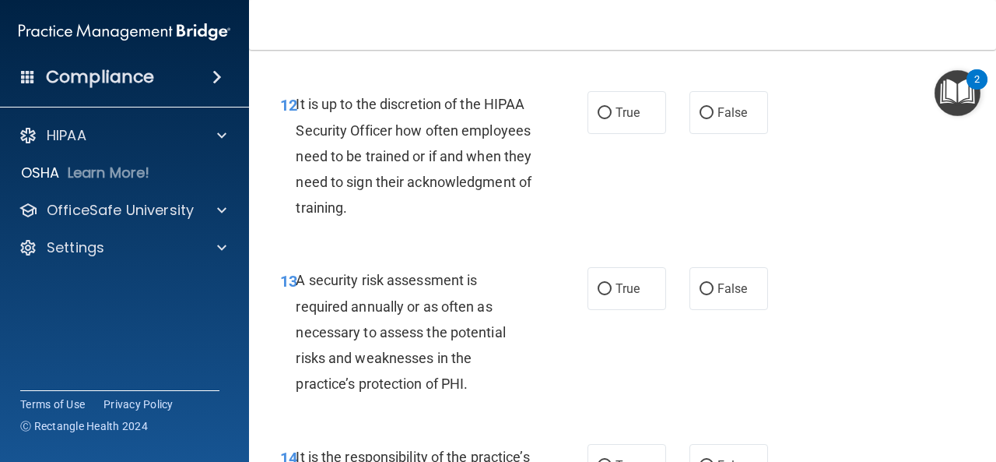
scroll to position [2196, 0]
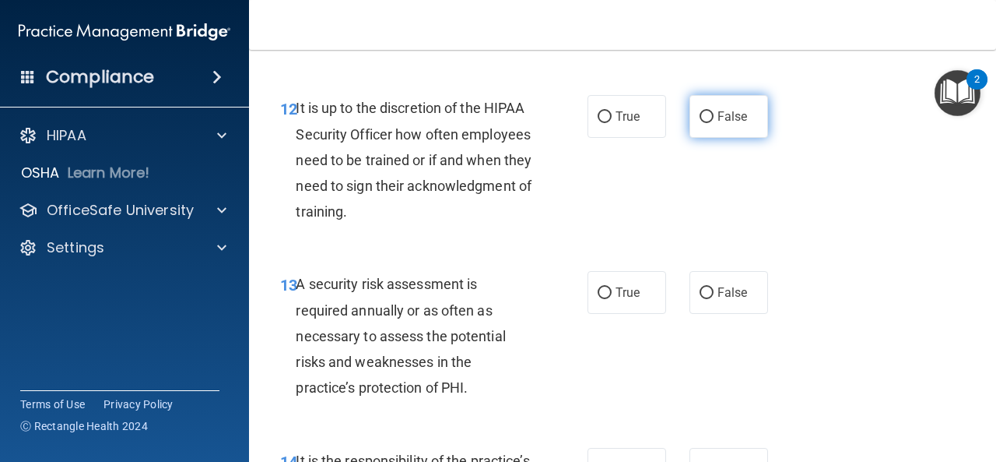
click at [707, 138] on label "False" at bounding box center [729, 116] width 79 height 43
click at [707, 123] on input "False" at bounding box center [707, 117] width 14 height 12
radio input "true"
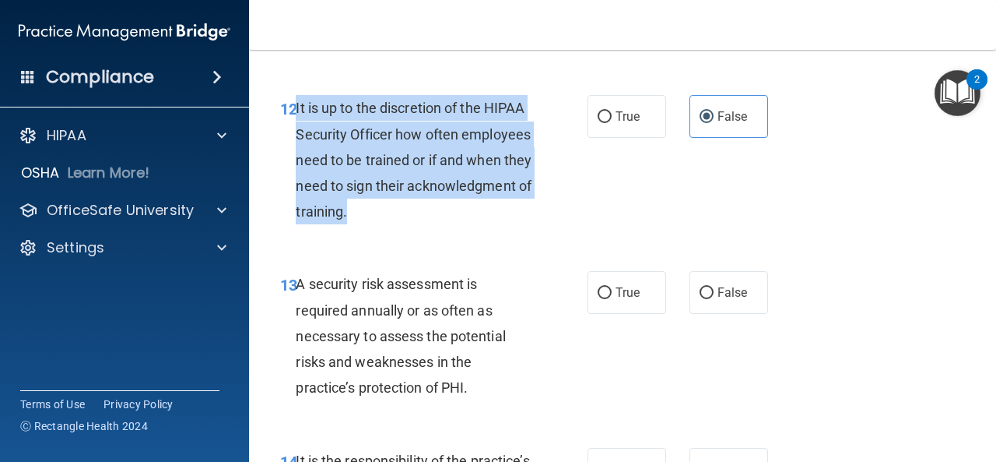
drag, startPoint x: 483, startPoint y: 256, endPoint x: 294, endPoint y: 165, distance: 209.2
click at [294, 165] on div "12 It is up to the discretion of the HIPAA Security Officer how often employees…" at bounding box center [434, 163] width 354 height 137
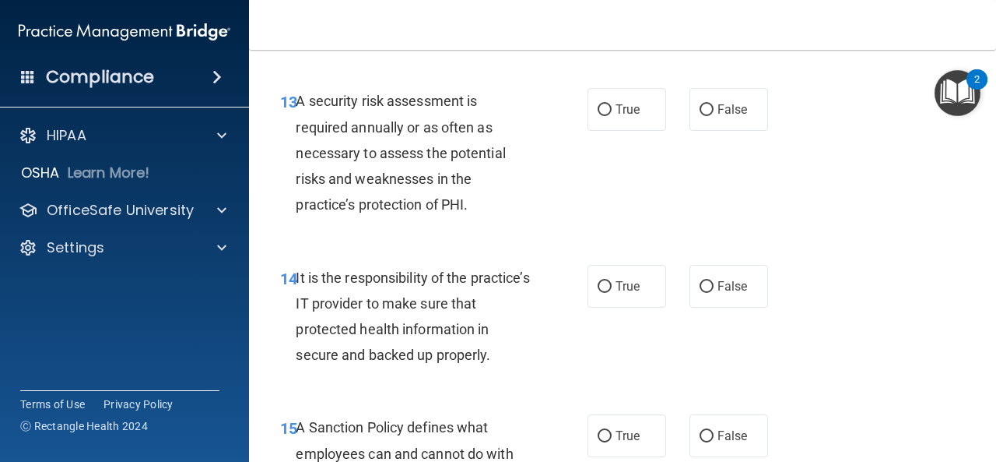
scroll to position [2388, 0]
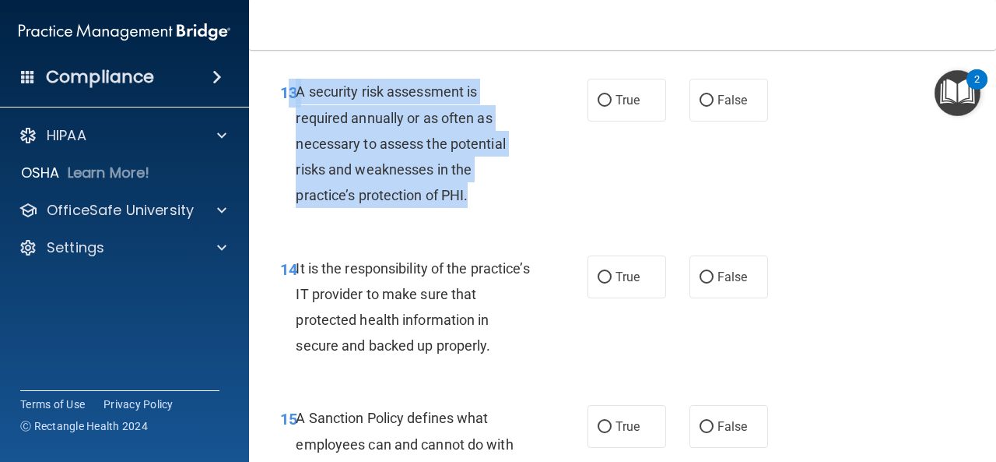
drag, startPoint x: 474, startPoint y: 242, endPoint x: 293, endPoint y: 142, distance: 207.3
click at [293, 142] on div "13 A security risk assessment is required annually or as often as necessary to …" at bounding box center [434, 147] width 354 height 137
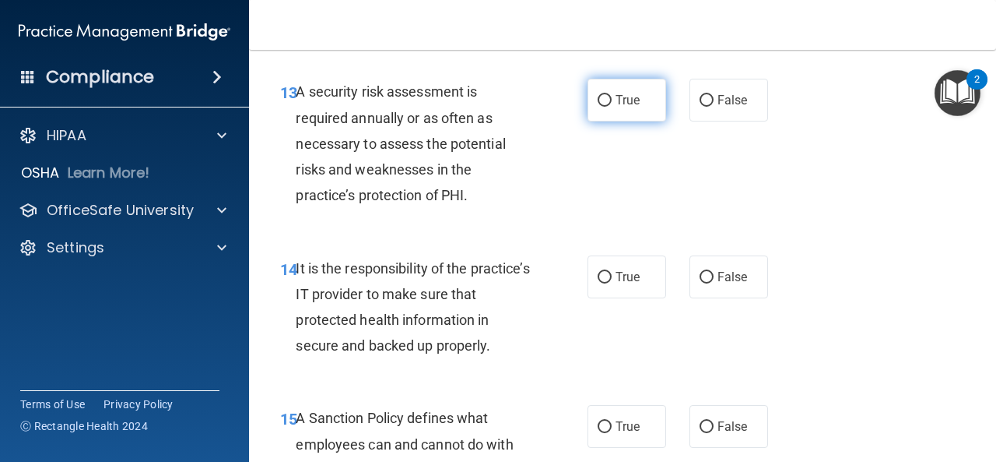
click at [631, 121] on label "True" at bounding box center [627, 100] width 79 height 43
click at [612, 107] on input "True" at bounding box center [605, 101] width 14 height 12
radio input "true"
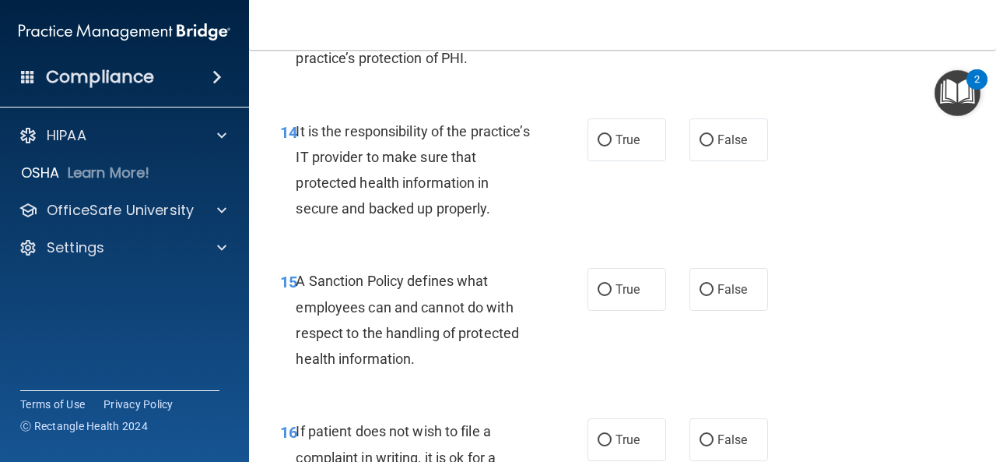
scroll to position [2542, 0]
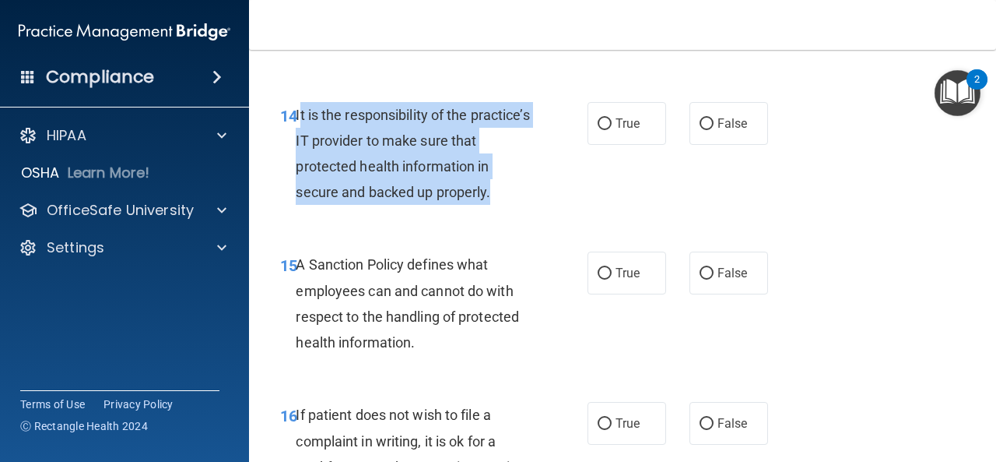
drag, startPoint x: 472, startPoint y: 238, endPoint x: 298, endPoint y: 164, distance: 189.4
click at [298, 164] on div "It is the responsibility of the practice’s IT provider to make sure that protec…" at bounding box center [420, 154] width 248 height 104
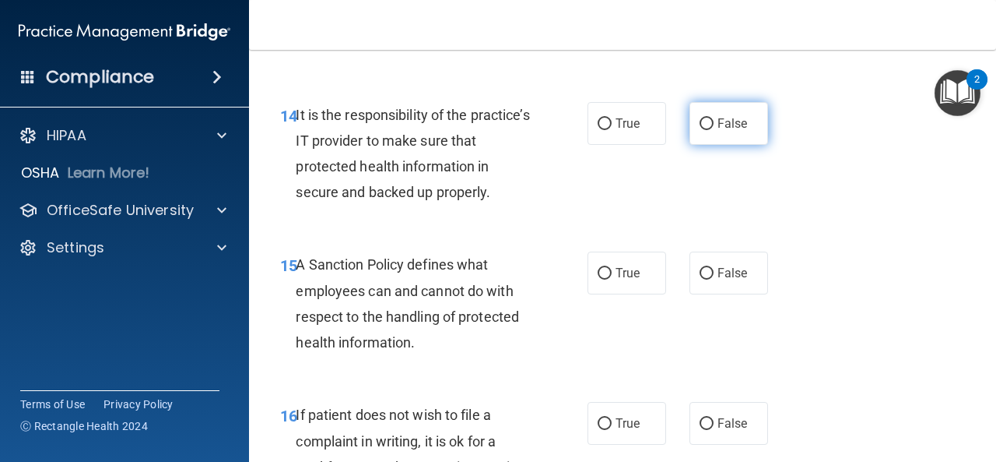
drag, startPoint x: 713, startPoint y: 156, endPoint x: 713, endPoint y: 183, distance: 26.5
click at [713, 145] on label "False" at bounding box center [729, 123] width 79 height 43
click at [713, 130] on input "False" at bounding box center [707, 124] width 14 height 12
radio input "true"
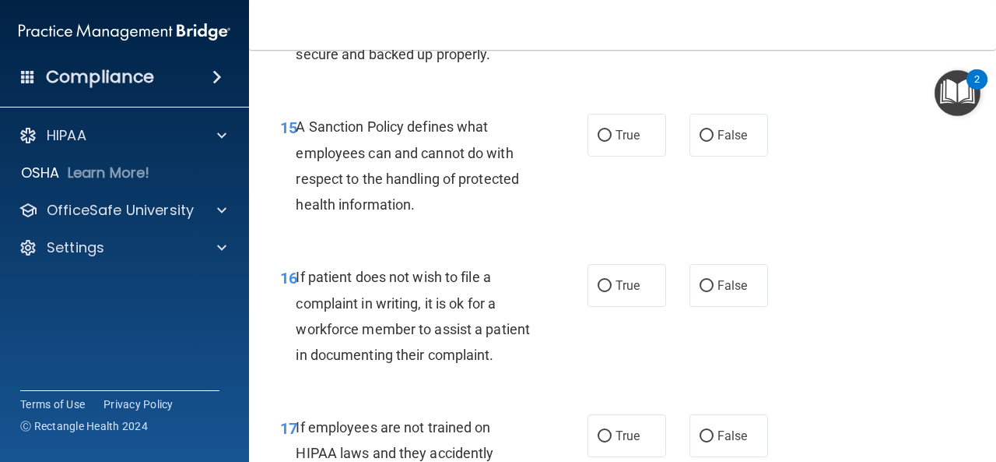
scroll to position [2683, 0]
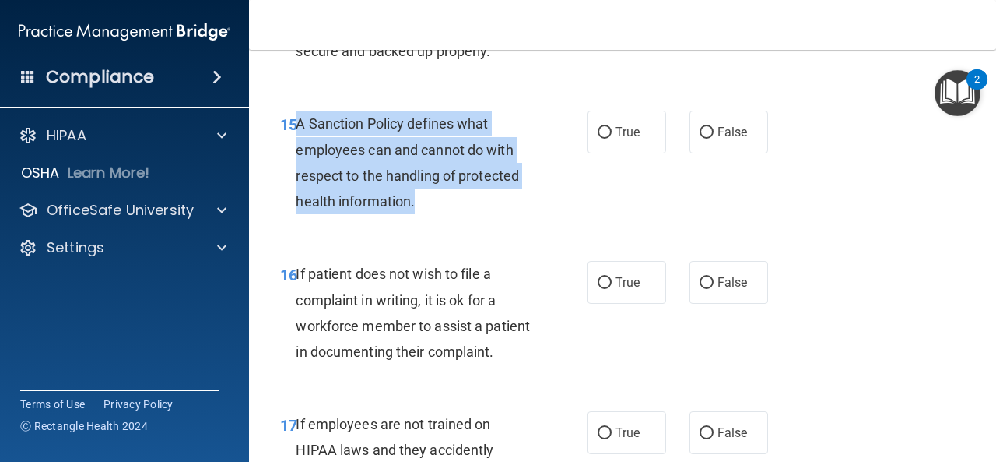
drag, startPoint x: 437, startPoint y: 253, endPoint x: 300, endPoint y: 177, distance: 157.1
click at [300, 177] on div "A Sanction Policy defines what employees can and cannot do with respect to the …" at bounding box center [420, 163] width 248 height 104
click at [700, 139] on input "False" at bounding box center [707, 133] width 14 height 12
radio input "true"
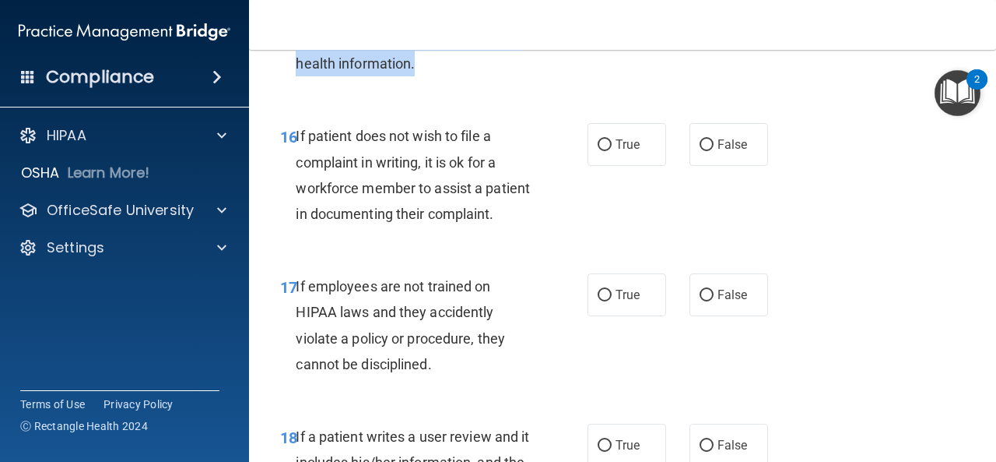
scroll to position [2847, 0]
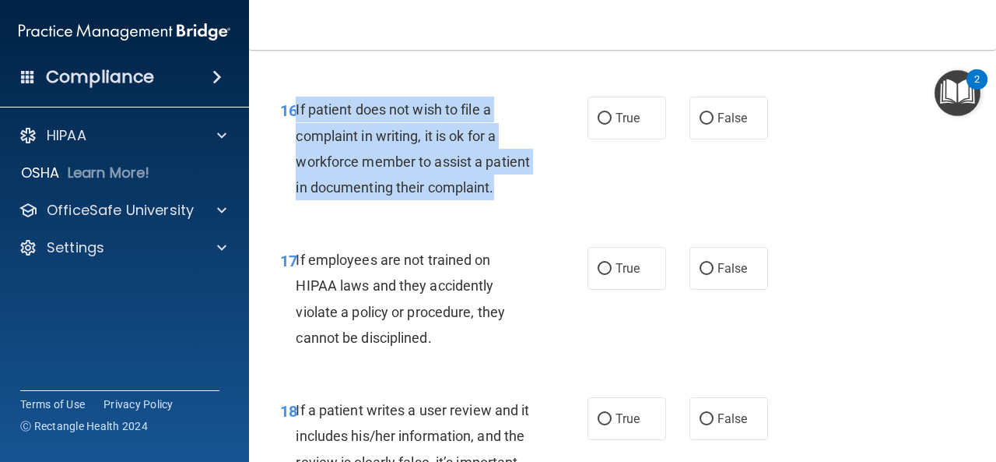
drag, startPoint x: 361, startPoint y: 247, endPoint x: 294, endPoint y: 174, distance: 99.2
click at [294, 174] on div "16 If patient does not wish to file a complaint in writing, it is ok for a work…" at bounding box center [434, 152] width 354 height 111
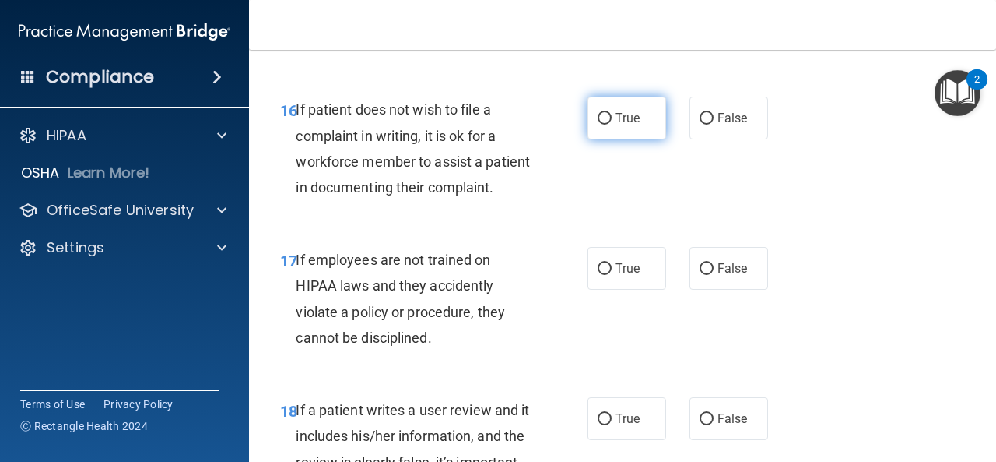
click at [602, 139] on label "True" at bounding box center [627, 118] width 79 height 43
click at [602, 125] on input "True" at bounding box center [605, 119] width 14 height 12
radio input "true"
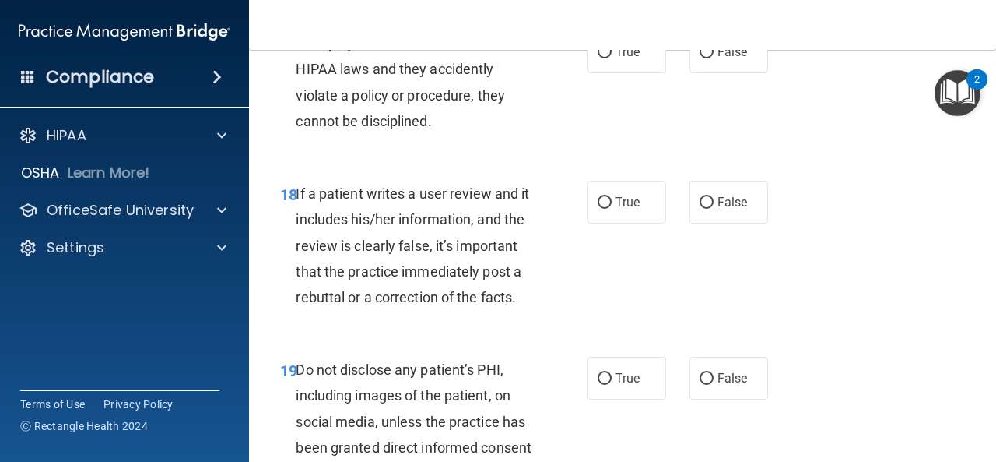
scroll to position [3116, 0]
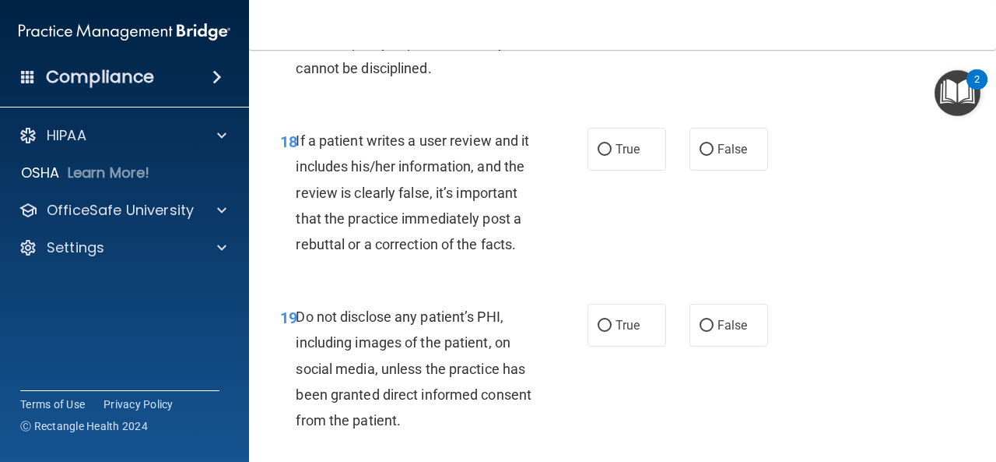
click at [714, 5] on input "False" at bounding box center [707, 0] width 14 height 12
radio input "true"
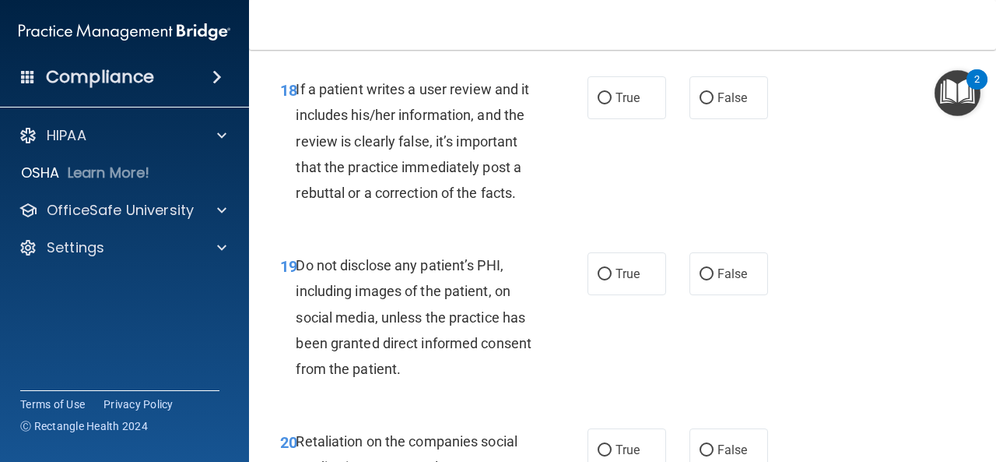
scroll to position [3204, 0]
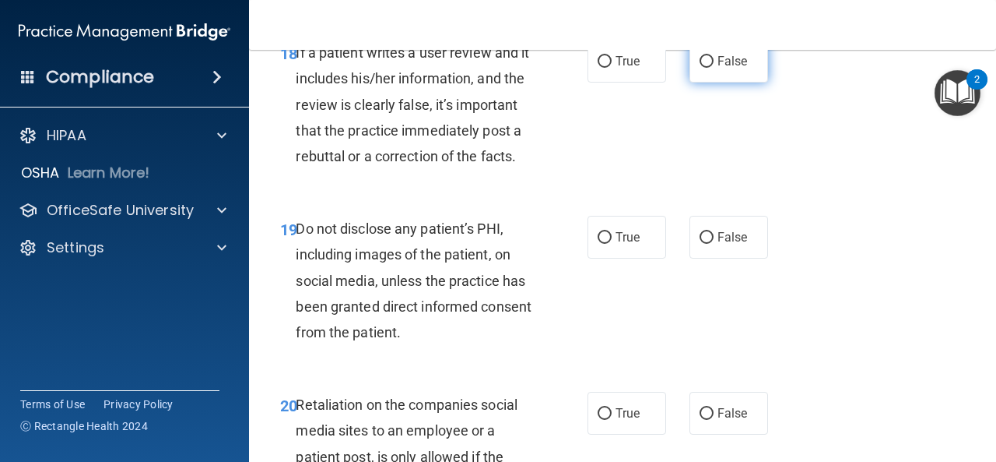
click at [703, 68] on input "False" at bounding box center [707, 62] width 14 height 12
radio input "true"
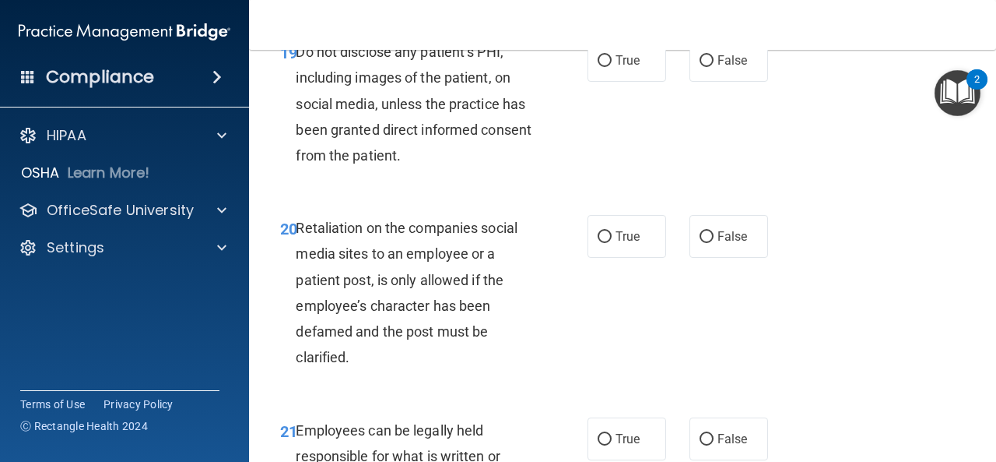
scroll to position [3382, 0]
click at [632, 67] on span "True" at bounding box center [628, 59] width 24 height 15
click at [612, 66] on input "True" at bounding box center [605, 60] width 14 height 12
radio input "true"
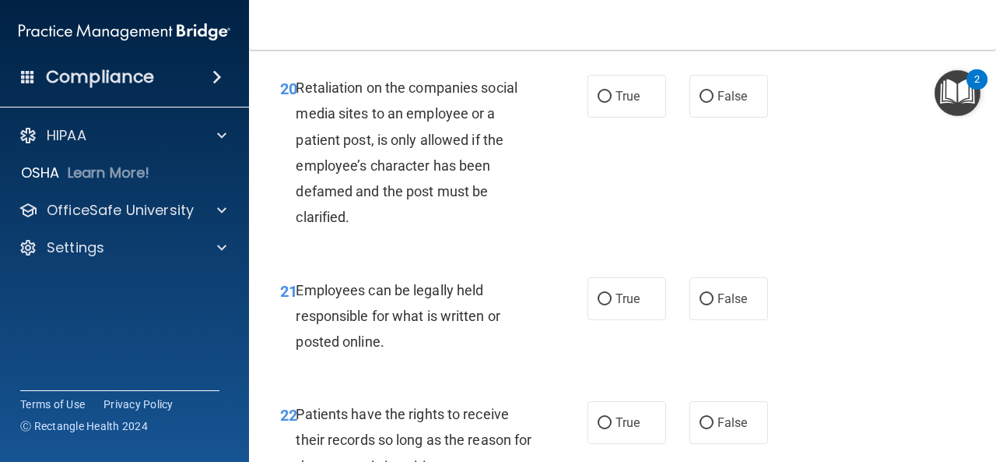
scroll to position [3556, 0]
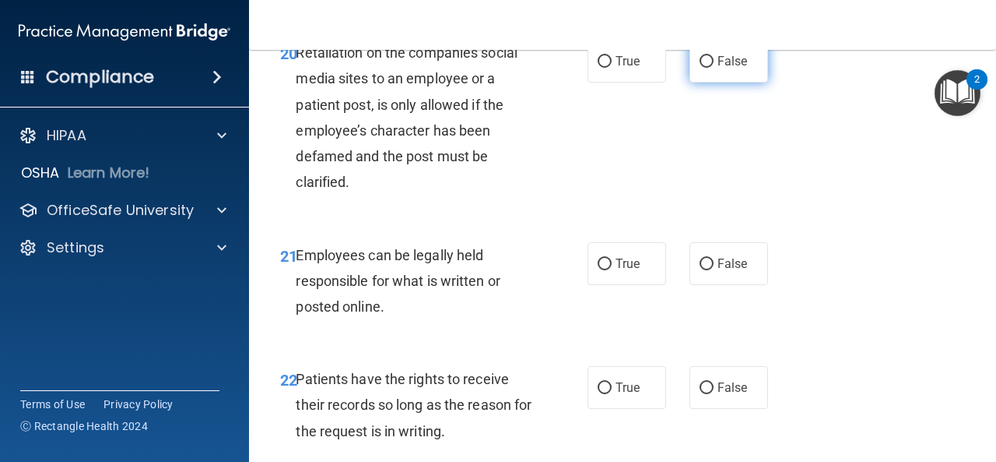
click at [701, 68] on input "False" at bounding box center [707, 62] width 14 height 12
radio input "true"
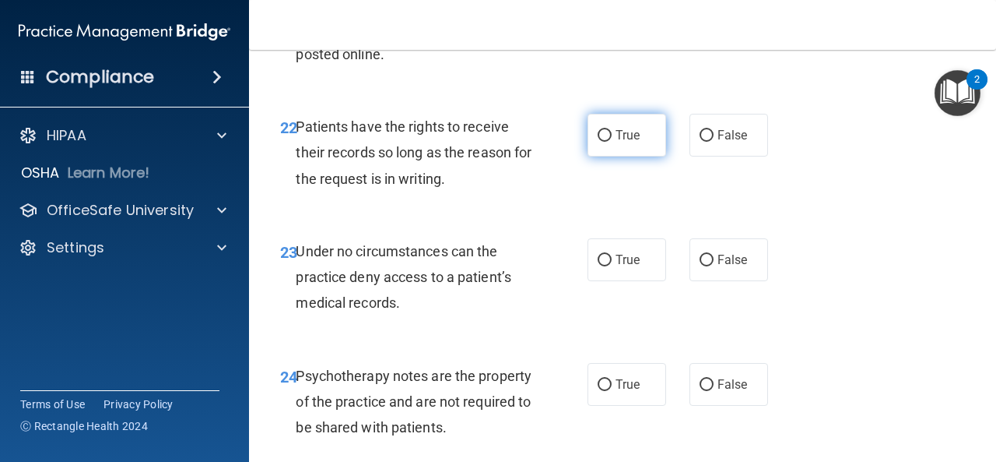
scroll to position [3823, 0]
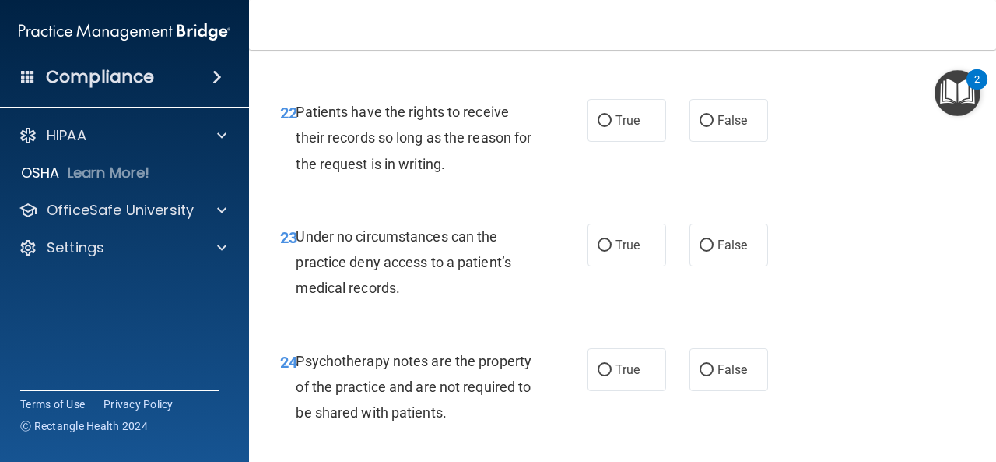
radio input "true"
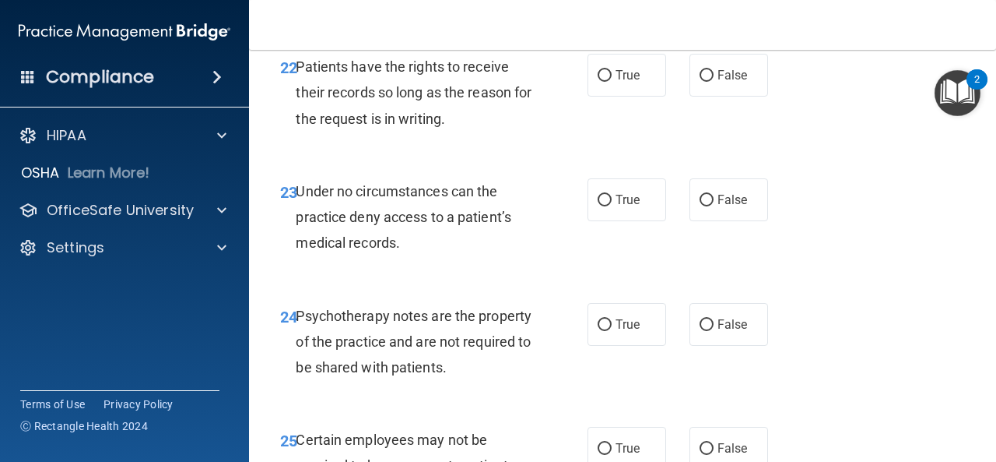
scroll to position [3883, 0]
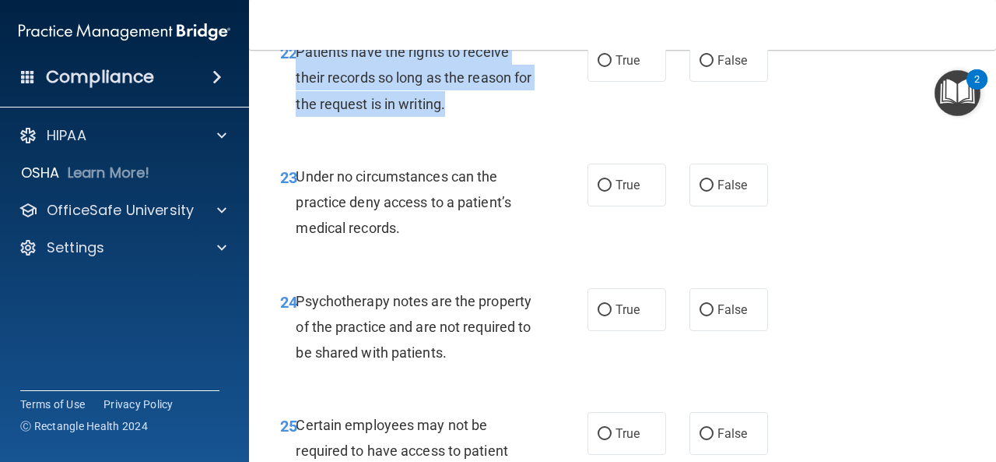
drag, startPoint x: 479, startPoint y: 205, endPoint x: 299, endPoint y: 160, distance: 186.1
click at [299, 117] on div "Patients have the rights to receive their records so long as the reason for the…" at bounding box center [420, 78] width 248 height 78
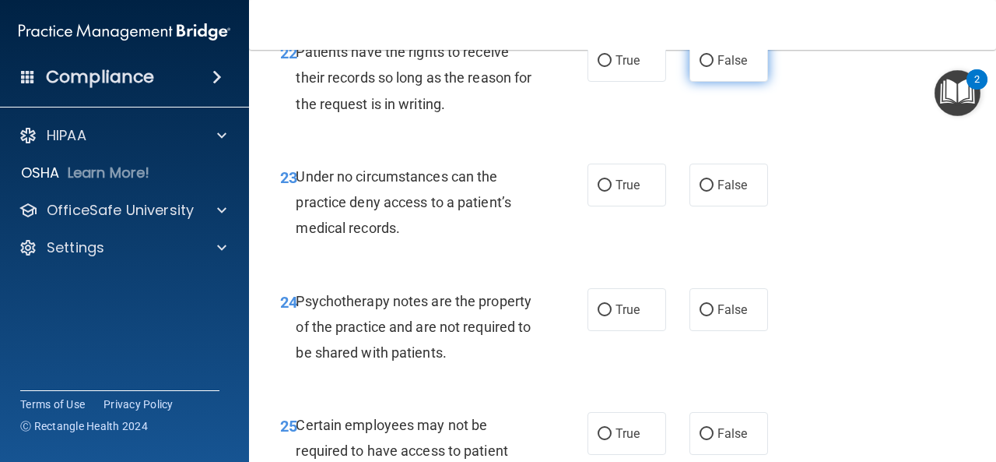
click at [690, 82] on label "False" at bounding box center [729, 60] width 79 height 43
click at [700, 67] on input "False" at bounding box center [707, 61] width 14 height 12
radio input "true"
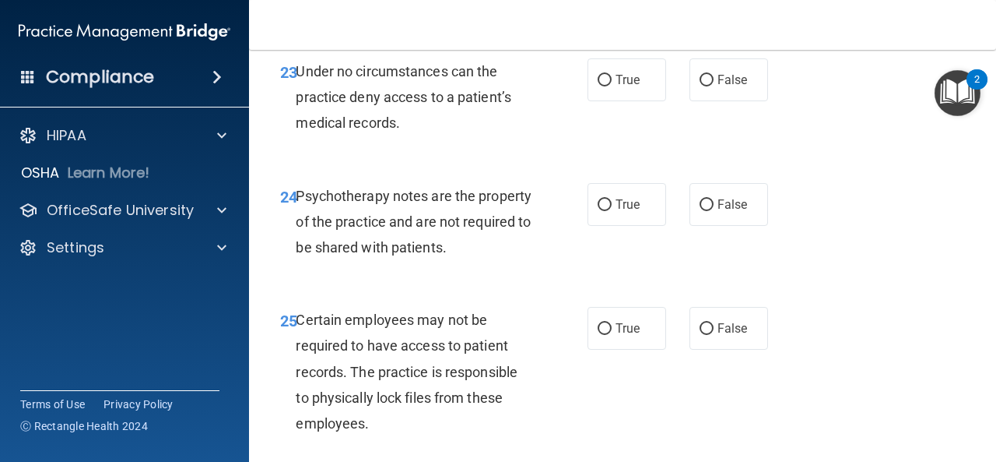
scroll to position [3992, 0]
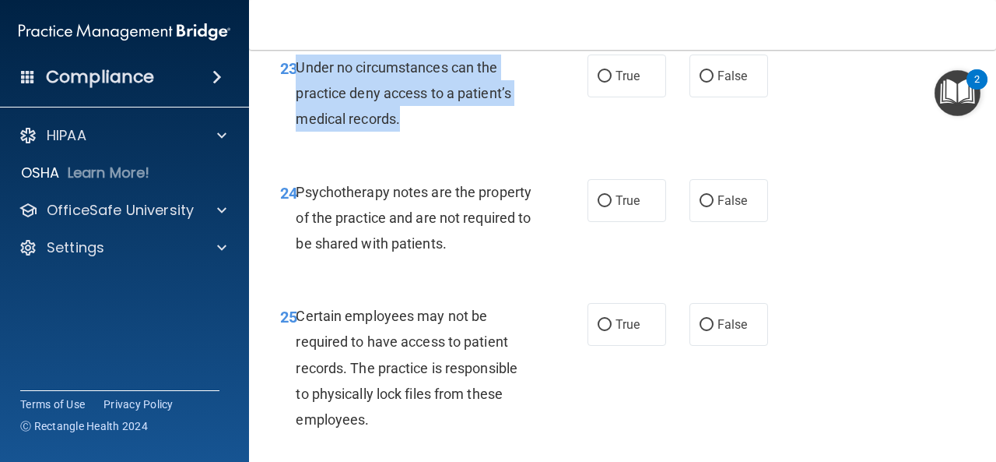
drag, startPoint x: 408, startPoint y: 226, endPoint x: 298, endPoint y: 177, distance: 120.5
click at [298, 132] on div "Under no circumstances can the practice deny access to a patient’s medical reco…" at bounding box center [420, 93] width 248 height 78
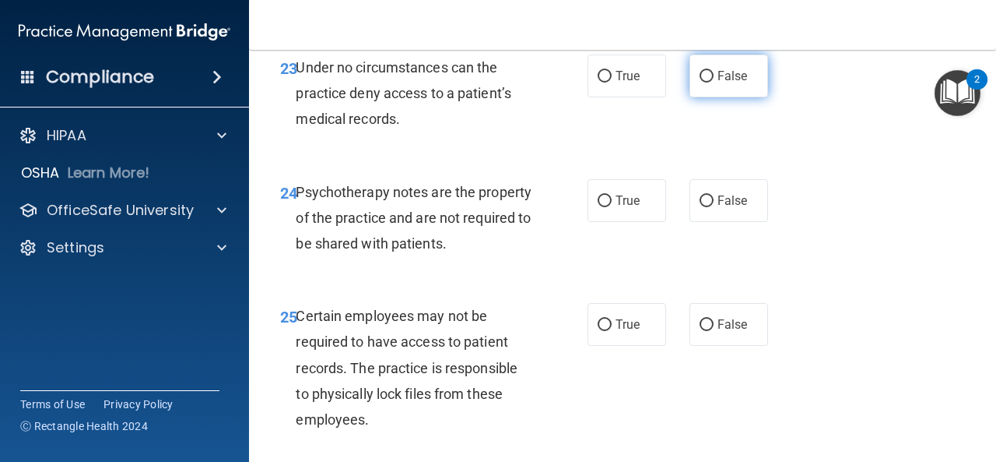
click at [690, 97] on label "False" at bounding box center [729, 75] width 79 height 43
click at [700, 82] on input "False" at bounding box center [707, 77] width 14 height 12
radio input "true"
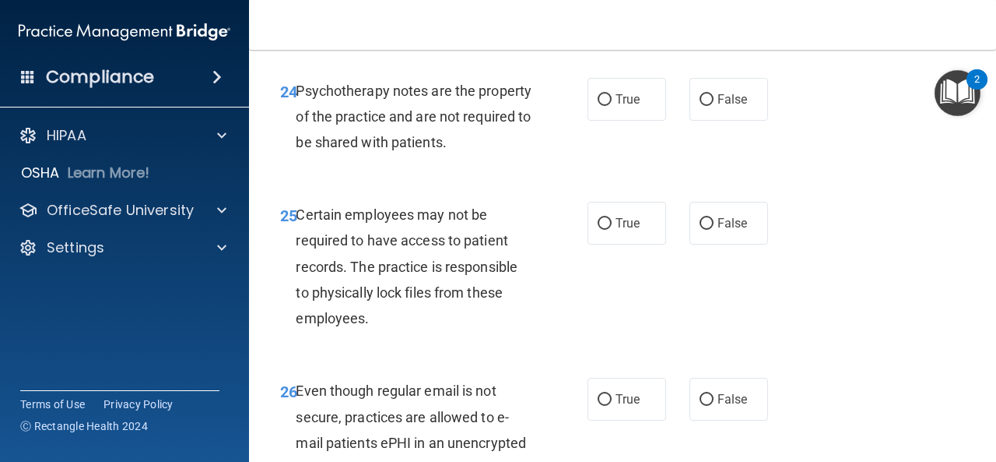
scroll to position [4101, 0]
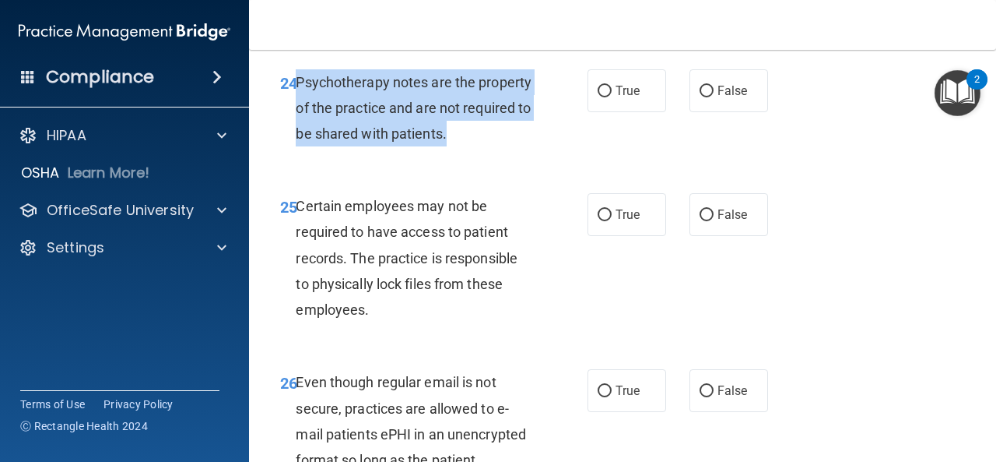
drag, startPoint x: 435, startPoint y: 238, endPoint x: 298, endPoint y: 194, distance: 144.0
click at [298, 147] on div "Psychotherapy notes are the property of the practice and are not required to be…" at bounding box center [420, 108] width 248 height 78
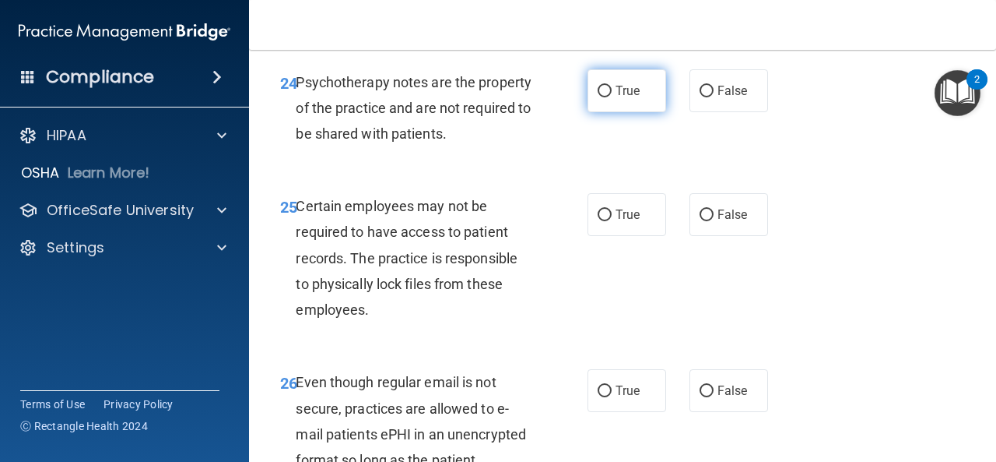
click at [615, 112] on label "True" at bounding box center [627, 90] width 79 height 43
click at [612, 97] on input "True" at bounding box center [605, 92] width 14 height 12
radio input "true"
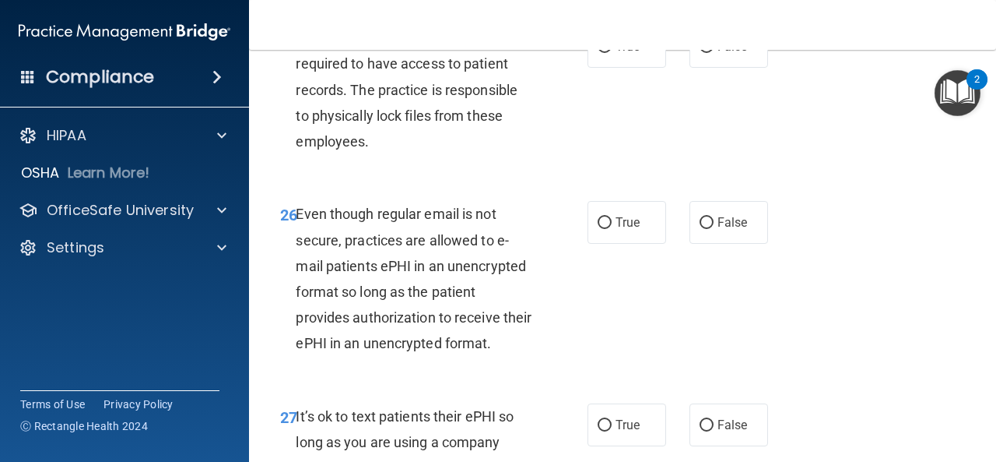
scroll to position [4270, 0]
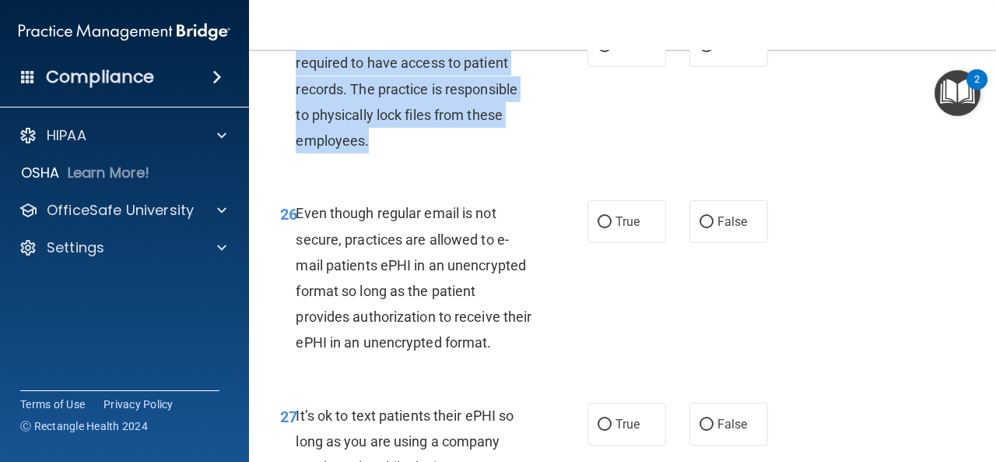
drag, startPoint x: 378, startPoint y: 254, endPoint x: 298, endPoint y: 150, distance: 130.9
click at [298, 150] on div "Certain employees may not be required to have access to patient records. The pr…" at bounding box center [420, 88] width 248 height 129
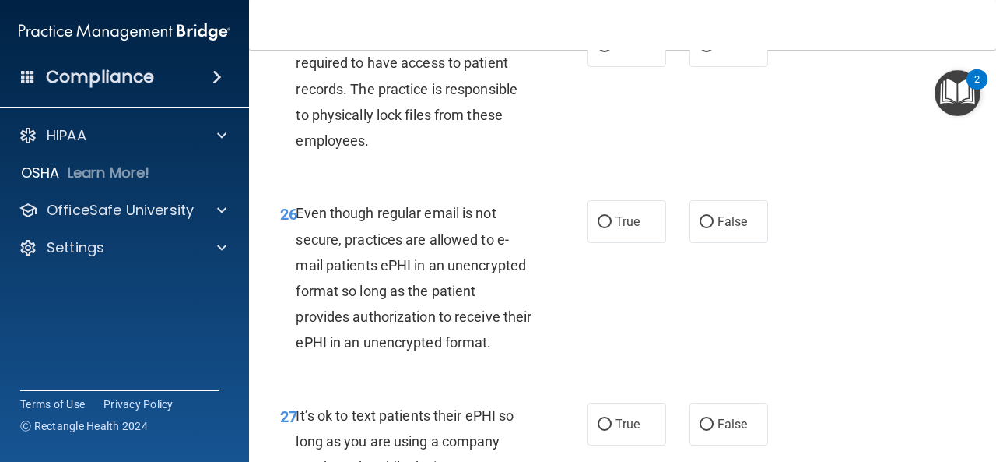
click at [624, 53] on span "True" at bounding box center [628, 45] width 24 height 15
click at [612, 52] on input "True" at bounding box center [605, 46] width 14 height 12
radio input "true"
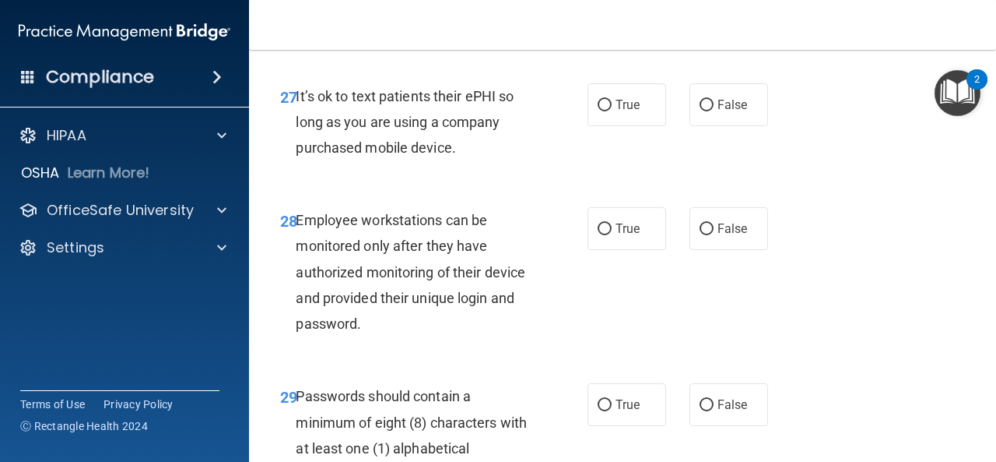
scroll to position [4466, 0]
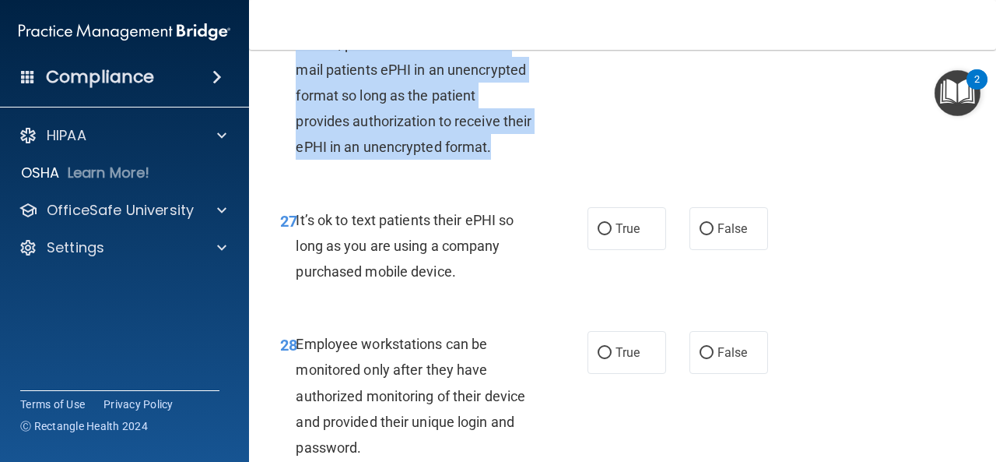
drag, startPoint x: 533, startPoint y: 243, endPoint x: 293, endPoint y: 118, distance: 271.2
click at [293, 118] on div "26 Even though regular email is not secure, practices are allowed to e-mail pat…" at bounding box center [434, 86] width 354 height 163
click at [598, 33] on input "True" at bounding box center [605, 27] width 14 height 12
radio input "true"
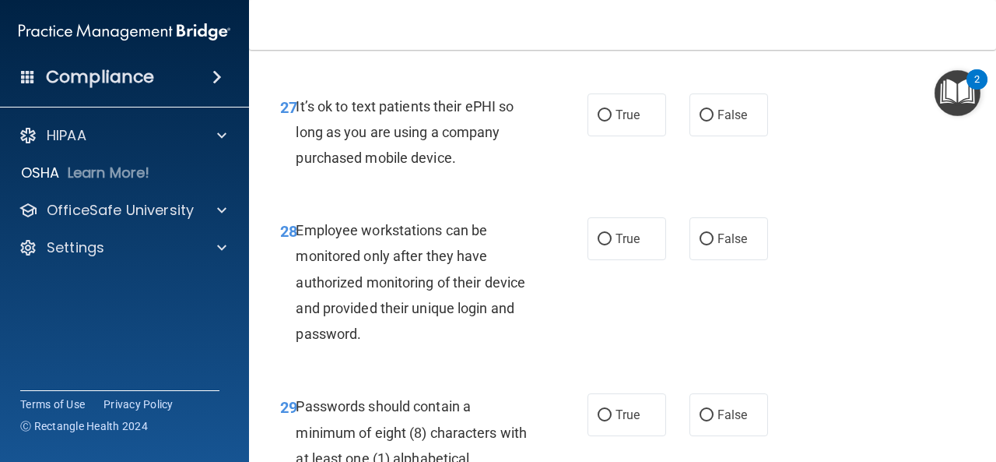
scroll to position [4612, 0]
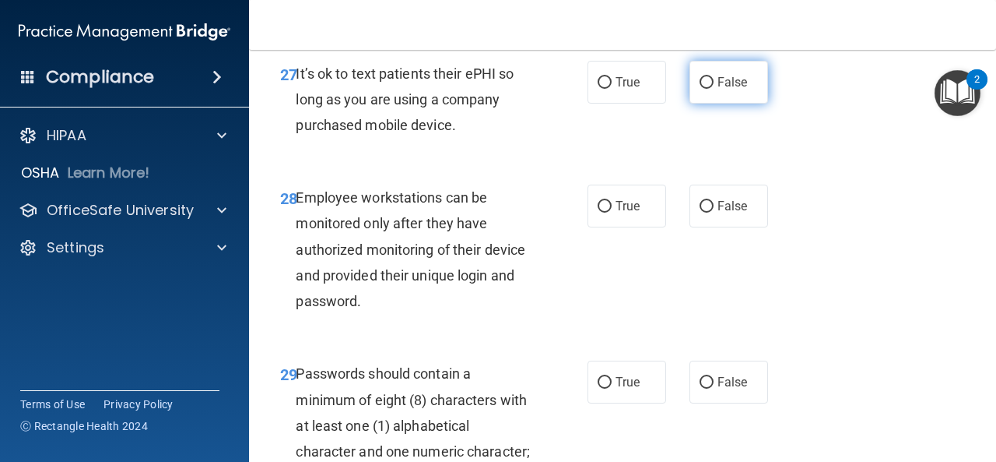
click at [705, 104] on label "False" at bounding box center [729, 82] width 79 height 43
click at [705, 89] on input "False" at bounding box center [707, 83] width 14 height 12
radio input "true"
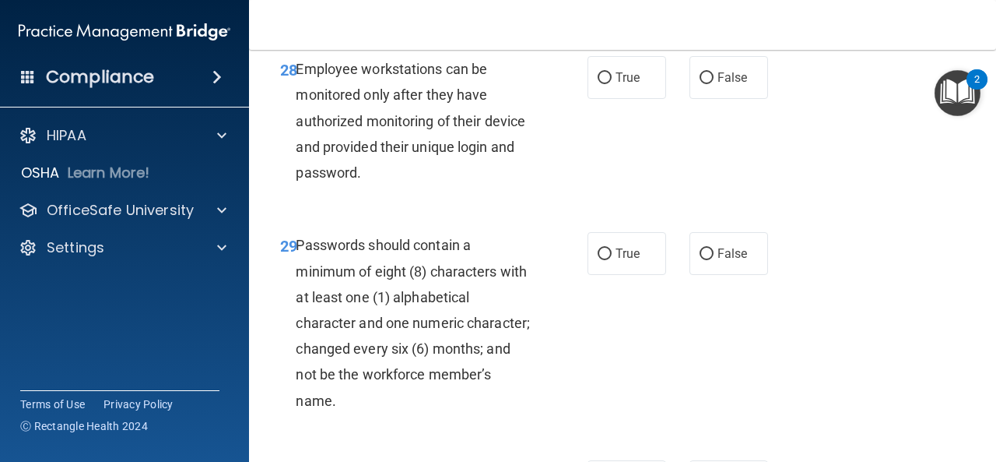
scroll to position [4740, 0]
click at [723, 85] on span "False" at bounding box center [733, 77] width 30 height 15
click at [714, 84] on input "False" at bounding box center [707, 78] width 14 height 12
radio input "true"
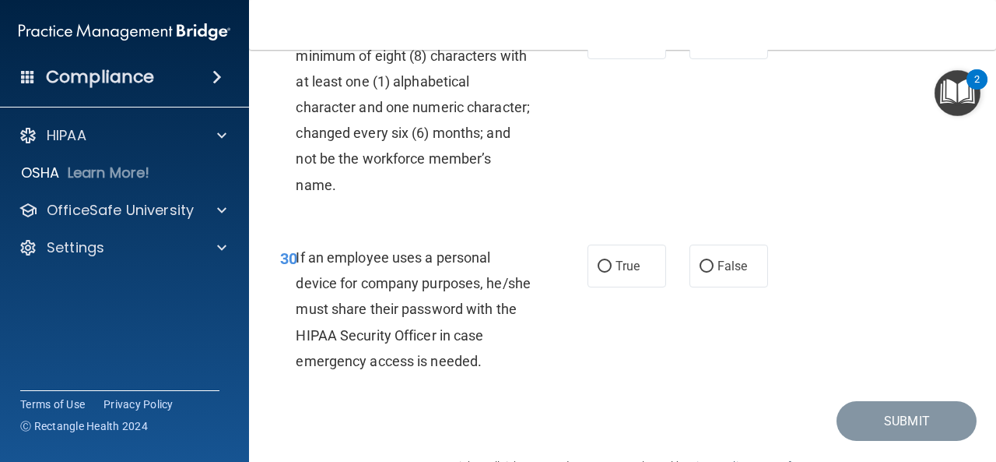
scroll to position [4959, 0]
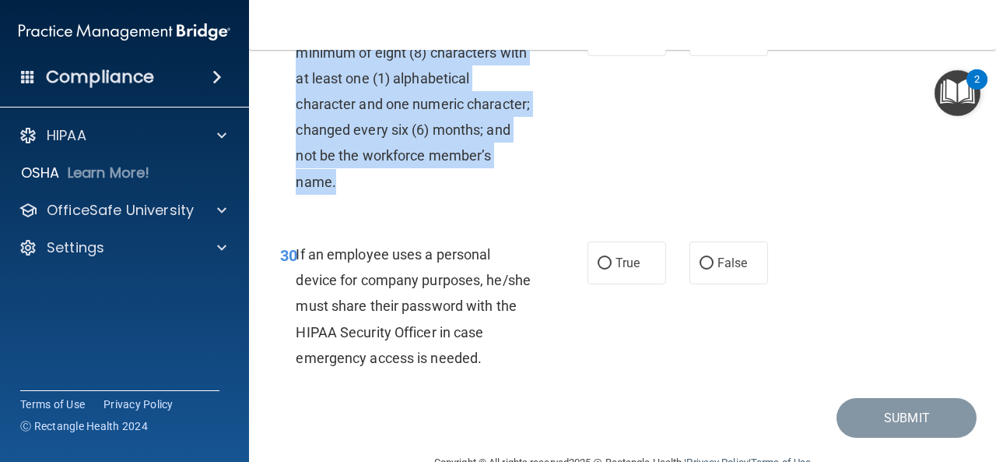
drag, startPoint x: 412, startPoint y: 283, endPoint x: 299, endPoint y: 139, distance: 182.9
click at [299, 139] on div "Passwords should contain a minimum of eight (8) characters with at least one (1…" at bounding box center [420, 103] width 248 height 181
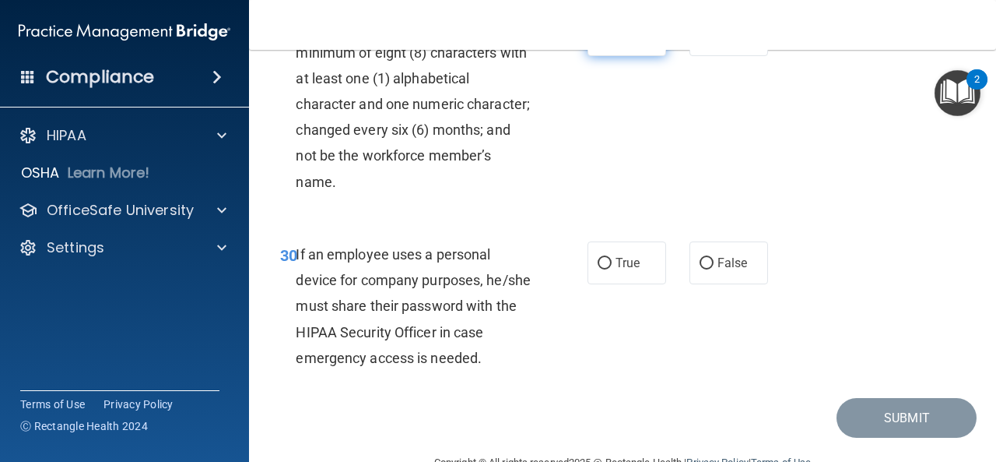
click at [629, 56] on label "True" at bounding box center [627, 34] width 79 height 43
click at [612, 41] on input "True" at bounding box center [605, 36] width 14 height 12
radio input "true"
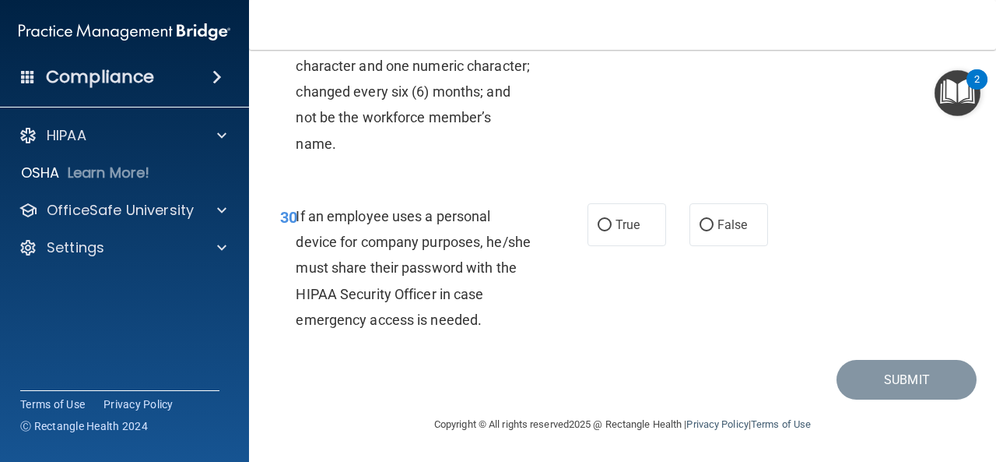
scroll to position [5101, 0]
click at [747, 213] on label "False" at bounding box center [729, 224] width 79 height 43
click at [714, 219] on input "False" at bounding box center [707, 225] width 14 height 12
radio input "true"
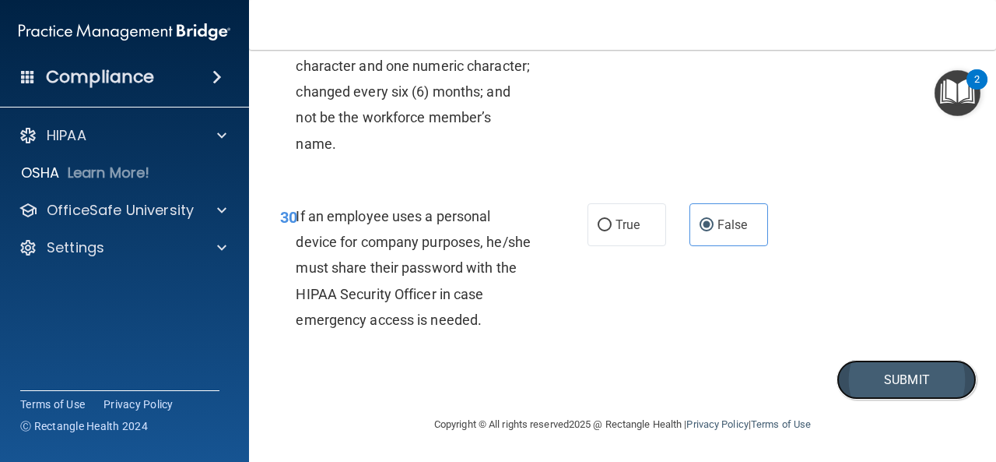
click at [856, 372] on button "Submit" at bounding box center [907, 380] width 140 height 40
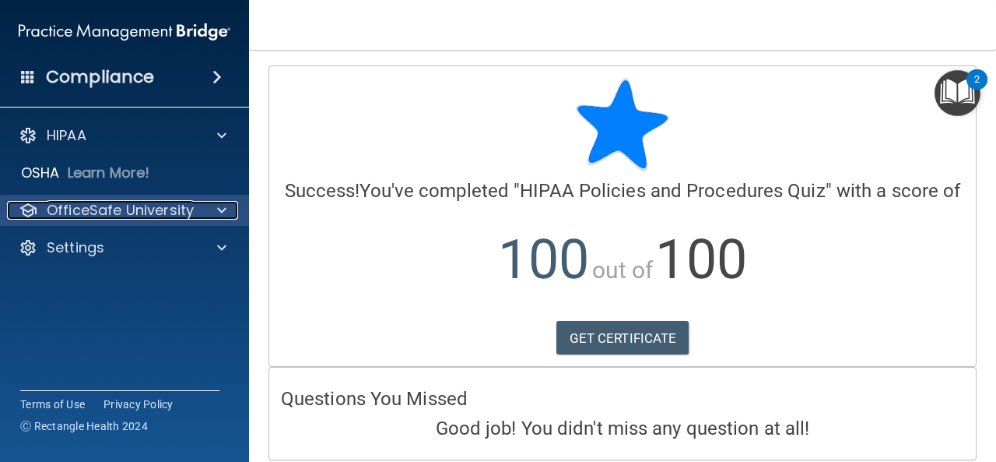
click at [184, 216] on p "OfficeSafe University" at bounding box center [120, 210] width 147 height 19
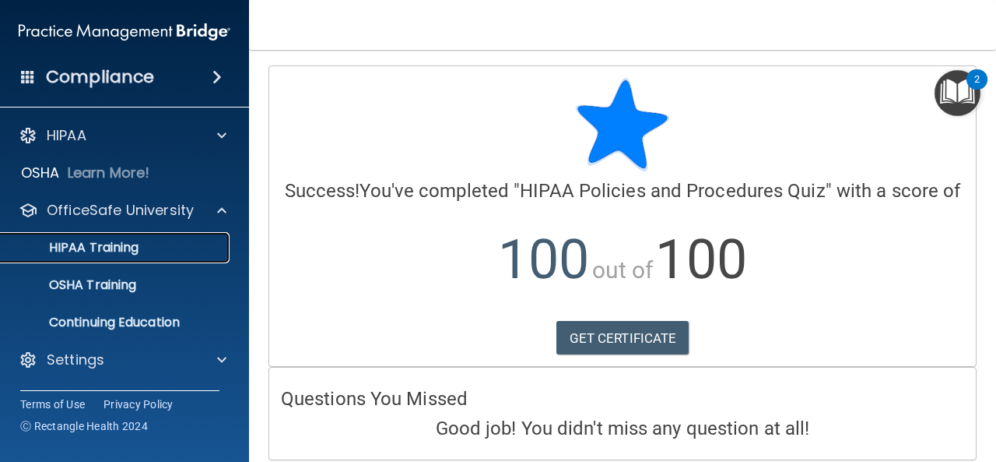
click at [113, 258] on link "HIPAA Training" at bounding box center [106, 247] width 245 height 31
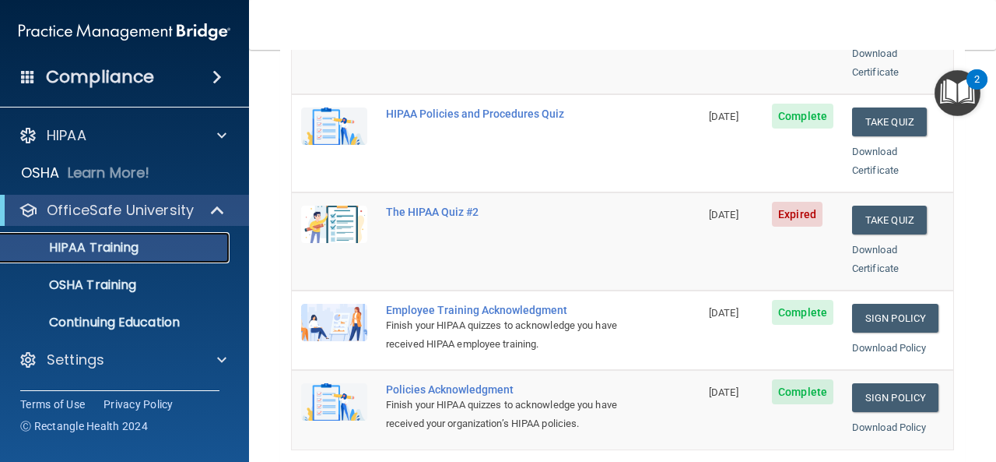
scroll to position [318, 0]
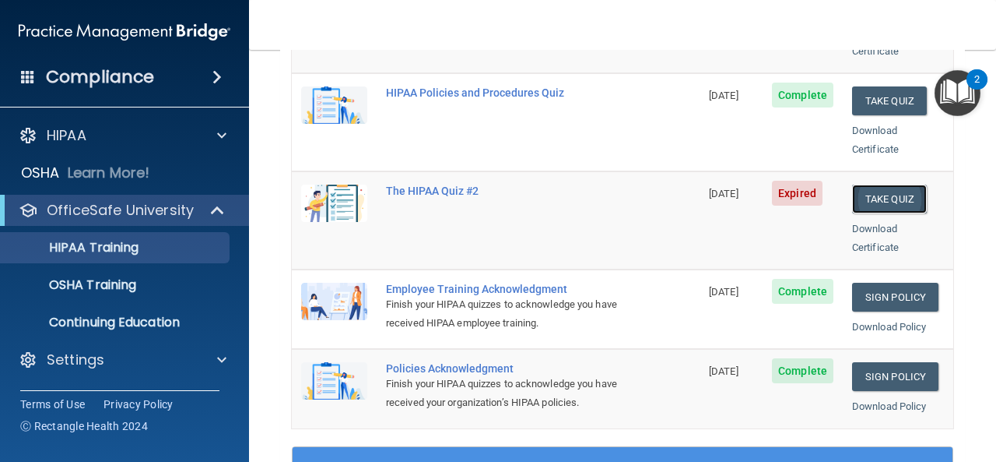
click at [891, 184] on button "Take Quiz" at bounding box center [889, 198] width 75 height 29
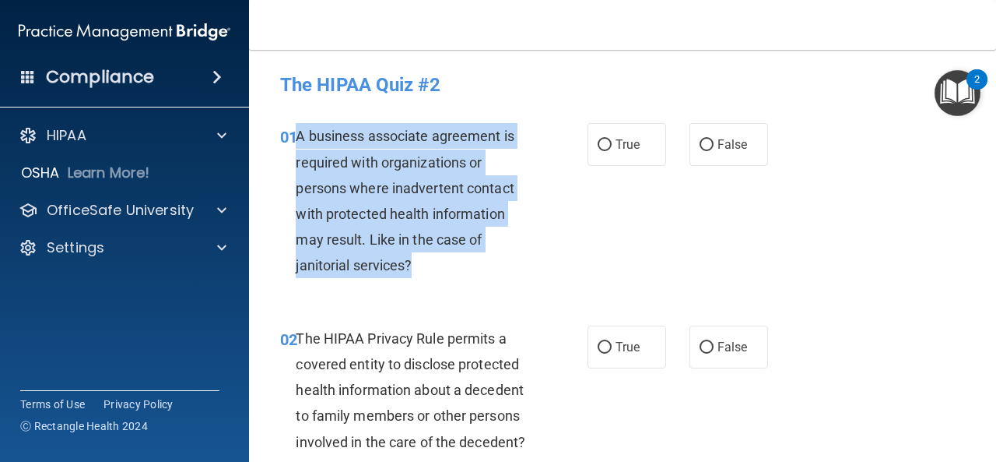
drag, startPoint x: 433, startPoint y: 264, endPoint x: 300, endPoint y: 142, distance: 180.1
click at [300, 142] on div "A business associate agreement is required with organizations or persons where …" at bounding box center [420, 200] width 248 height 155
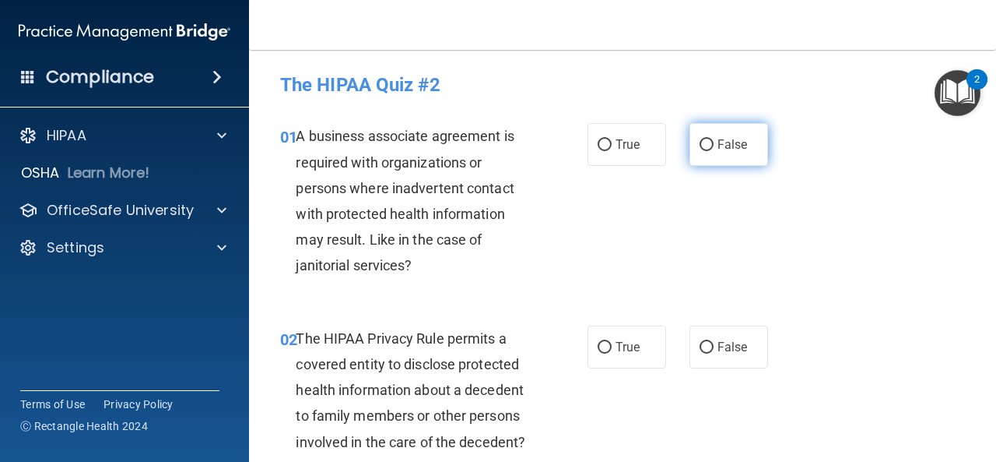
click at [739, 146] on span "False" at bounding box center [733, 144] width 30 height 15
click at [714, 146] on input "False" at bounding box center [707, 145] width 14 height 12
radio input "true"
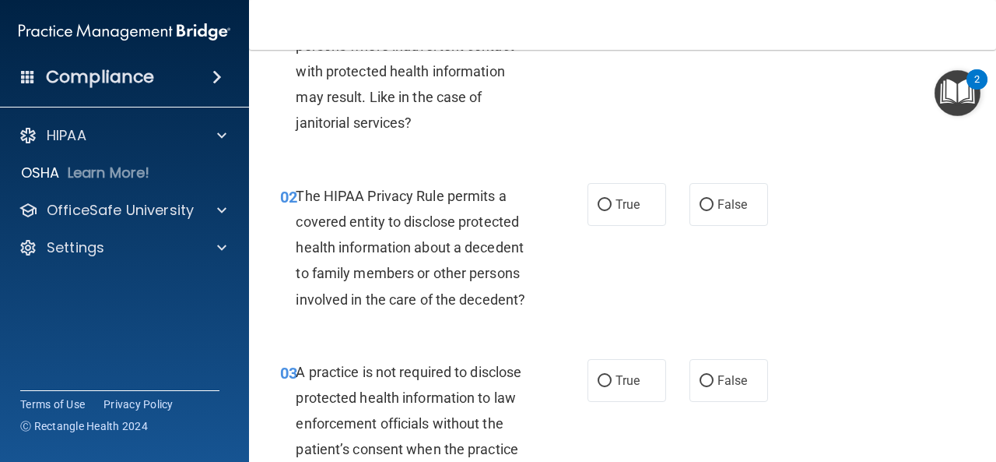
scroll to position [159, 0]
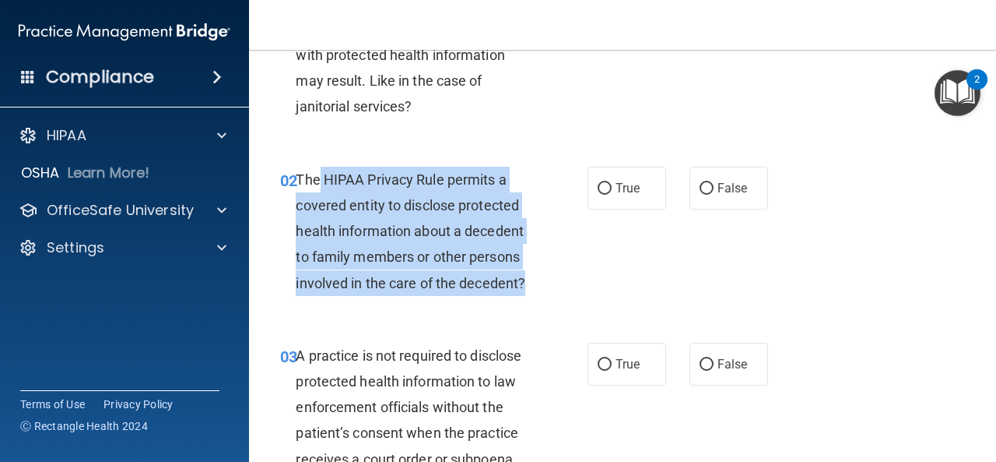
drag, startPoint x: 465, startPoint y: 263, endPoint x: 321, endPoint y: 172, distance: 170.4
click at [321, 172] on div "The HIPAA Privacy Rule permits a covered entity to disclose protected health in…" at bounding box center [420, 231] width 248 height 129
click at [605, 191] on input "True" at bounding box center [605, 189] width 14 height 12
radio input "true"
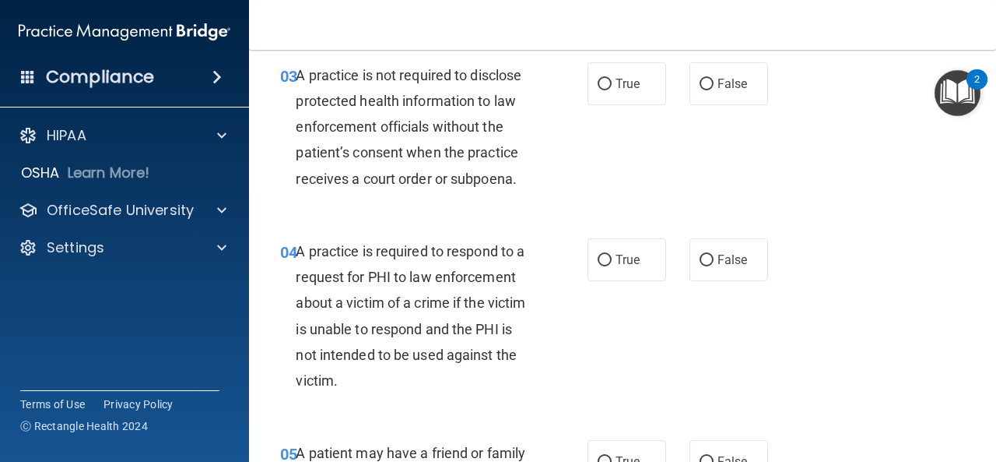
scroll to position [440, 0]
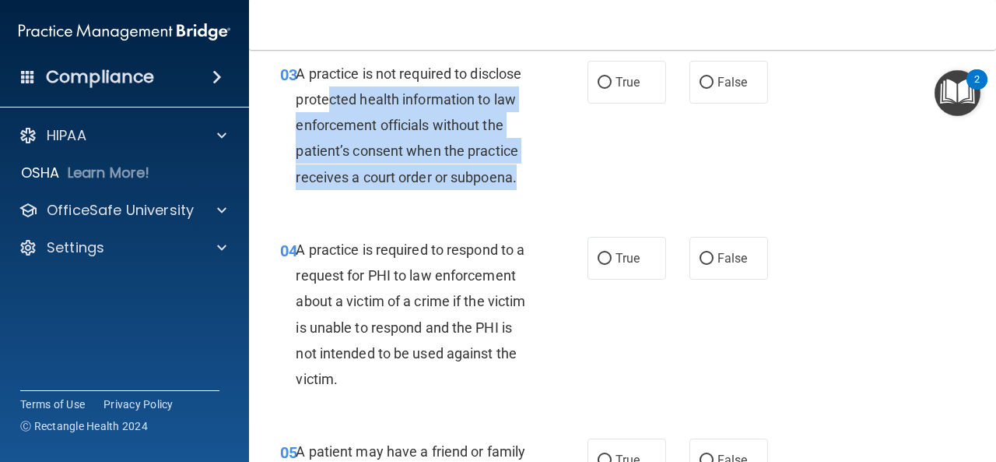
drag, startPoint x: 526, startPoint y: 177, endPoint x: 413, endPoint y: 89, distance: 142.6
click at [332, 94] on div "A practice is not required to disclose protected health information to law enfo…" at bounding box center [420, 125] width 248 height 129
click at [469, 171] on span "A practice is not required to disclose protected health information to law enfo…" at bounding box center [409, 125] width 226 height 120
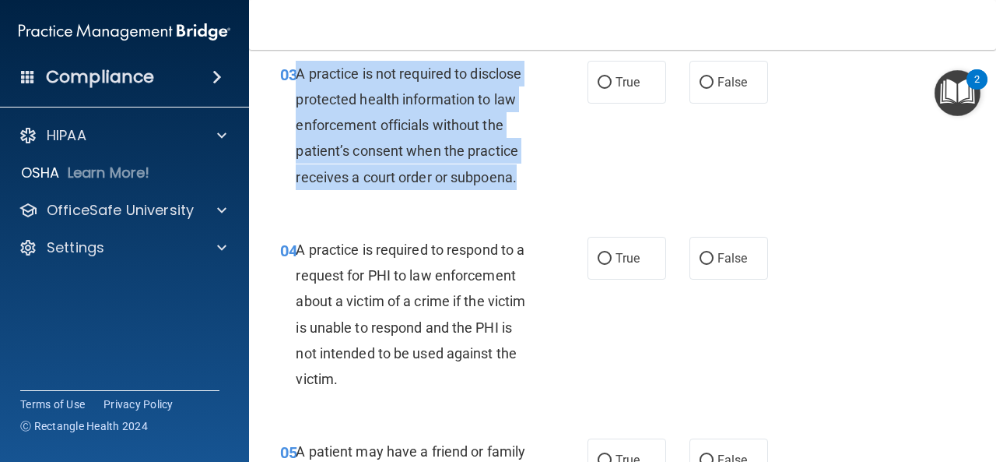
drag, startPoint x: 525, startPoint y: 175, endPoint x: 299, endPoint y: 79, distance: 245.5
click at [299, 79] on div "A practice is not required to disclose protected health information to law enfo…" at bounding box center [420, 125] width 248 height 129
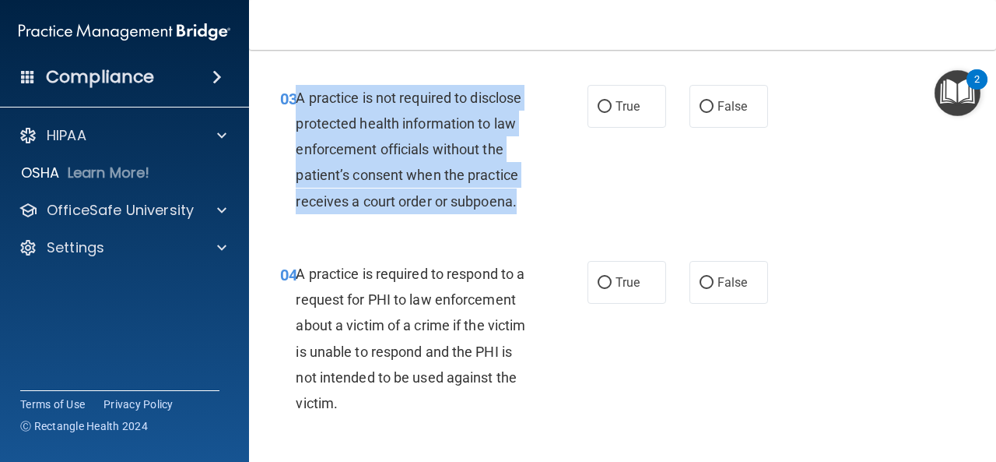
scroll to position [411, 0]
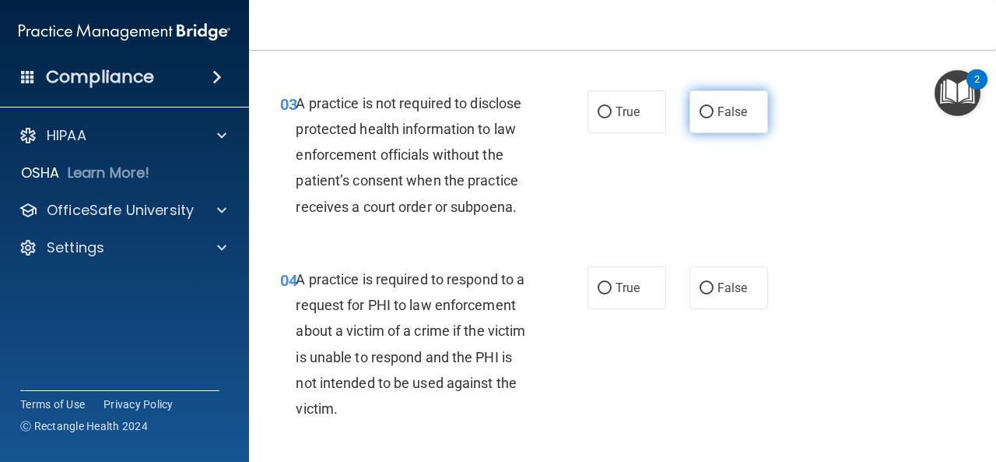
click at [725, 109] on span "False" at bounding box center [733, 111] width 30 height 15
click at [714, 109] on input "False" at bounding box center [707, 113] width 14 height 12
radio input "true"
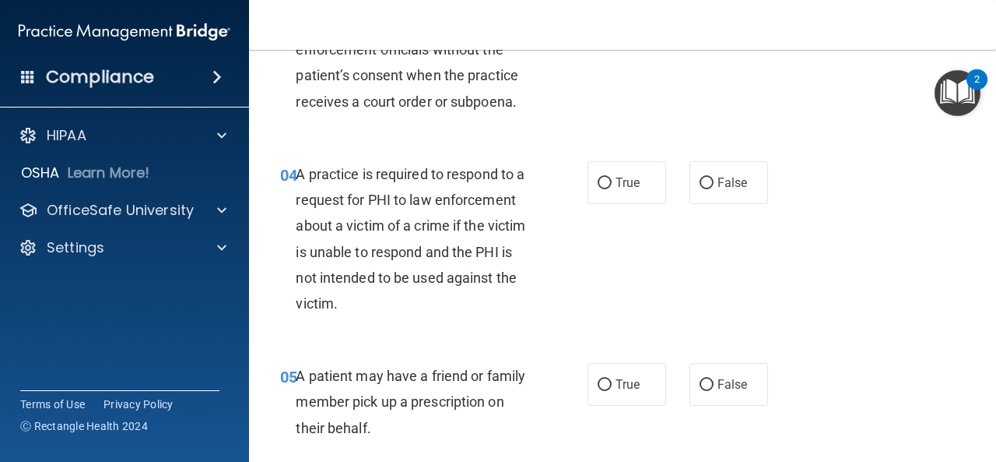
scroll to position [516, 0]
click at [623, 174] on label "True" at bounding box center [627, 182] width 79 height 43
click at [612, 177] on input "True" at bounding box center [605, 183] width 14 height 12
radio input "true"
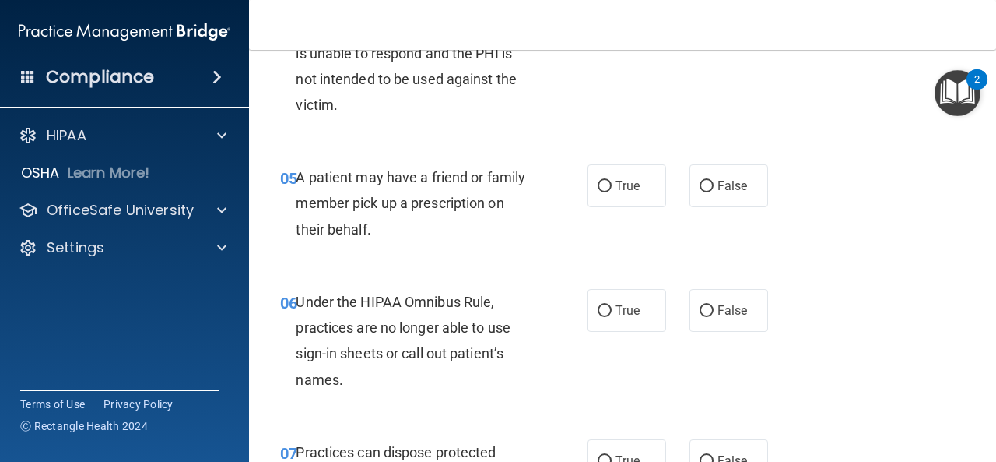
scroll to position [729, 0]
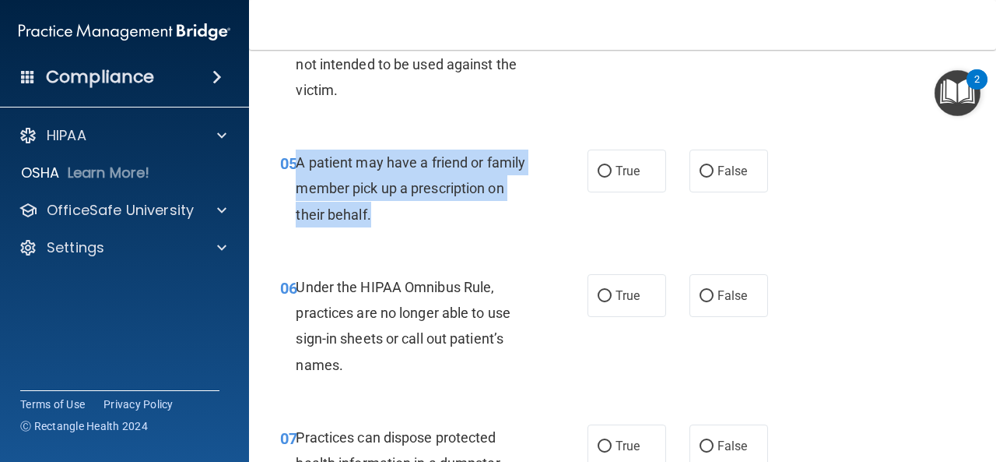
drag, startPoint x: 397, startPoint y: 215, endPoint x: 297, endPoint y: 170, distance: 109.4
click at [297, 170] on div "A patient may have a friend or family member pick up a prescription on their be…" at bounding box center [420, 188] width 248 height 78
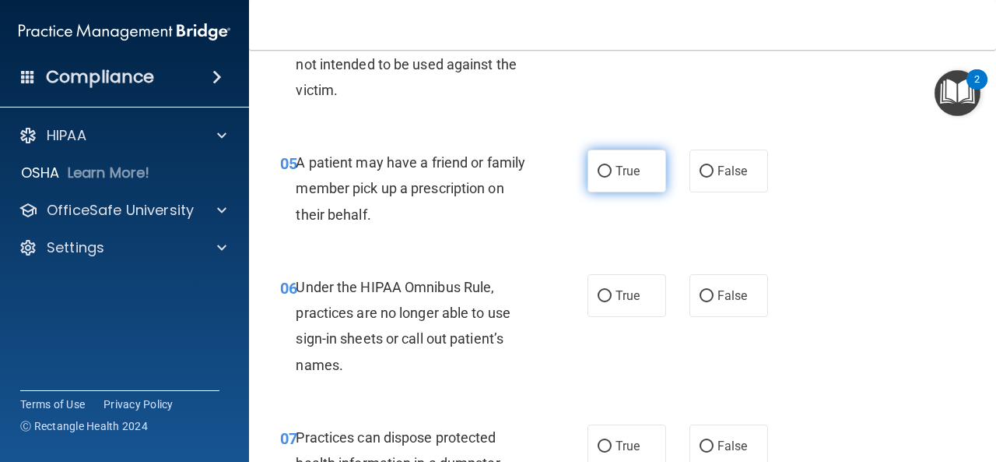
click at [623, 188] on label "True" at bounding box center [627, 170] width 79 height 43
click at [612, 177] on input "True" at bounding box center [605, 172] width 14 height 12
radio input "true"
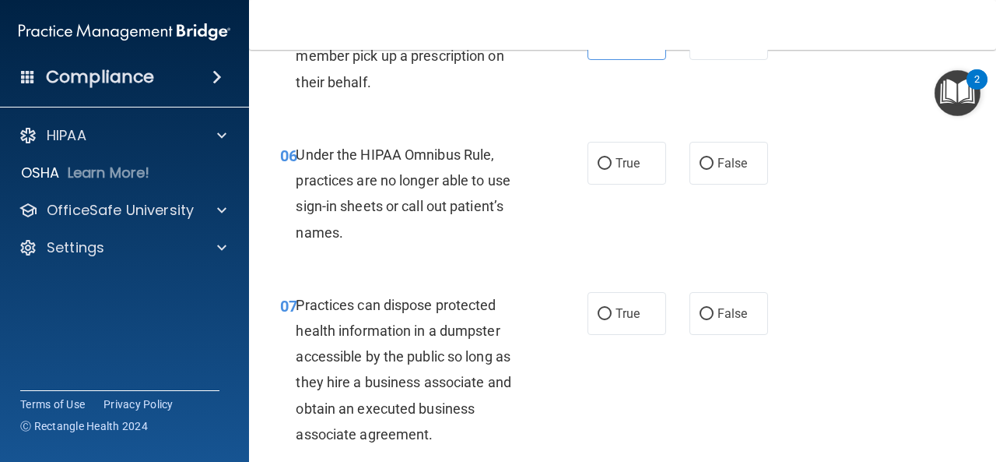
scroll to position [862, 0]
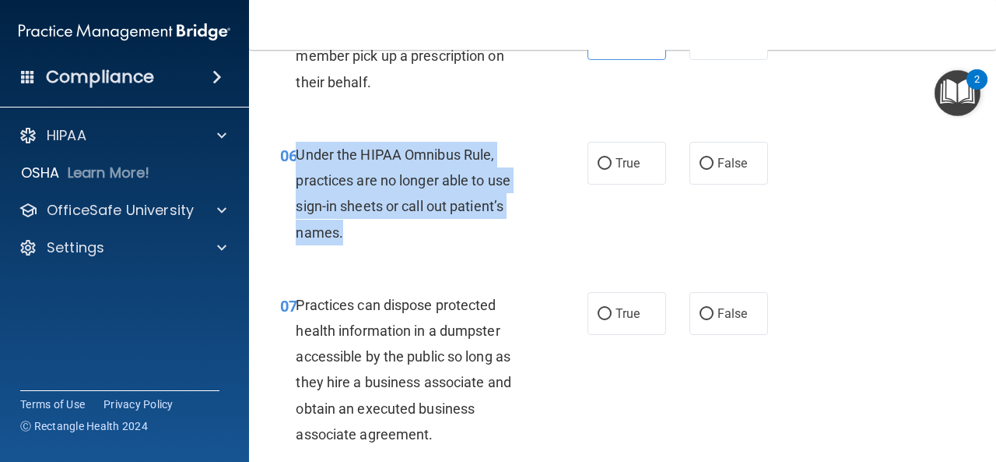
drag, startPoint x: 359, startPoint y: 234, endPoint x: 298, endPoint y: 159, distance: 96.9
click at [298, 159] on div "Under the HIPAA Omnibus Rule, practices are no longer able to use sign-in sheet…" at bounding box center [420, 194] width 248 height 104
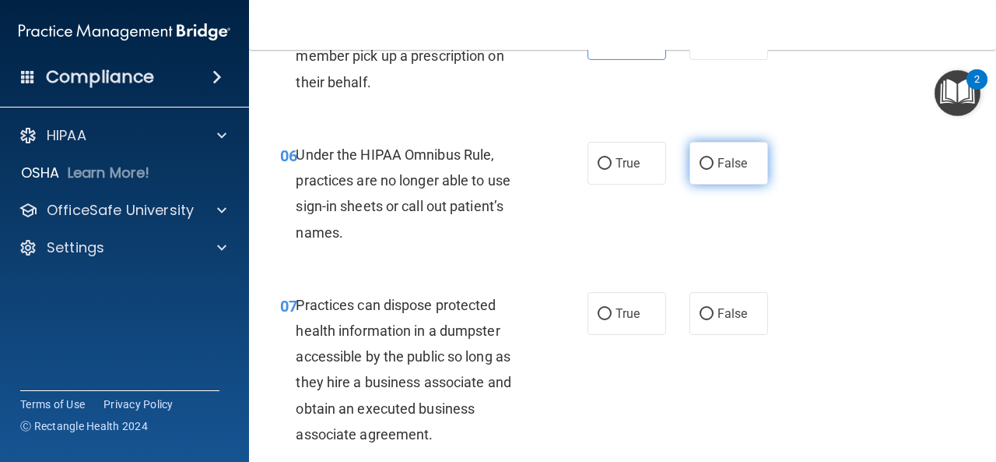
click at [718, 156] on span "False" at bounding box center [733, 163] width 30 height 15
click at [710, 158] on input "False" at bounding box center [707, 164] width 14 height 12
radio input "true"
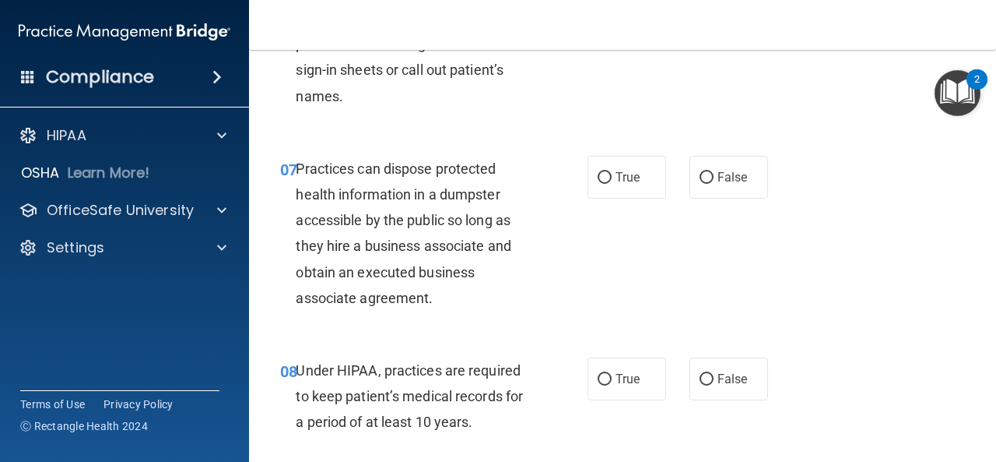
scroll to position [1002, 0]
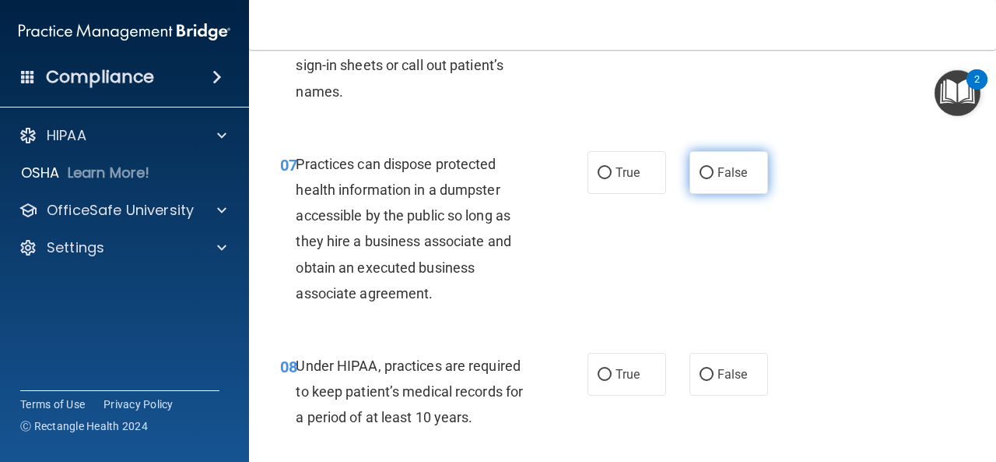
click at [703, 174] on input "False" at bounding box center [707, 173] width 14 height 12
radio input "true"
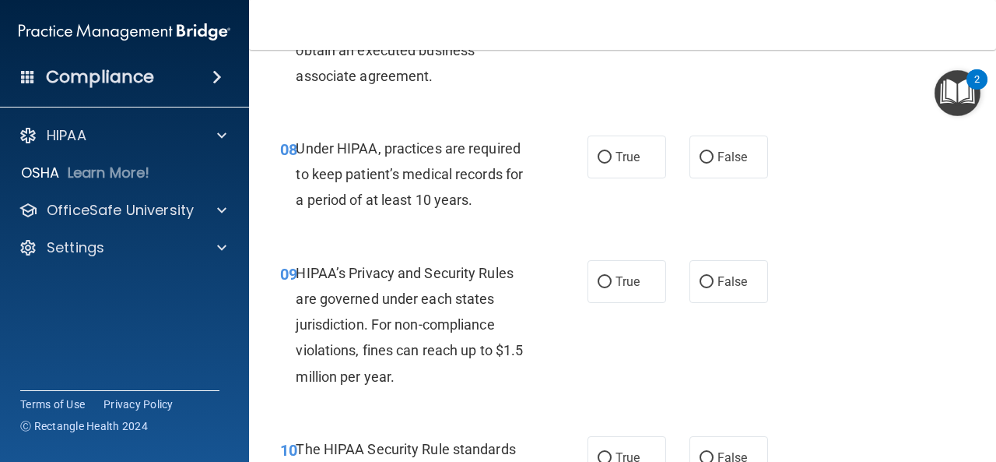
scroll to position [1220, 0]
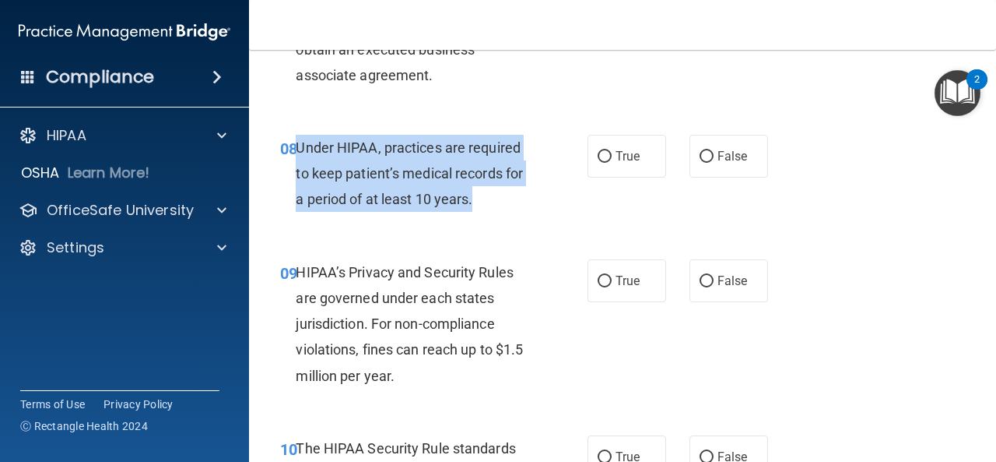
drag, startPoint x: 478, startPoint y: 199, endPoint x: 298, endPoint y: 150, distance: 186.3
click at [298, 150] on div "Under HIPAA, practices are required to keep patient’s medical records for a per…" at bounding box center [420, 174] width 248 height 78
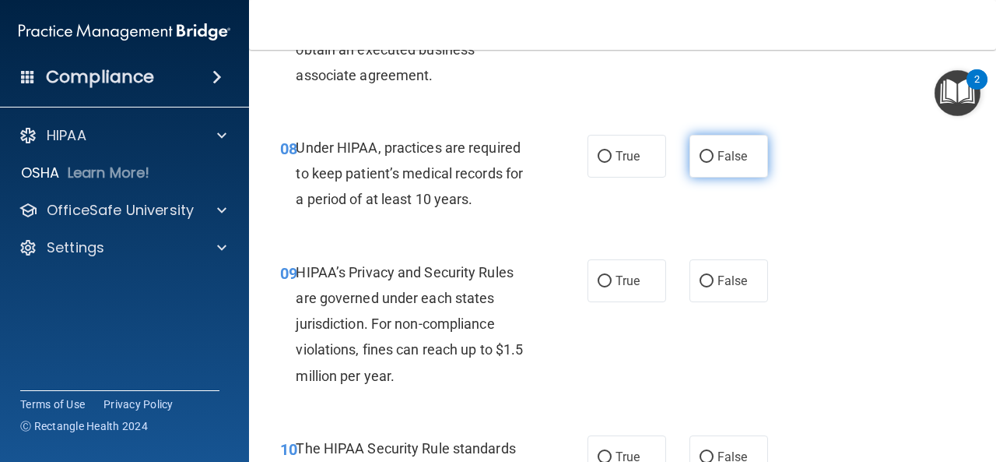
drag, startPoint x: 721, startPoint y: 160, endPoint x: 714, endPoint y: 176, distance: 17.4
click at [721, 160] on span "False" at bounding box center [733, 156] width 30 height 15
click at [714, 160] on input "False" at bounding box center [707, 157] width 14 height 12
radio input "true"
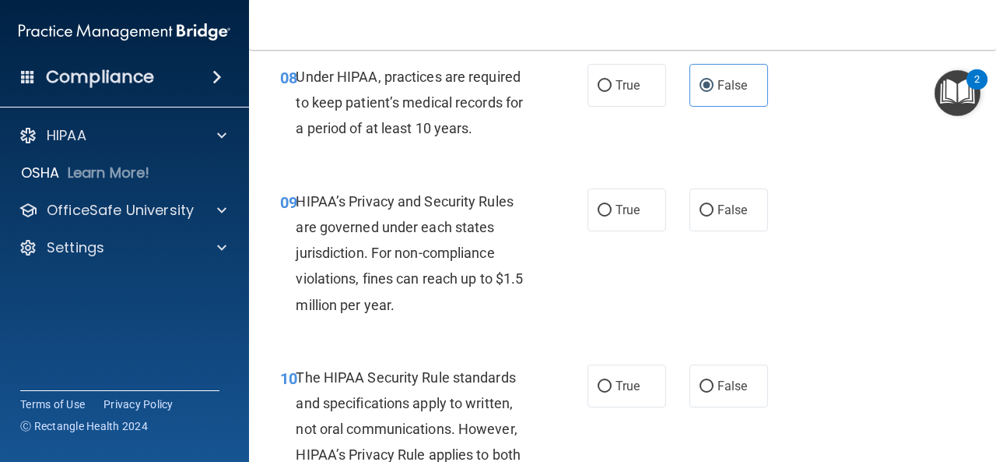
scroll to position [1293, 0]
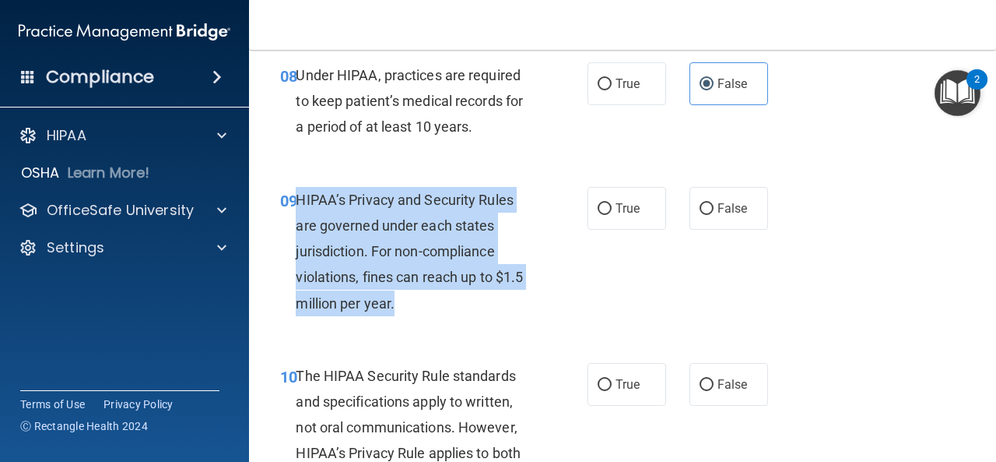
drag, startPoint x: 353, startPoint y: 272, endPoint x: 295, endPoint y: 209, distance: 85.9
click at [296, 209] on div "HIPAA’s Privacy and Security Rules are governed under each states jurisdiction.…" at bounding box center [420, 251] width 248 height 129
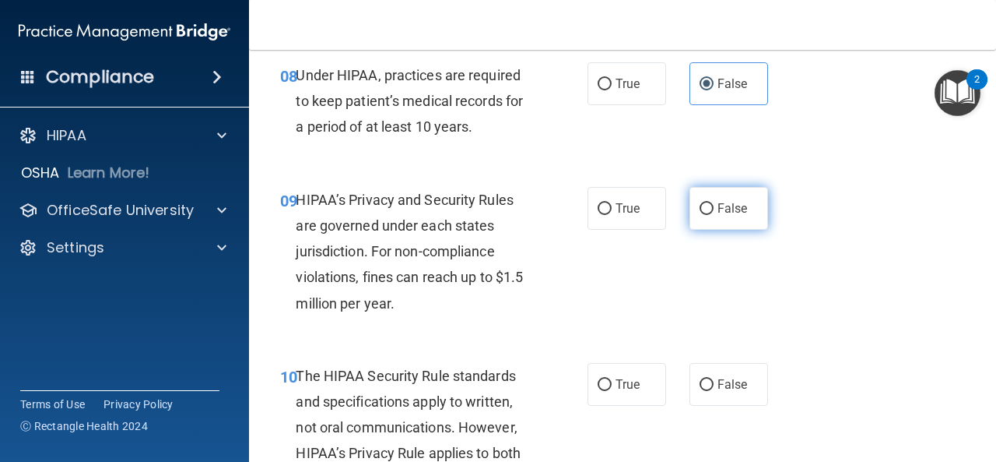
click at [690, 209] on label "False" at bounding box center [729, 208] width 79 height 43
click at [700, 209] on input "False" at bounding box center [707, 209] width 14 height 12
radio input "true"
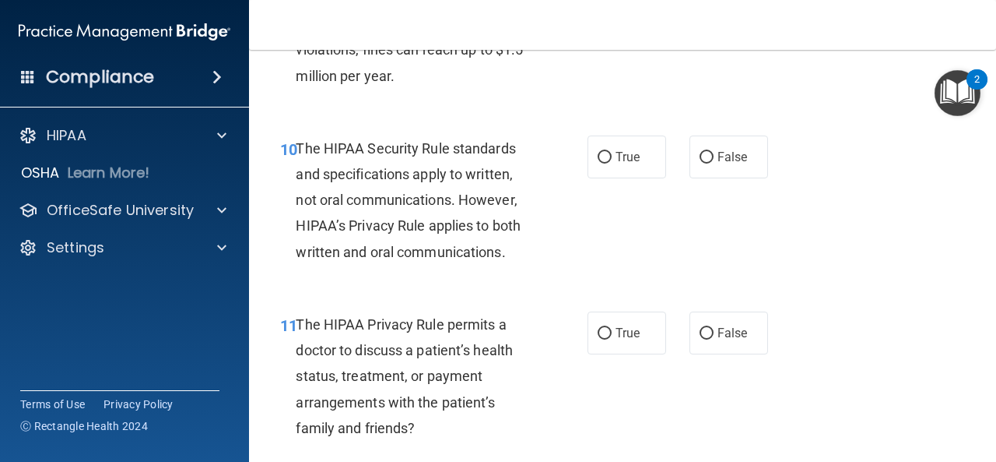
scroll to position [1519, 0]
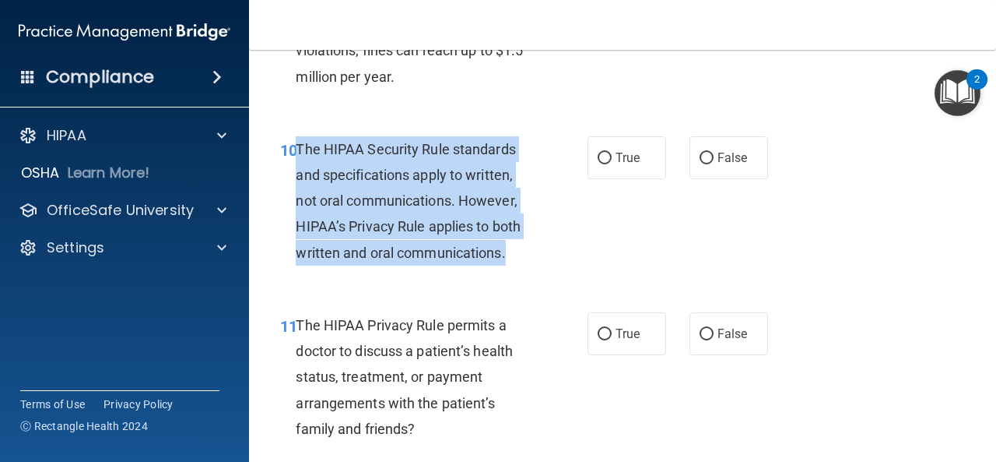
drag, startPoint x: 519, startPoint y: 257, endPoint x: 299, endPoint y: 156, distance: 242.0
click at [299, 156] on div "The HIPAA Security Rule standards and specifications apply to written, not oral…" at bounding box center [420, 200] width 248 height 129
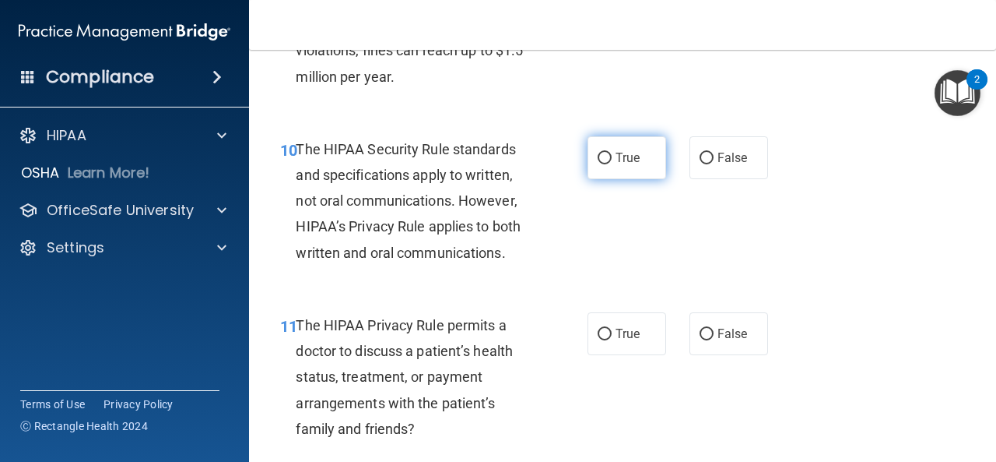
click at [616, 152] on span "True" at bounding box center [628, 157] width 24 height 15
click at [612, 153] on input "True" at bounding box center [605, 159] width 14 height 12
radio input "true"
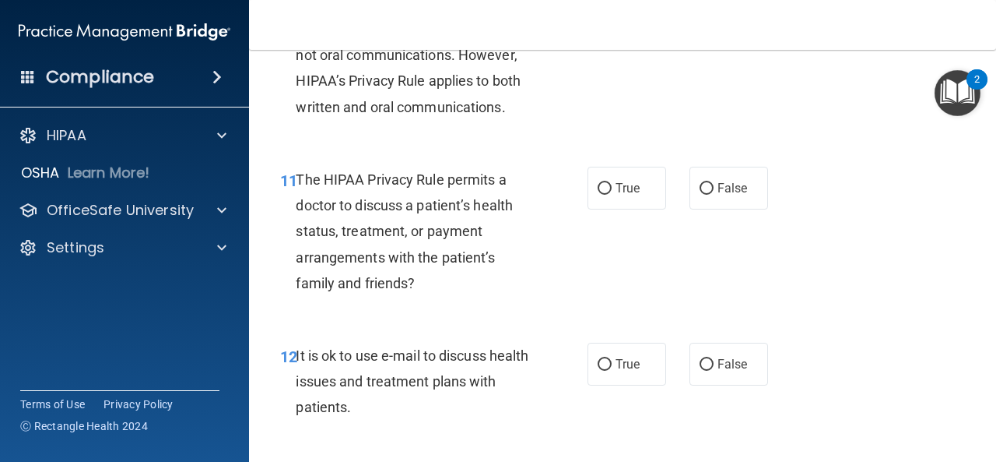
scroll to position [1669, 0]
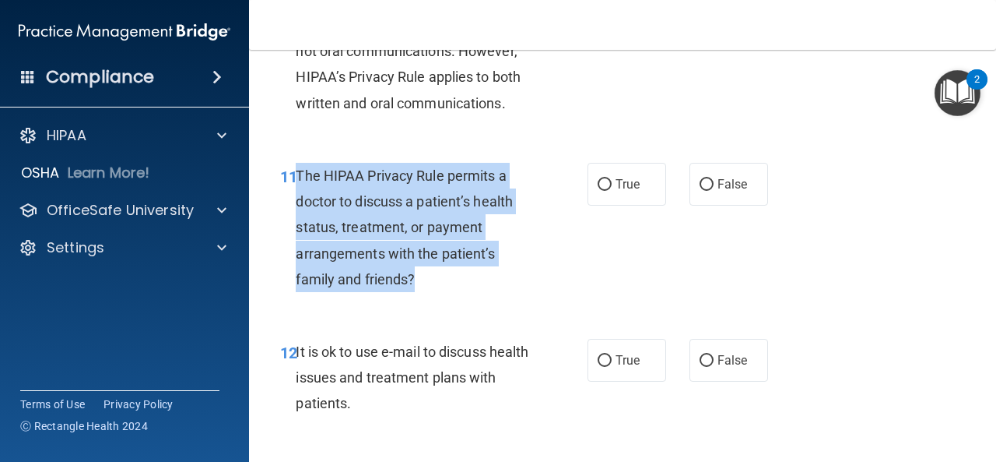
drag, startPoint x: 415, startPoint y: 279, endPoint x: 298, endPoint y: 184, distance: 150.5
click at [298, 184] on div "The HIPAA Privacy Rule permits a doctor to discuss a patient’s health status, t…" at bounding box center [420, 227] width 248 height 129
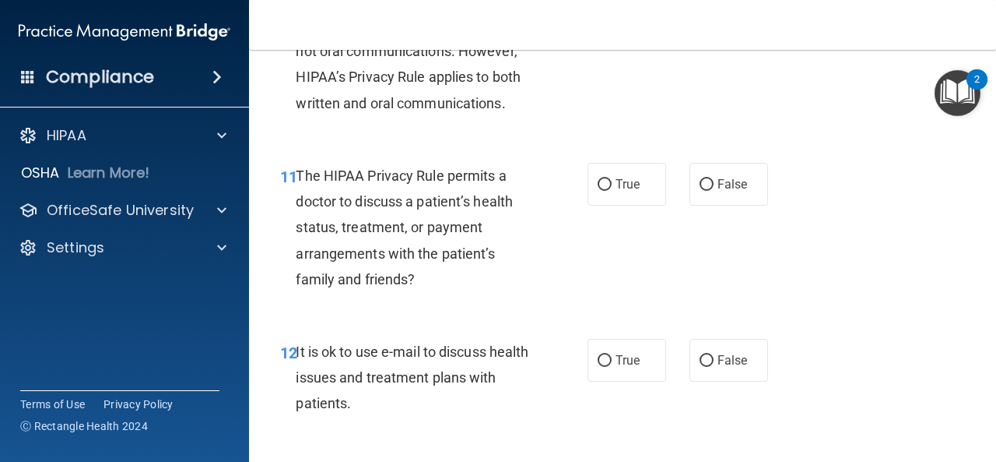
drag, startPoint x: 616, startPoint y: 182, endPoint x: 600, endPoint y: 233, distance: 53.2
click at [616, 182] on span "True" at bounding box center [628, 184] width 24 height 15
click at [612, 182] on input "True" at bounding box center [605, 185] width 14 height 12
radio input "true"
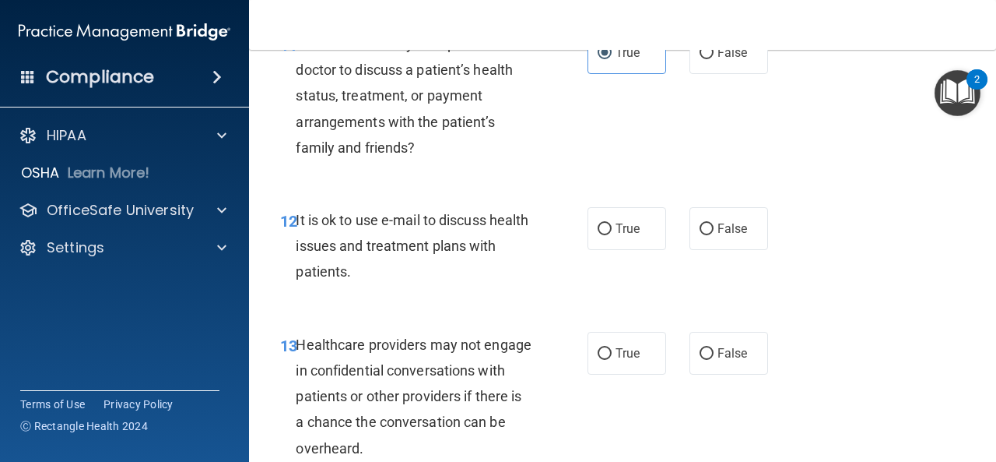
scroll to position [1801, 0]
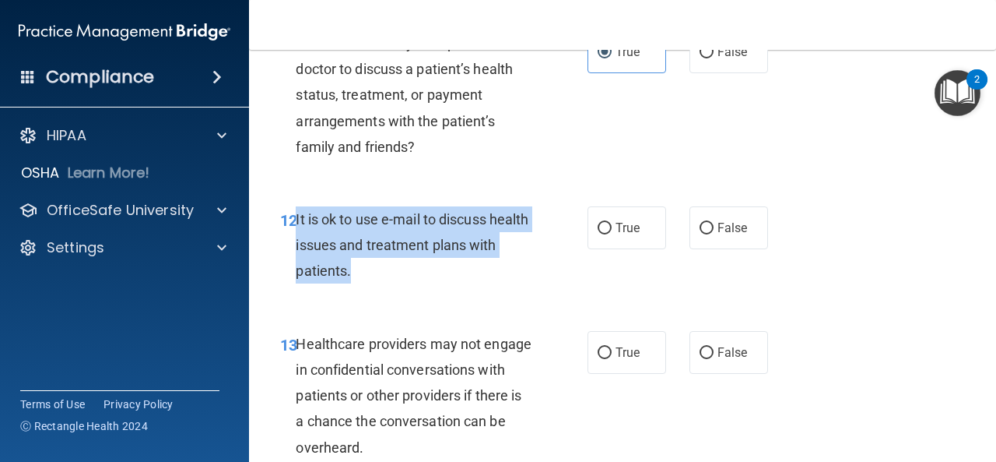
drag, startPoint x: 385, startPoint y: 272, endPoint x: 294, endPoint y: 230, distance: 100.3
click at [294, 230] on div "12 It is ok to use e-mail to discuss health issues and treatment plans with pat…" at bounding box center [434, 249] width 354 height 86
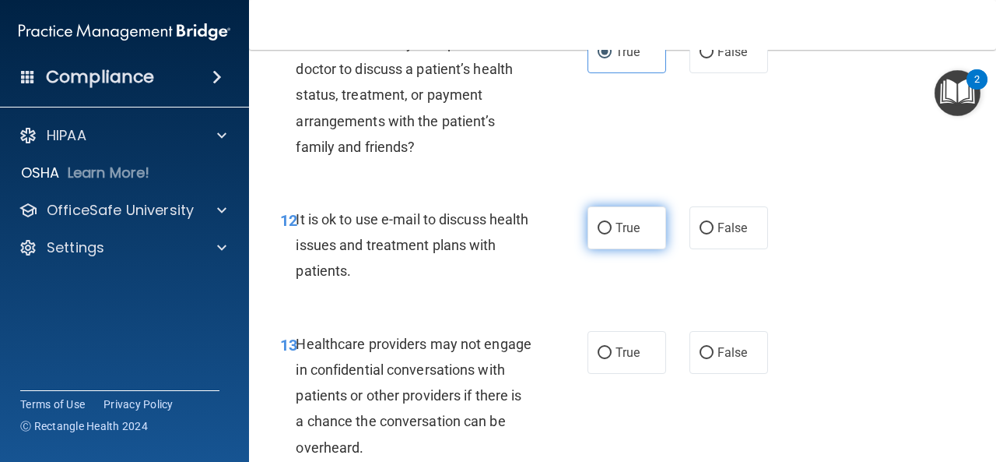
click at [623, 217] on label "True" at bounding box center [627, 227] width 79 height 43
click at [612, 223] on input "True" at bounding box center [605, 229] width 14 height 12
radio input "true"
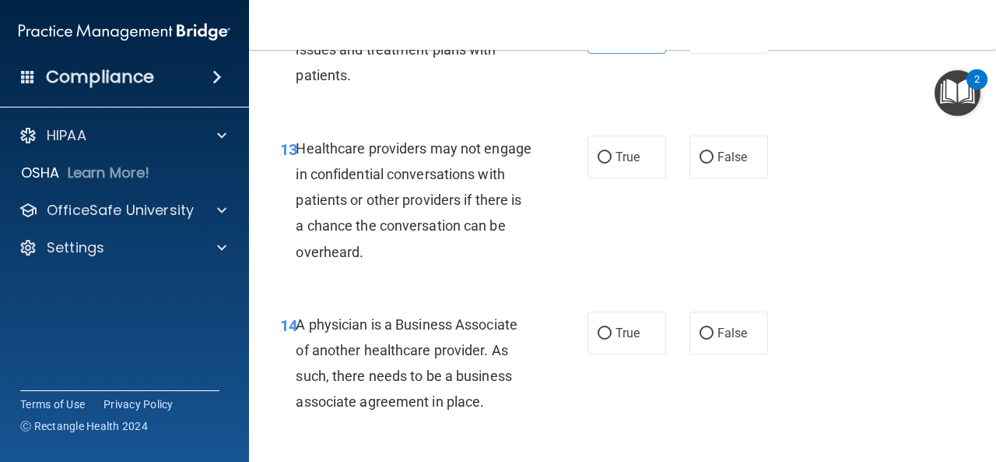
scroll to position [1997, 0]
click at [609, 170] on label "True" at bounding box center [627, 156] width 79 height 43
click at [609, 163] on input "True" at bounding box center [605, 157] width 14 height 12
radio input "true"
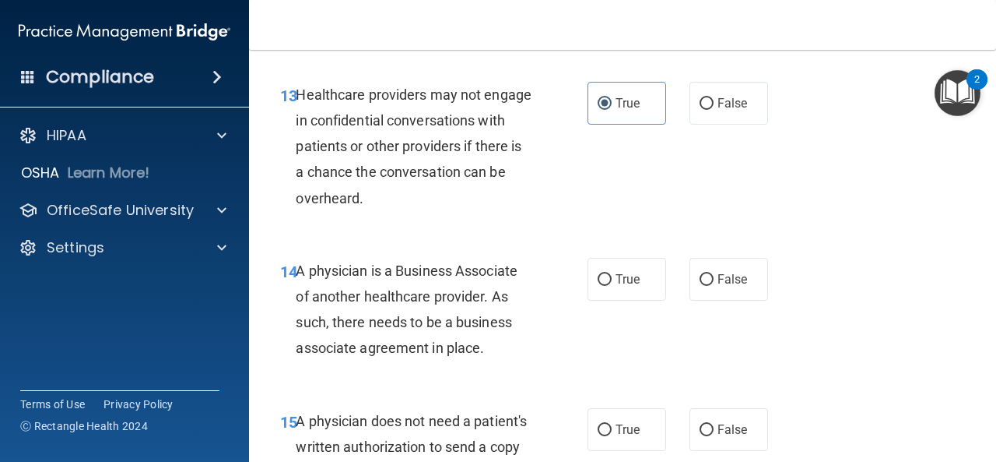
scroll to position [2129, 0]
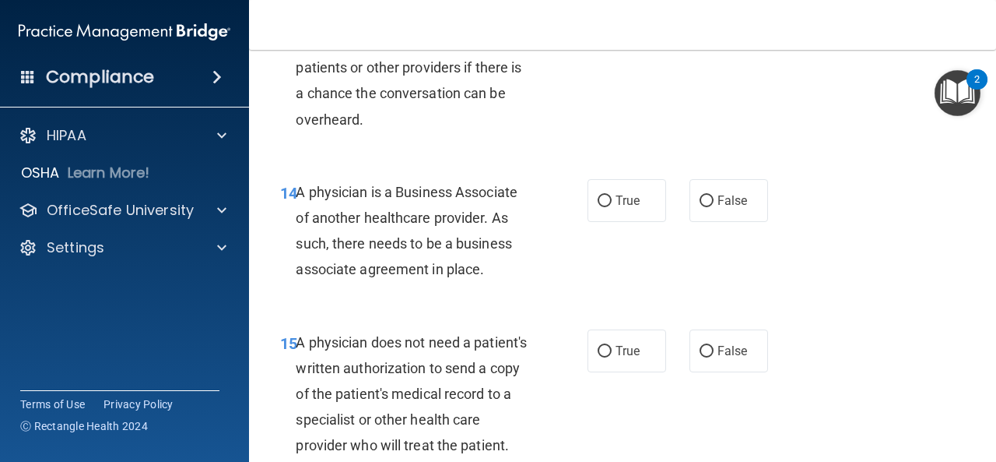
drag, startPoint x: 493, startPoint y: 268, endPoint x: 298, endPoint y: 198, distance: 206.8
click at [298, 198] on div "A physician is a Business Associate of another healthcare provider. As such, th…" at bounding box center [420, 231] width 248 height 104
click at [616, 195] on span "True" at bounding box center [628, 200] width 24 height 15
click at [612, 195] on input "True" at bounding box center [605, 201] width 14 height 12
radio input "true"
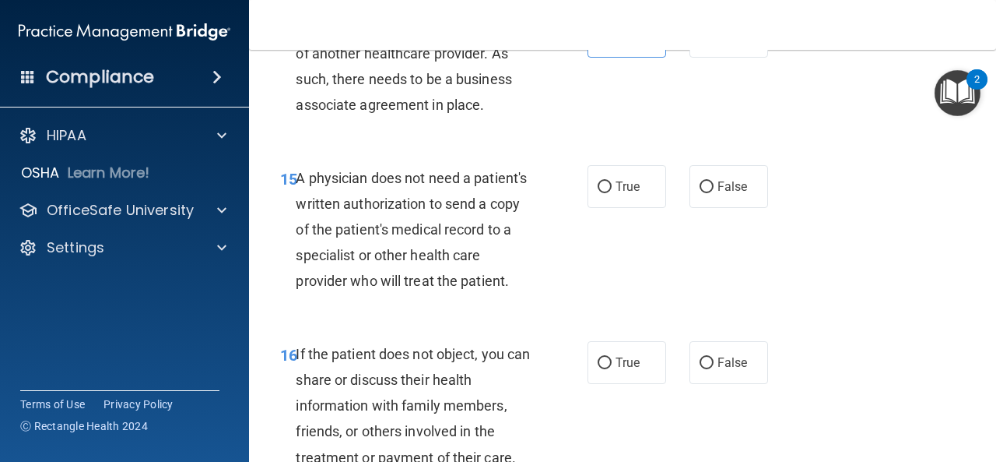
scroll to position [2315, 0]
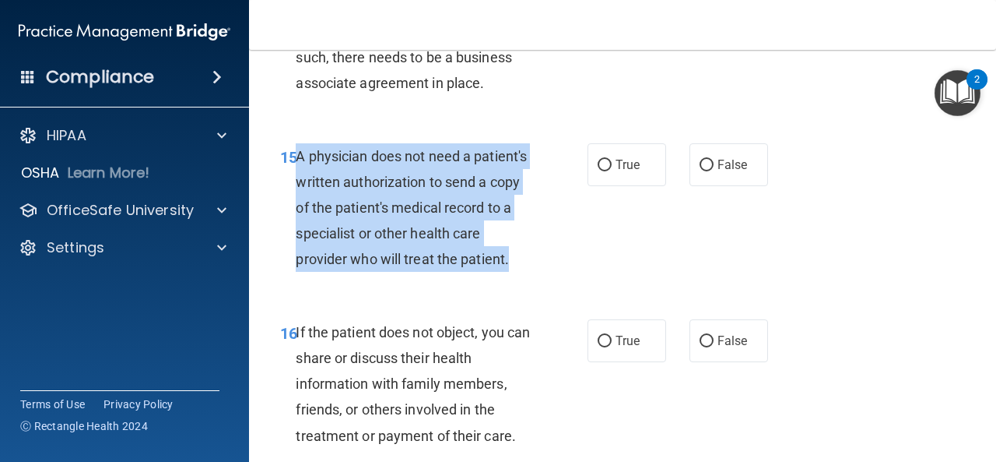
drag, startPoint x: 349, startPoint y: 278, endPoint x: 296, endPoint y: 167, distance: 122.5
click at [296, 167] on div "A physician does not need a patient's written authorization to send a copy of t…" at bounding box center [420, 207] width 248 height 129
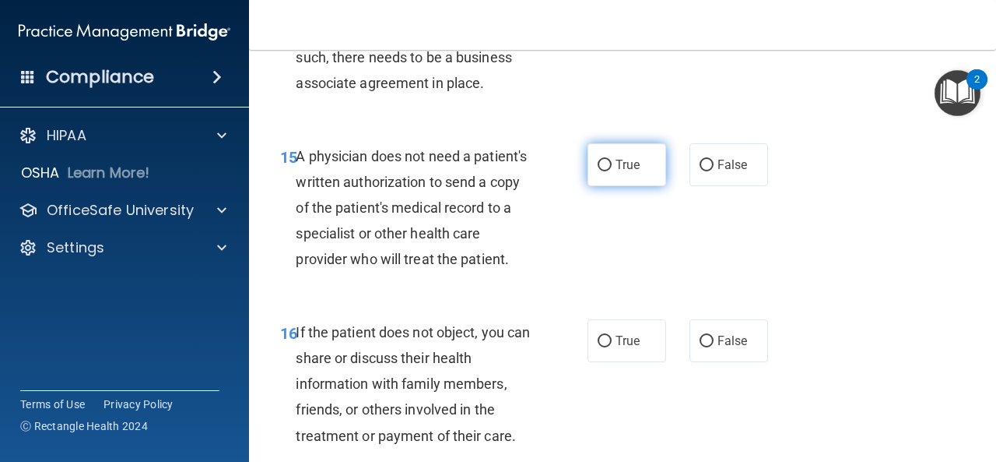
click at [641, 174] on label "True" at bounding box center [627, 164] width 79 height 43
click at [612, 171] on input "True" at bounding box center [605, 166] width 14 height 12
radio input "true"
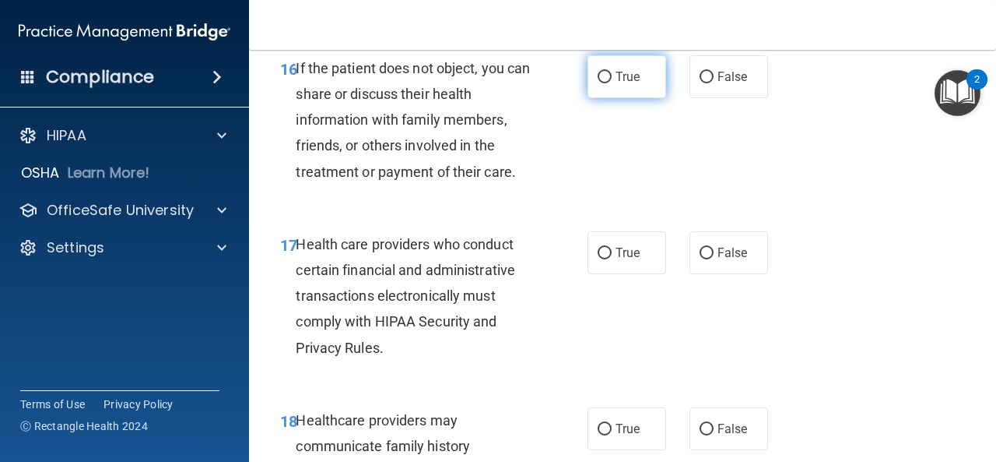
click at [621, 84] on span "True" at bounding box center [628, 76] width 24 height 15
click at [612, 83] on input "True" at bounding box center [605, 78] width 14 height 12
radio input "true"
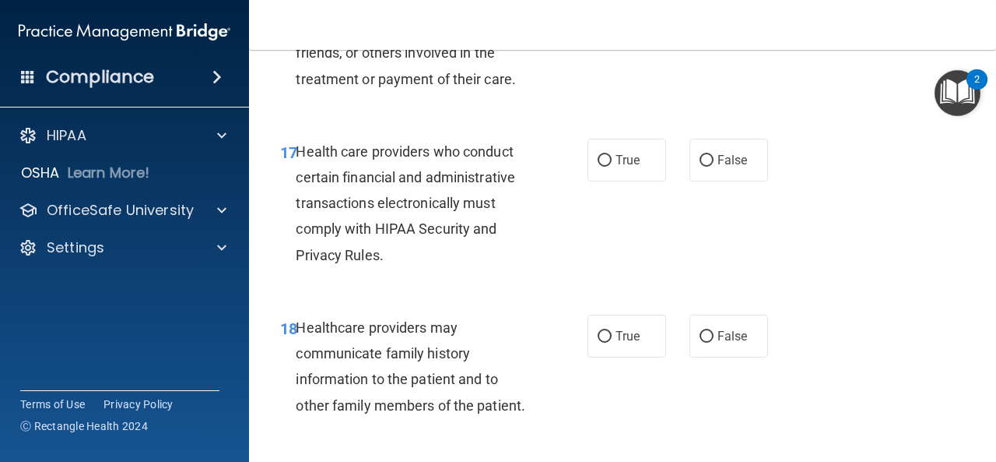
scroll to position [2672, 0]
click at [610, 173] on label "True" at bounding box center [627, 159] width 79 height 43
click at [610, 166] on input "True" at bounding box center [605, 160] width 14 height 12
radio input "true"
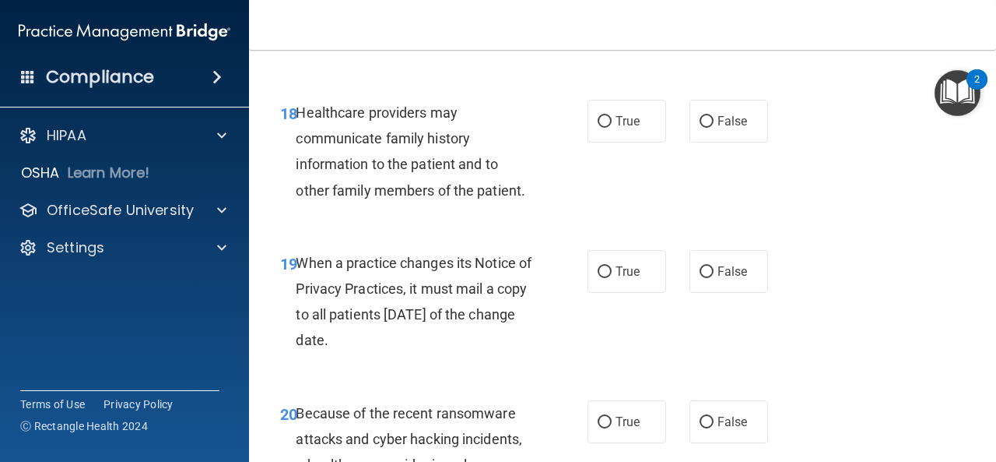
scroll to position [2887, 0]
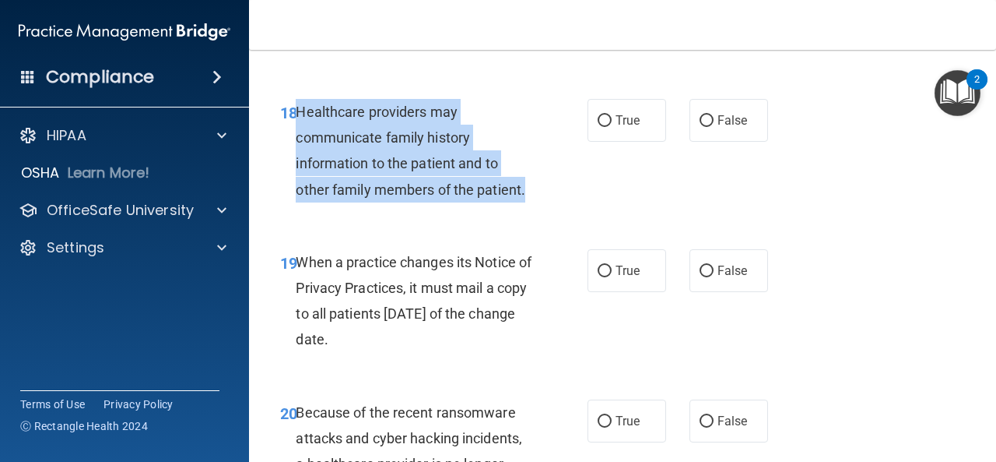
drag, startPoint x: 532, startPoint y: 212, endPoint x: 300, endPoint y: 141, distance: 242.7
click at [300, 141] on div "Healthcare providers may communicate family history information to the patient …" at bounding box center [420, 151] width 248 height 104
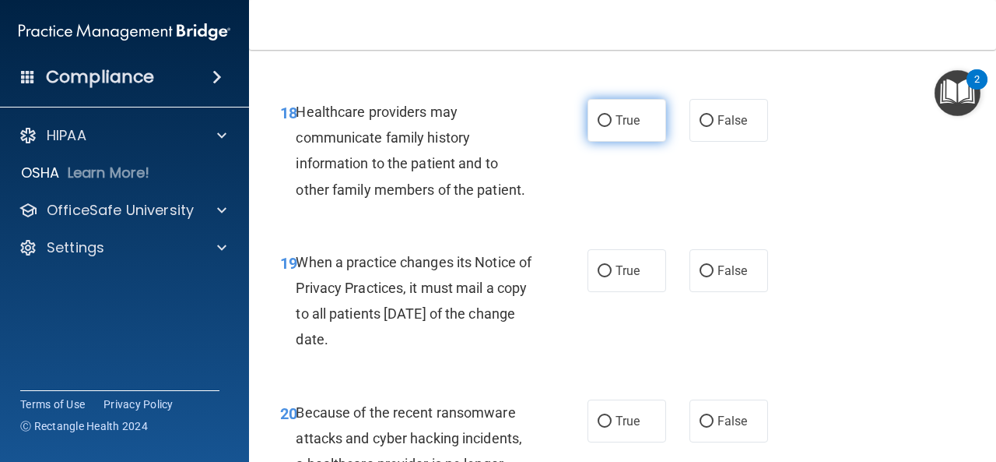
click at [616, 128] on span "True" at bounding box center [628, 120] width 24 height 15
click at [612, 127] on input "True" at bounding box center [605, 121] width 14 height 12
radio input "true"
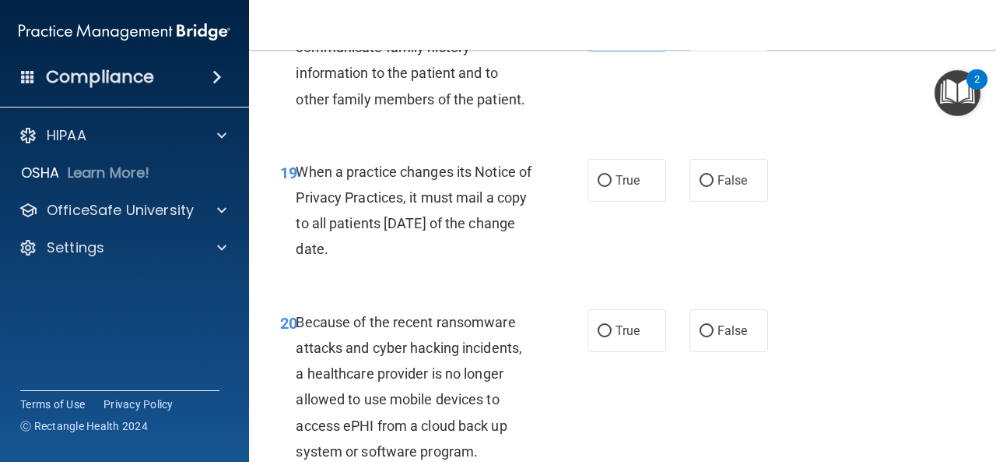
scroll to position [2999, 0]
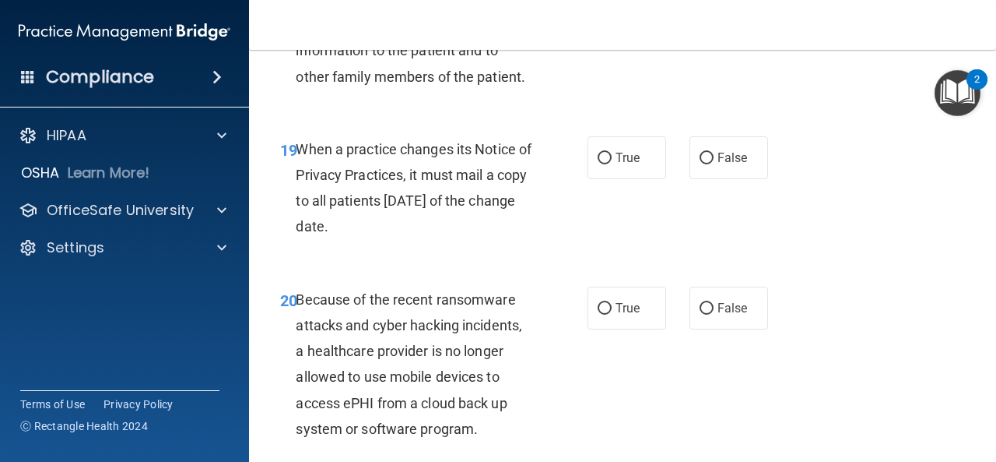
drag, startPoint x: 330, startPoint y: 226, endPoint x: 293, endPoint y: 182, distance: 57.5
click at [293, 182] on div "19 When a practice changes its Notice of Privacy Practices, it must mail a copy…" at bounding box center [434, 191] width 354 height 111
click at [560, 228] on div "19 When a practice changes its Notice of Privacy Practices, it must mail a copy…" at bounding box center [434, 191] width 354 height 111
click at [724, 165] on span "False" at bounding box center [733, 157] width 30 height 15
click at [714, 164] on input "False" at bounding box center [707, 159] width 14 height 12
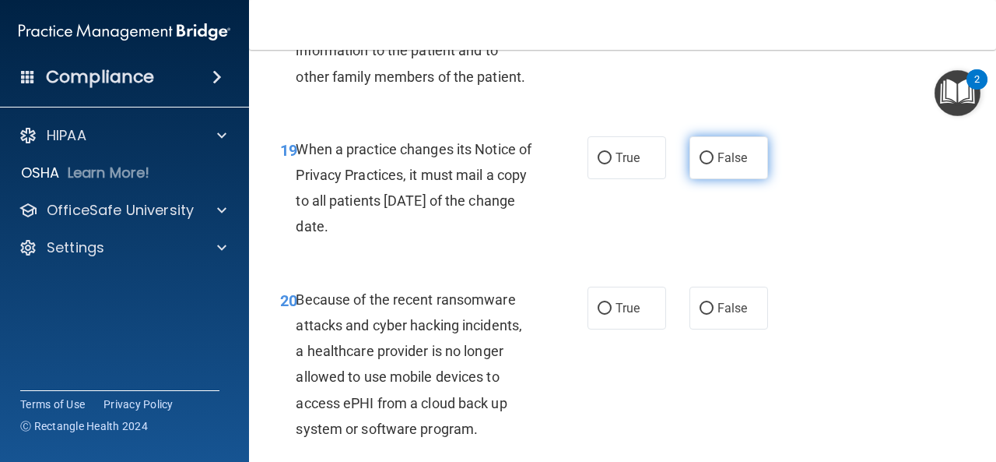
radio input "true"
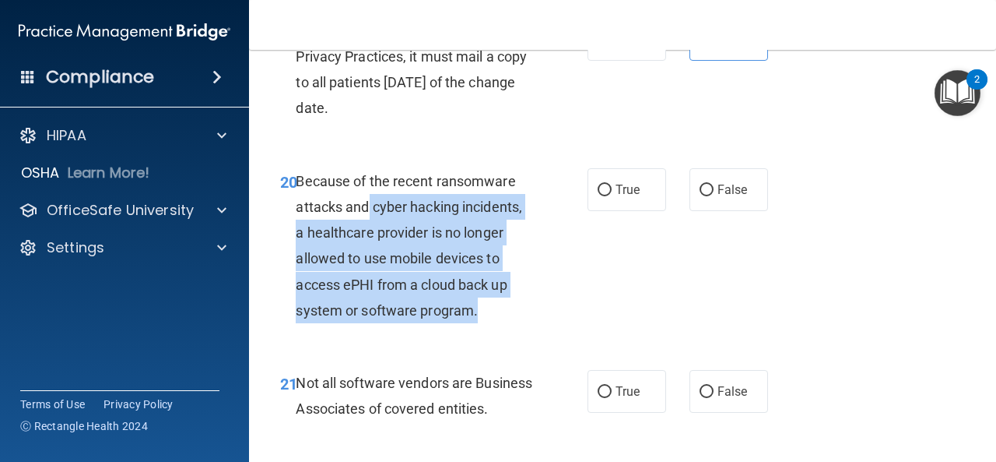
drag, startPoint x: 501, startPoint y: 332, endPoint x: 367, endPoint y: 244, distance: 160.2
click at [367, 244] on div "Because of the recent ransomware attacks and cyber hacking incidents, a healthc…" at bounding box center [420, 245] width 248 height 155
click at [512, 323] on div "Because of the recent ransomware attacks and cyber hacking incidents, a healthc…" at bounding box center [420, 245] width 248 height 155
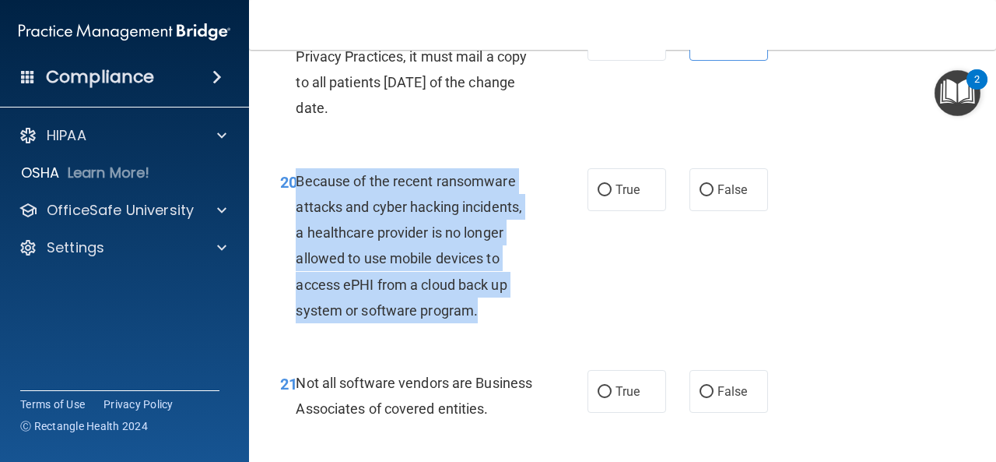
drag, startPoint x: 469, startPoint y: 335, endPoint x: 299, endPoint y: 200, distance: 216.6
click at [299, 200] on div "Because of the recent ransomware attacks and cyber hacking incidents, a healthc…" at bounding box center [420, 245] width 248 height 155
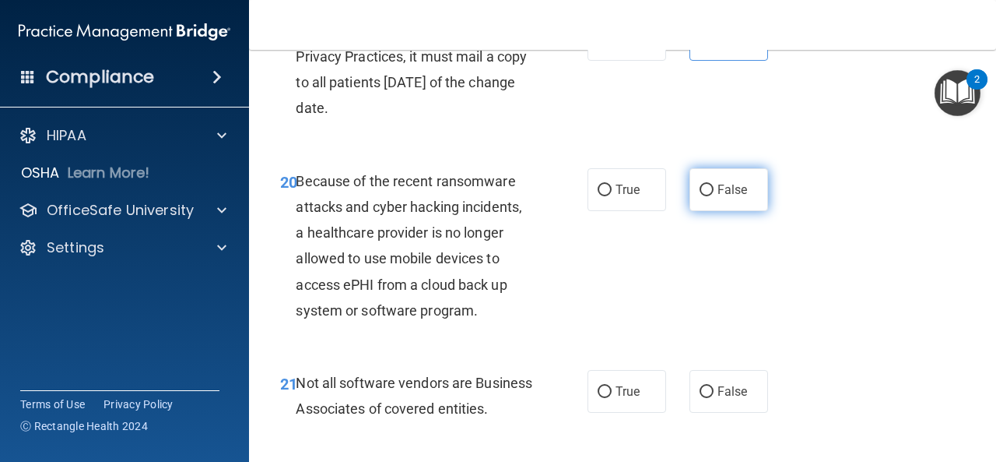
click at [691, 211] on label "False" at bounding box center [729, 189] width 79 height 43
click at [700, 196] on input "False" at bounding box center [707, 190] width 14 height 12
radio input "true"
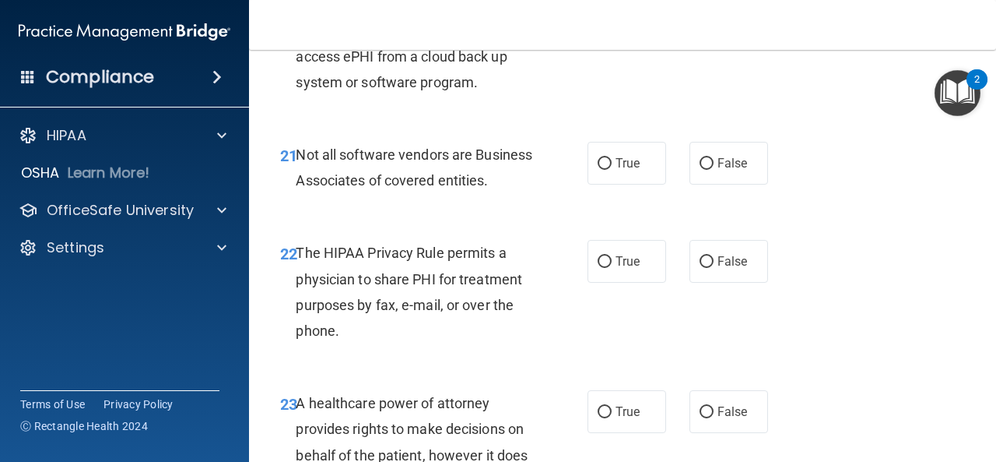
scroll to position [3380, 0]
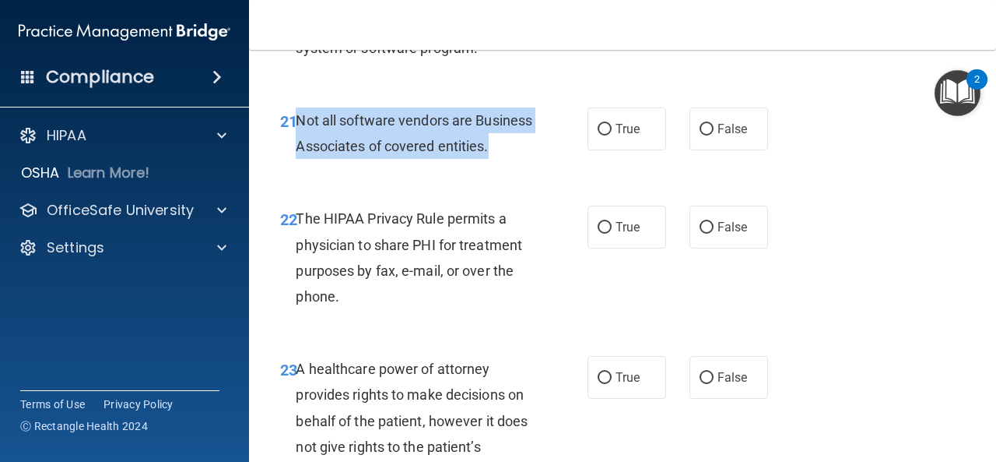
drag, startPoint x: 353, startPoint y: 202, endPoint x: 297, endPoint y: 155, distance: 73.4
click at [297, 155] on div "Not all software vendors are Business Associates of covered entities." at bounding box center [420, 132] width 248 height 51
click at [598, 135] on input "True" at bounding box center [605, 130] width 14 height 12
radio input "true"
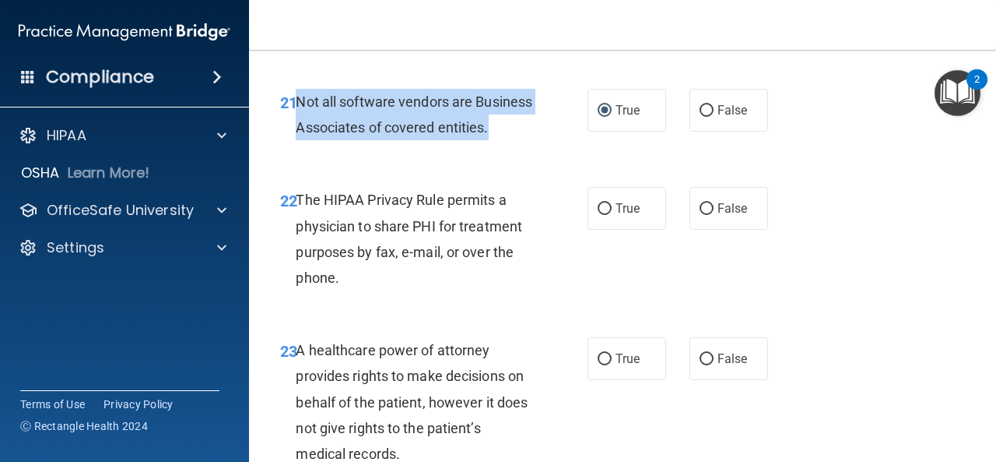
scroll to position [3473, 0]
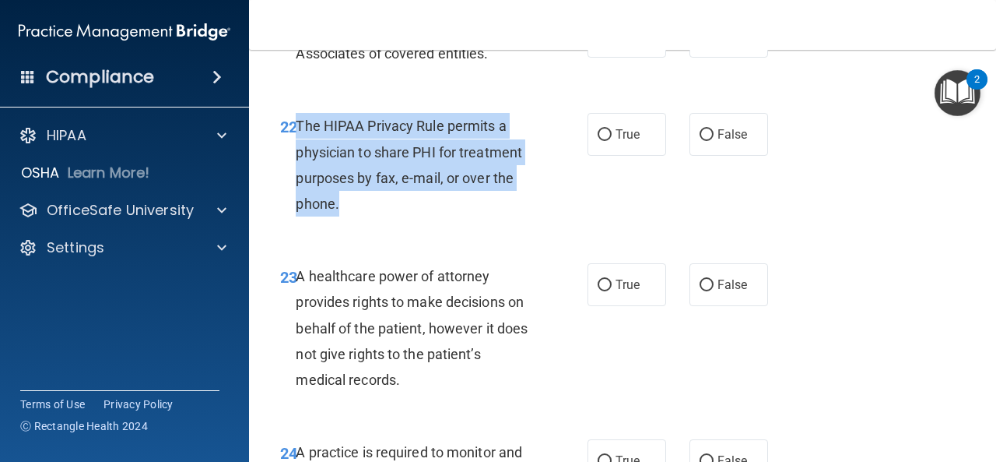
drag, startPoint x: 360, startPoint y: 261, endPoint x: 298, endPoint y: 185, distance: 97.4
click at [298, 185] on div "The HIPAA Privacy Rule permits a physician to share PHI for treatment purposes …" at bounding box center [420, 165] width 248 height 104
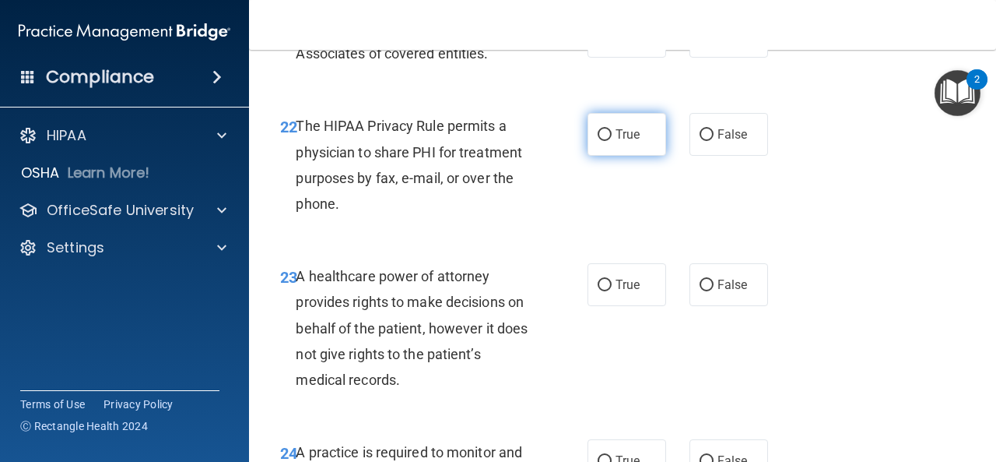
click at [628, 142] on span "True" at bounding box center [628, 134] width 24 height 15
click at [612, 141] on input "True" at bounding box center [605, 135] width 14 height 12
radio input "true"
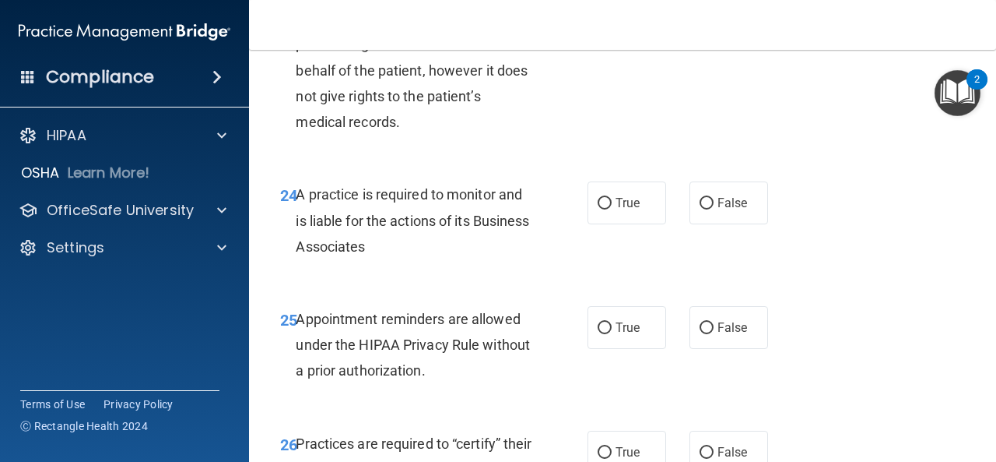
scroll to position [3726, 0]
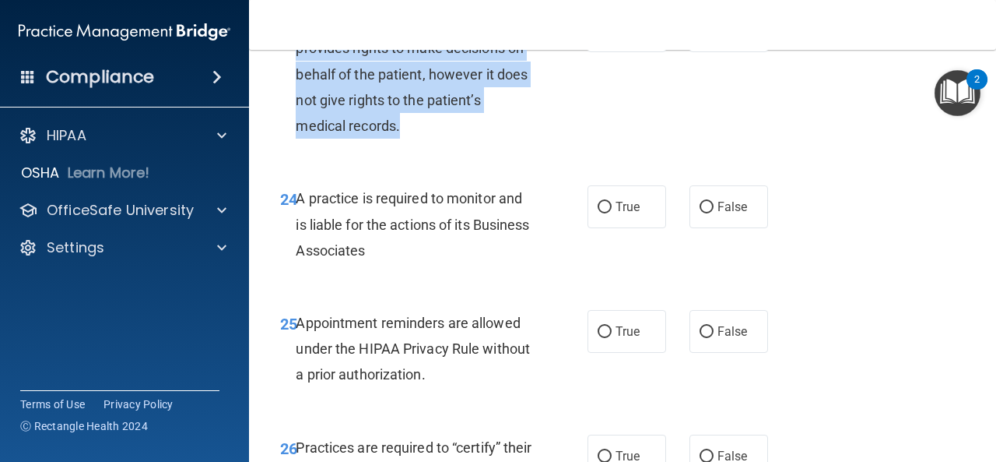
drag, startPoint x: 412, startPoint y: 188, endPoint x: 297, endPoint y: 81, distance: 157.5
click at [297, 81] on div "A healthcare power of attorney provides rights to make decisions on behalf of t…" at bounding box center [420, 73] width 248 height 129
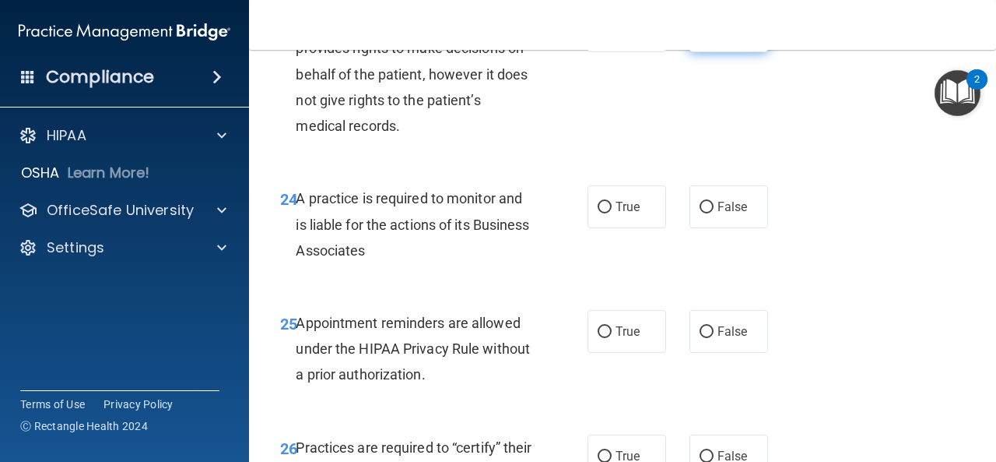
click at [709, 52] on label "False" at bounding box center [729, 30] width 79 height 43
click at [709, 37] on input "False" at bounding box center [707, 32] width 14 height 12
radio input "true"
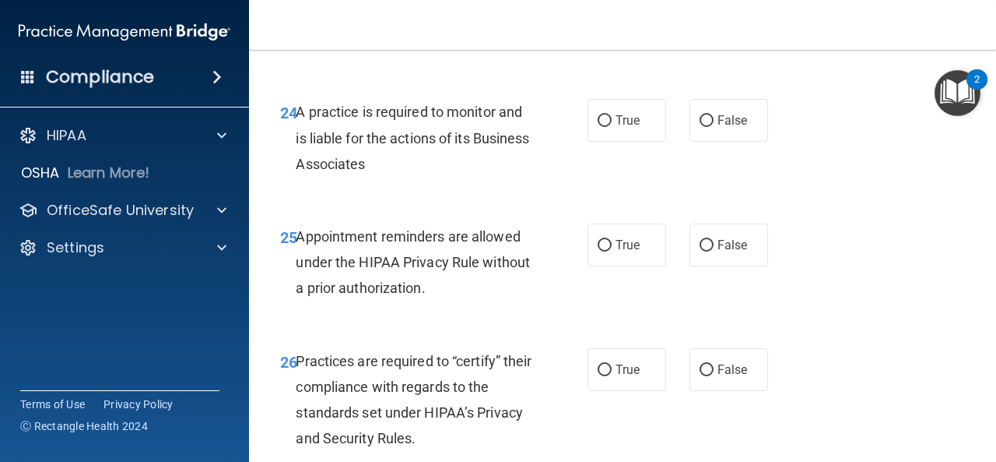
scroll to position [3815, 0]
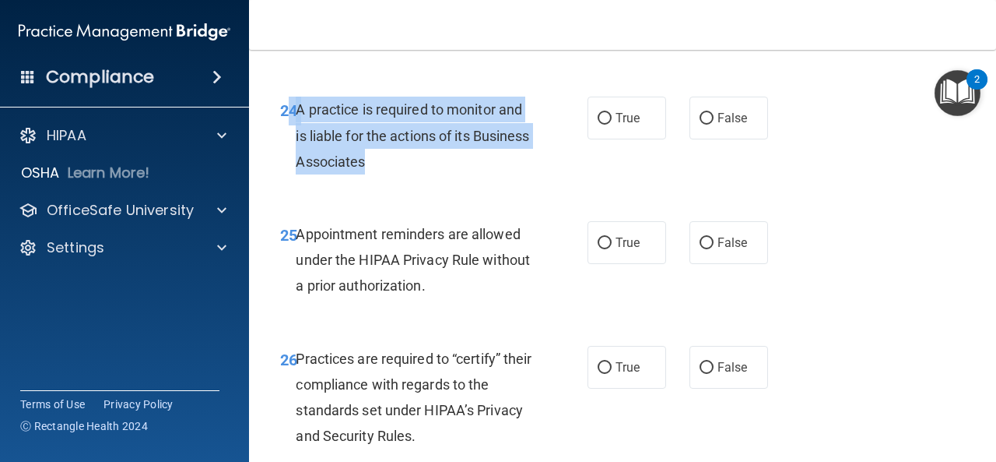
drag, startPoint x: 374, startPoint y: 194, endPoint x: 293, endPoint y: 165, distance: 85.9
click at [293, 165] on div "24 A practice is required to monitor and is liable for the actions of its Busin…" at bounding box center [434, 140] width 354 height 86
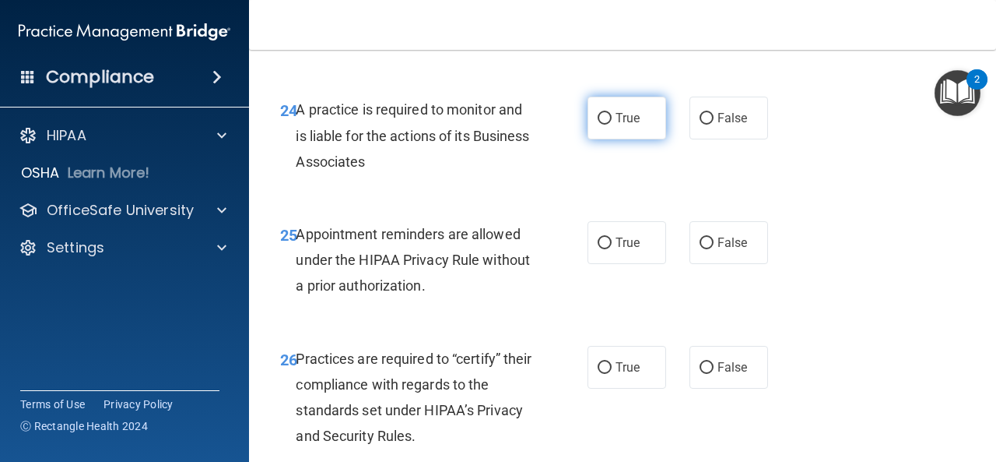
click at [613, 139] on label "True" at bounding box center [627, 118] width 79 height 43
click at [612, 125] on input "True" at bounding box center [605, 119] width 14 height 12
radio input "true"
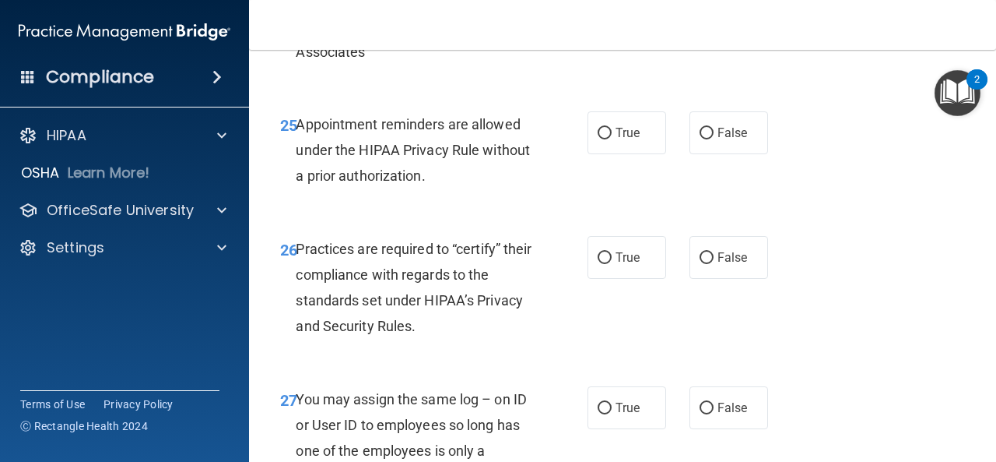
scroll to position [3946, 0]
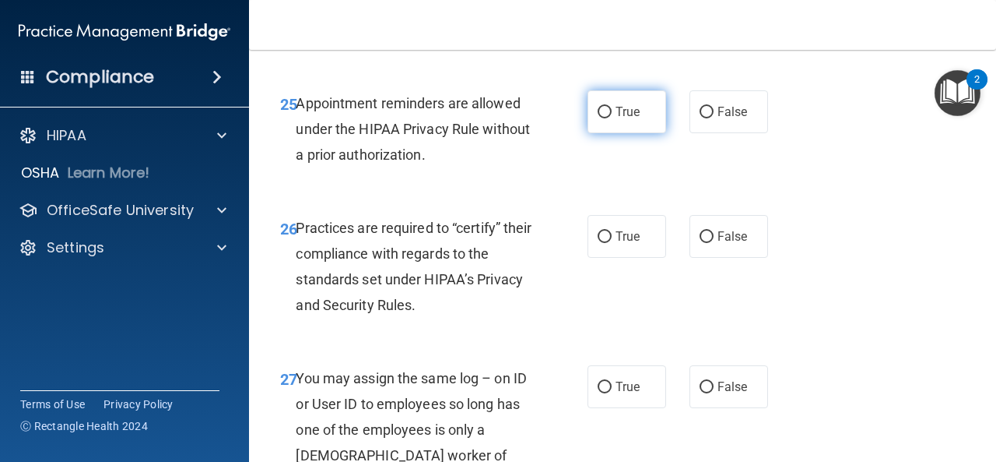
click at [621, 119] on span "True" at bounding box center [628, 111] width 24 height 15
click at [612, 118] on input "True" at bounding box center [605, 113] width 14 height 12
radio input "true"
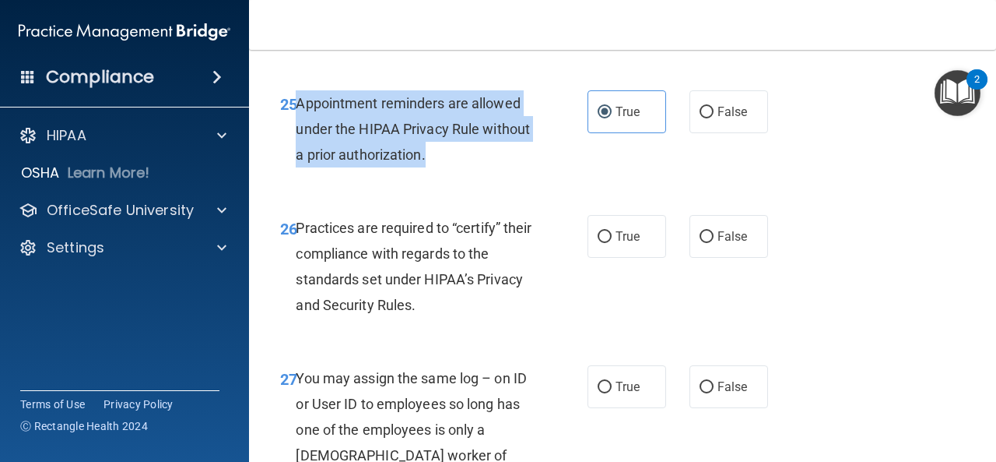
drag, startPoint x: 462, startPoint y: 207, endPoint x: 298, endPoint y: 162, distance: 169.6
click at [299, 163] on div "Appointment reminders are allowed under the HIPAA Privacy Rule without a prior …" at bounding box center [420, 129] width 248 height 78
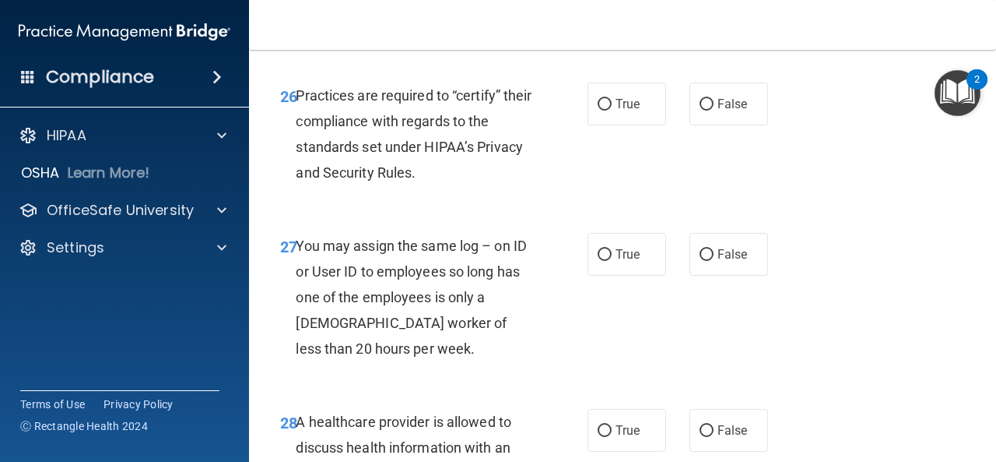
scroll to position [4082, 0]
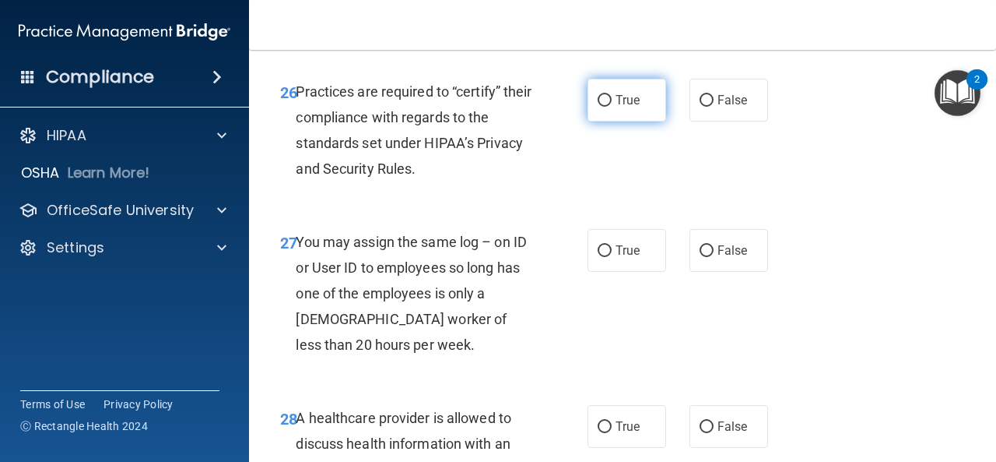
click at [619, 107] on span "True" at bounding box center [628, 100] width 24 height 15
click at [612, 107] on input "True" at bounding box center [605, 101] width 14 height 12
radio input "true"
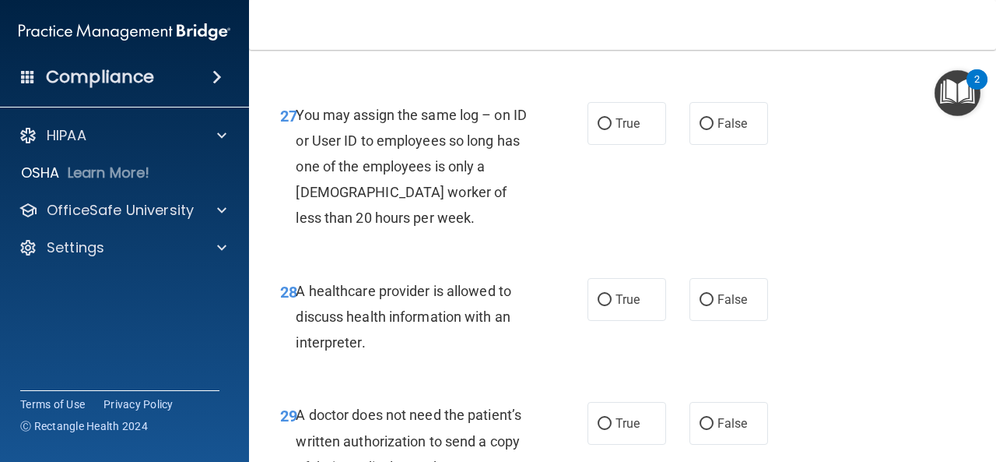
scroll to position [4260, 0]
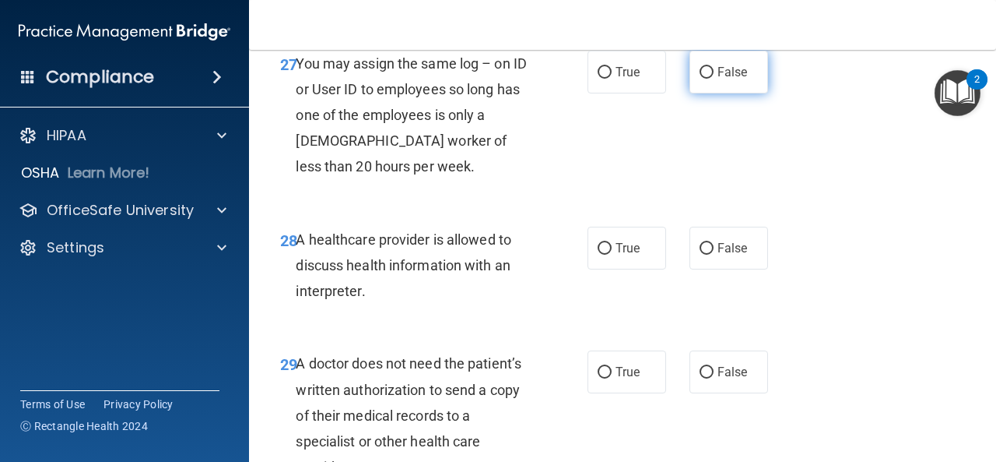
click at [708, 93] on label "False" at bounding box center [729, 72] width 79 height 43
click at [708, 79] on input "False" at bounding box center [707, 73] width 14 height 12
radio input "true"
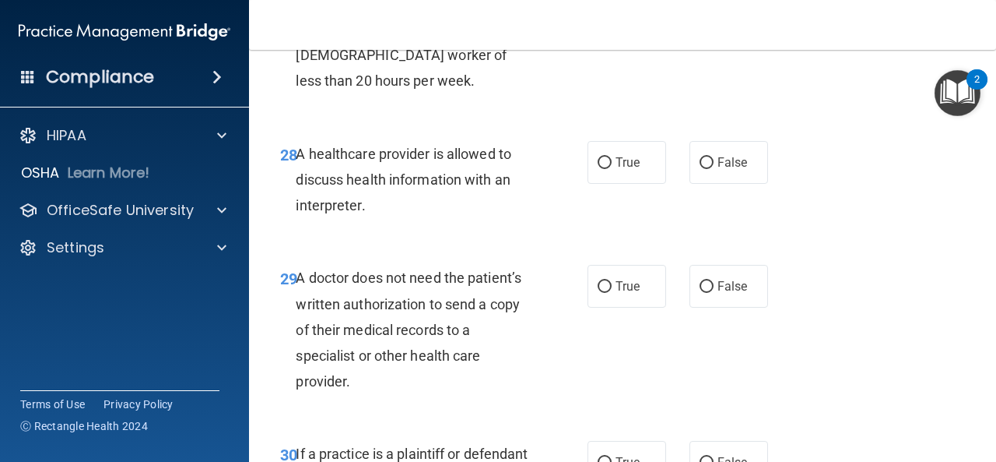
scroll to position [4350, 0]
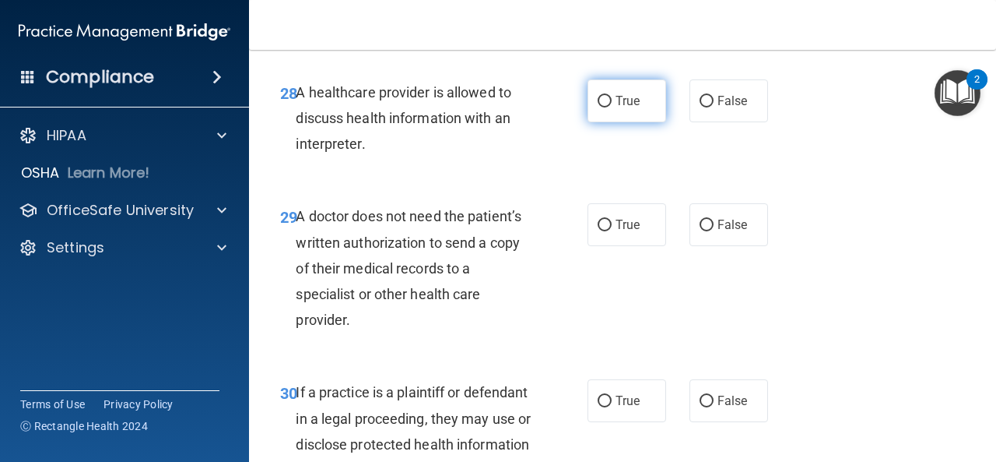
click at [625, 122] on label "True" at bounding box center [627, 100] width 79 height 43
click at [612, 107] on input "True" at bounding box center [605, 102] width 14 height 12
radio input "true"
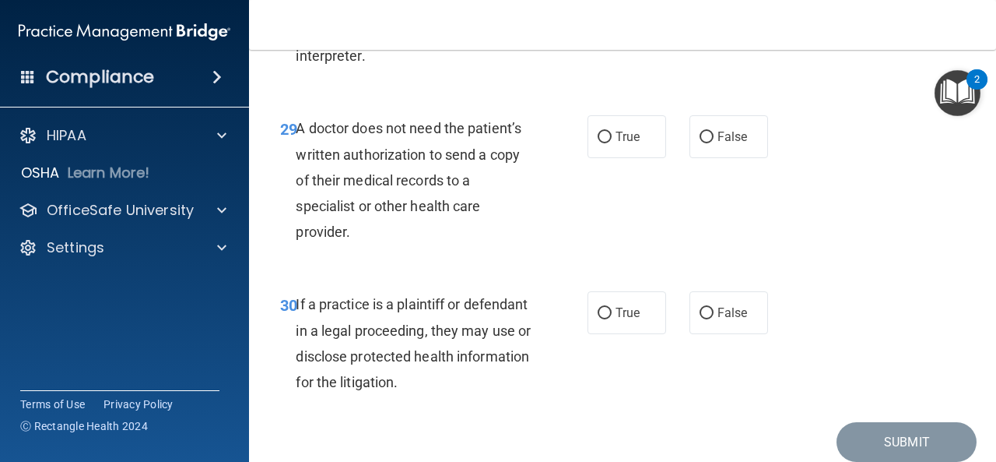
scroll to position [4496, 0]
click at [612, 157] on label "True" at bounding box center [627, 135] width 79 height 43
click at [612, 142] on input "True" at bounding box center [605, 137] width 14 height 12
radio input "true"
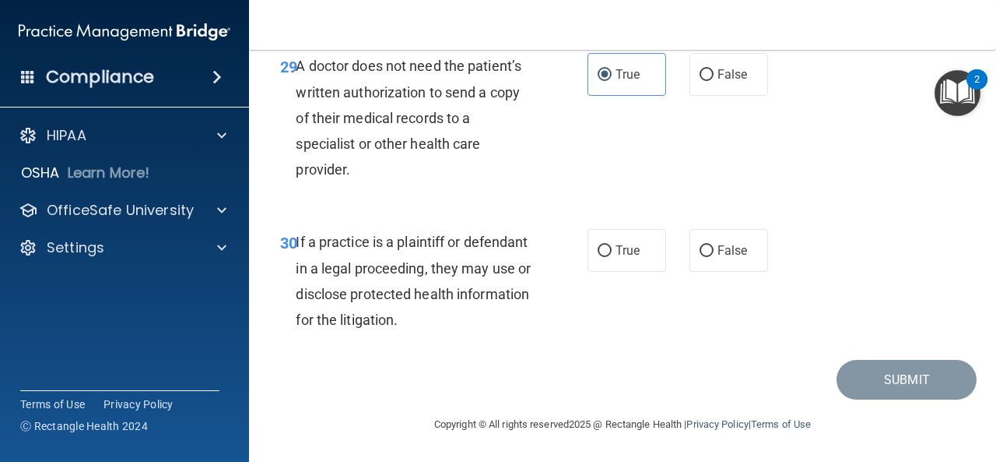
scroll to position [4610, 0]
click at [609, 260] on label "True" at bounding box center [627, 250] width 79 height 43
click at [609, 257] on input "True" at bounding box center [605, 251] width 14 height 12
radio input "true"
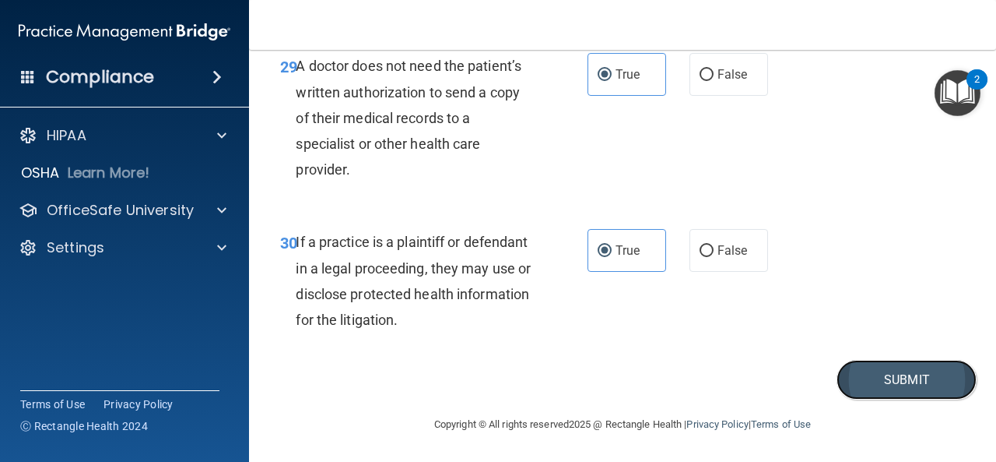
click at [881, 371] on button "Submit" at bounding box center [907, 380] width 140 height 40
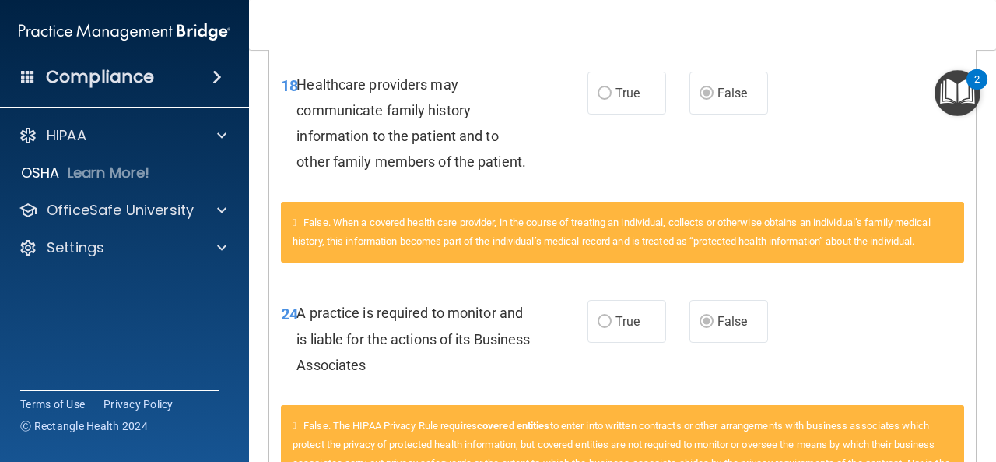
scroll to position [1268, 0]
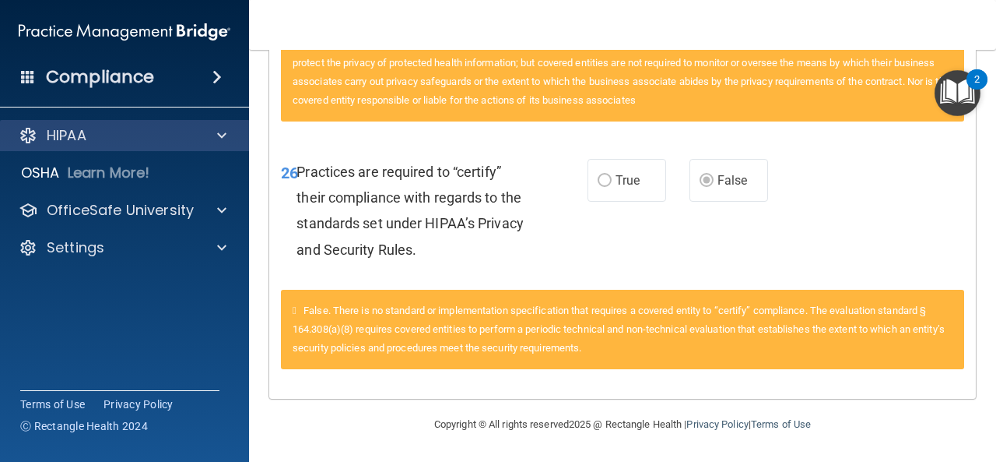
click at [228, 125] on div "HIPAA" at bounding box center [125, 135] width 250 height 31
click at [215, 141] on div at bounding box center [219, 135] width 39 height 19
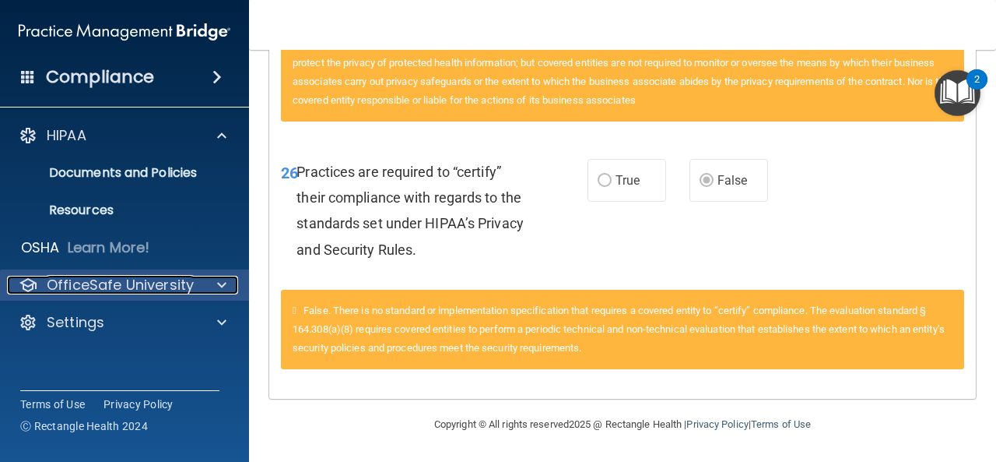
click at [169, 287] on p "OfficeSafe University" at bounding box center [120, 285] width 147 height 19
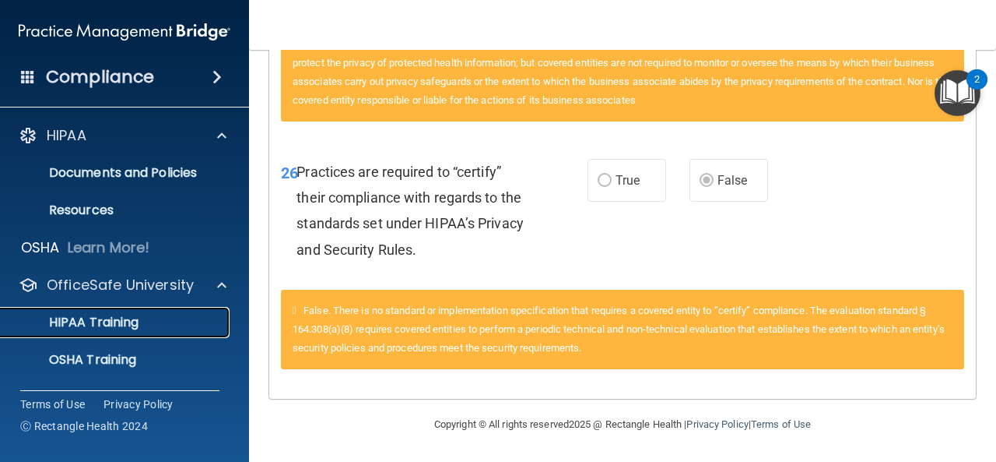
click at [127, 327] on p "HIPAA Training" at bounding box center [74, 322] width 128 height 16
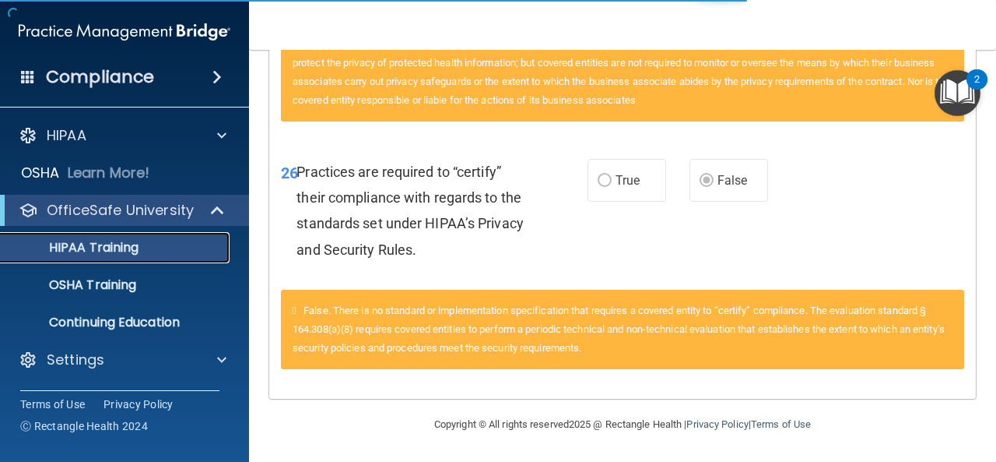
scroll to position [781, 0]
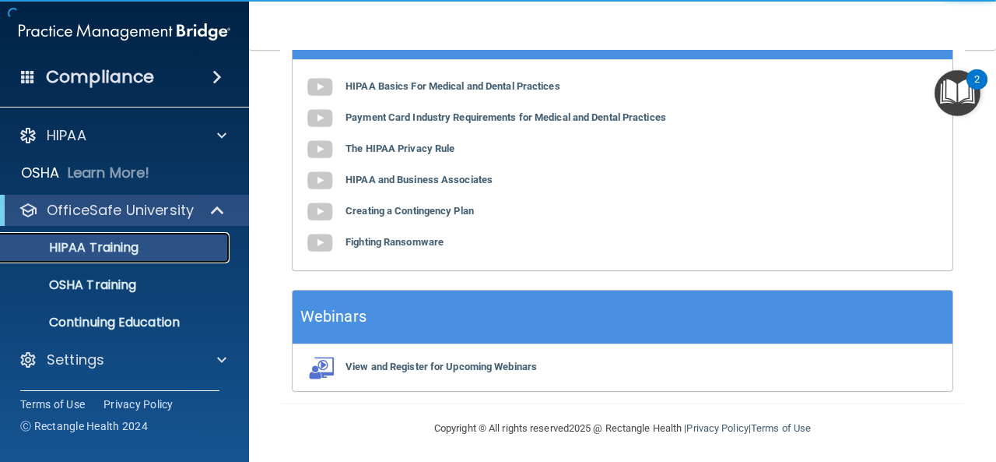
click at [89, 245] on p "HIPAA Training" at bounding box center [74, 248] width 128 height 16
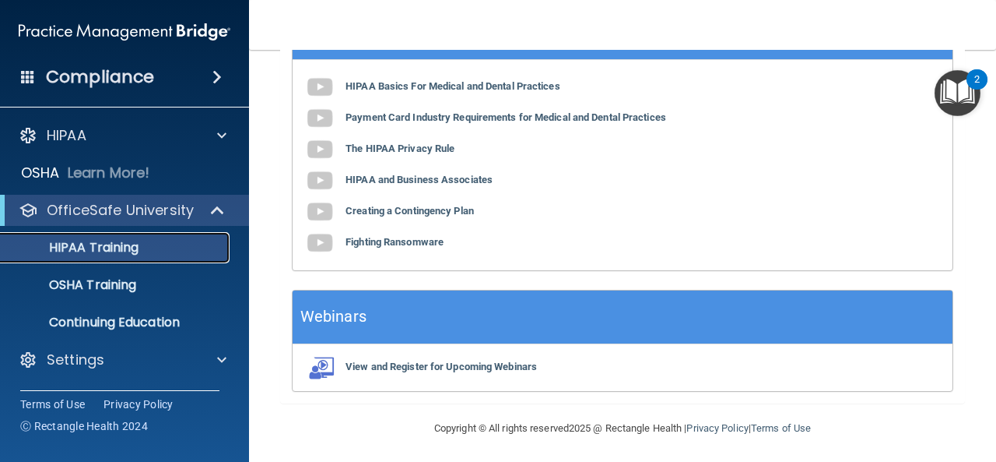
click at [108, 251] on p "HIPAA Training" at bounding box center [74, 248] width 128 height 16
